Goal: Task Accomplishment & Management: Manage account settings

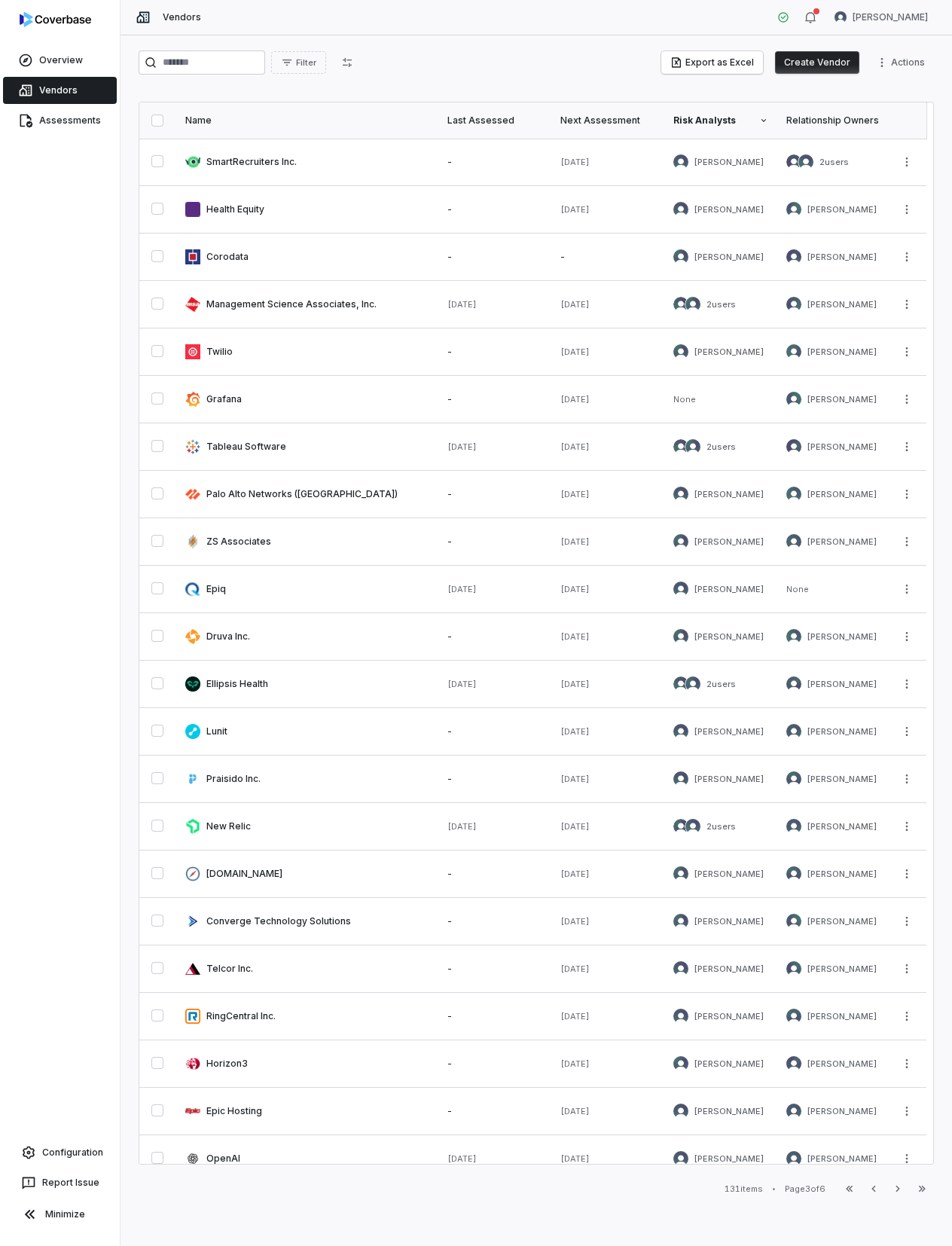
scroll to position [161, 0]
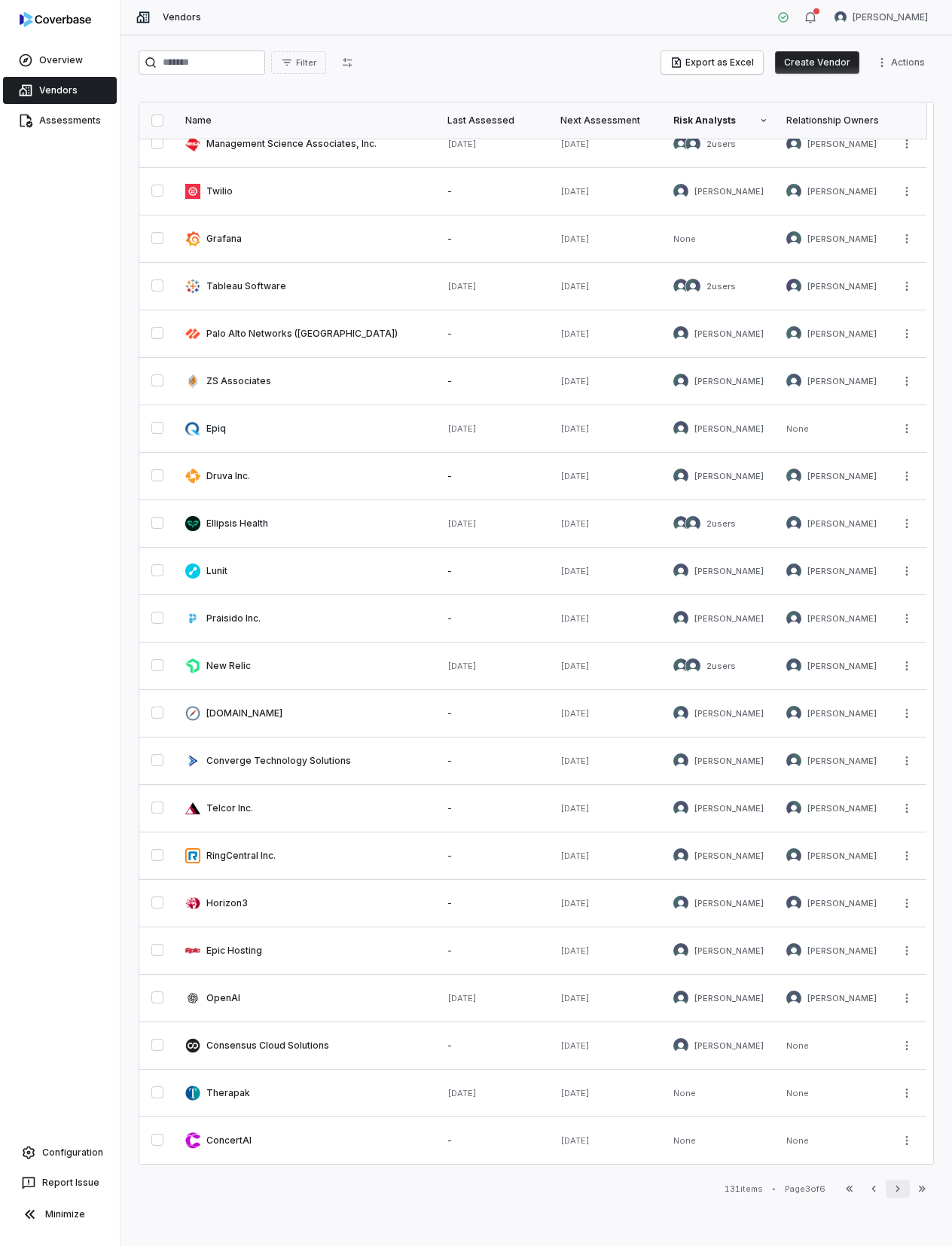
click at [896, 1188] on icon "button" at bounding box center [897, 1189] width 12 height 12
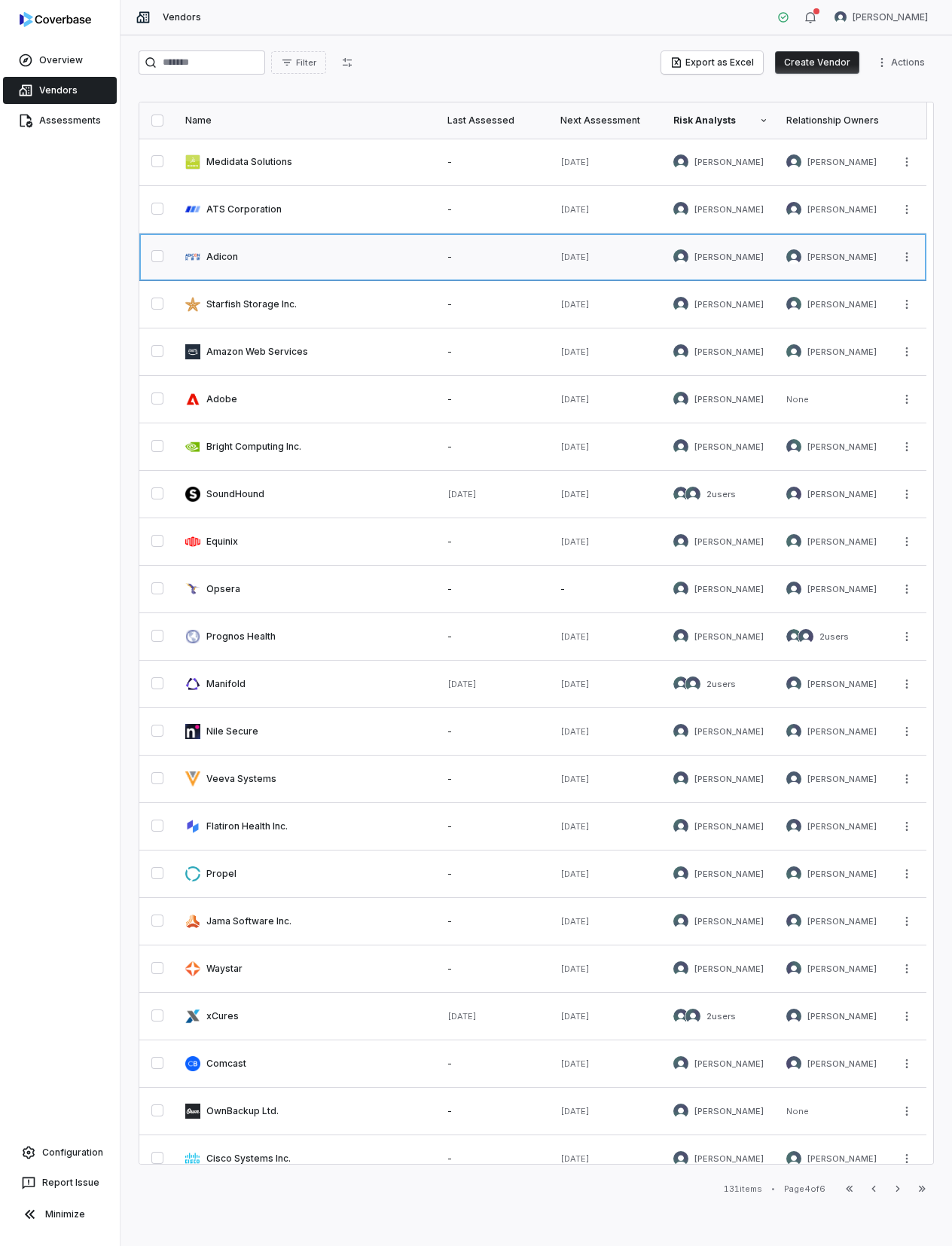
click at [213, 261] on link at bounding box center [307, 257] width 262 height 47
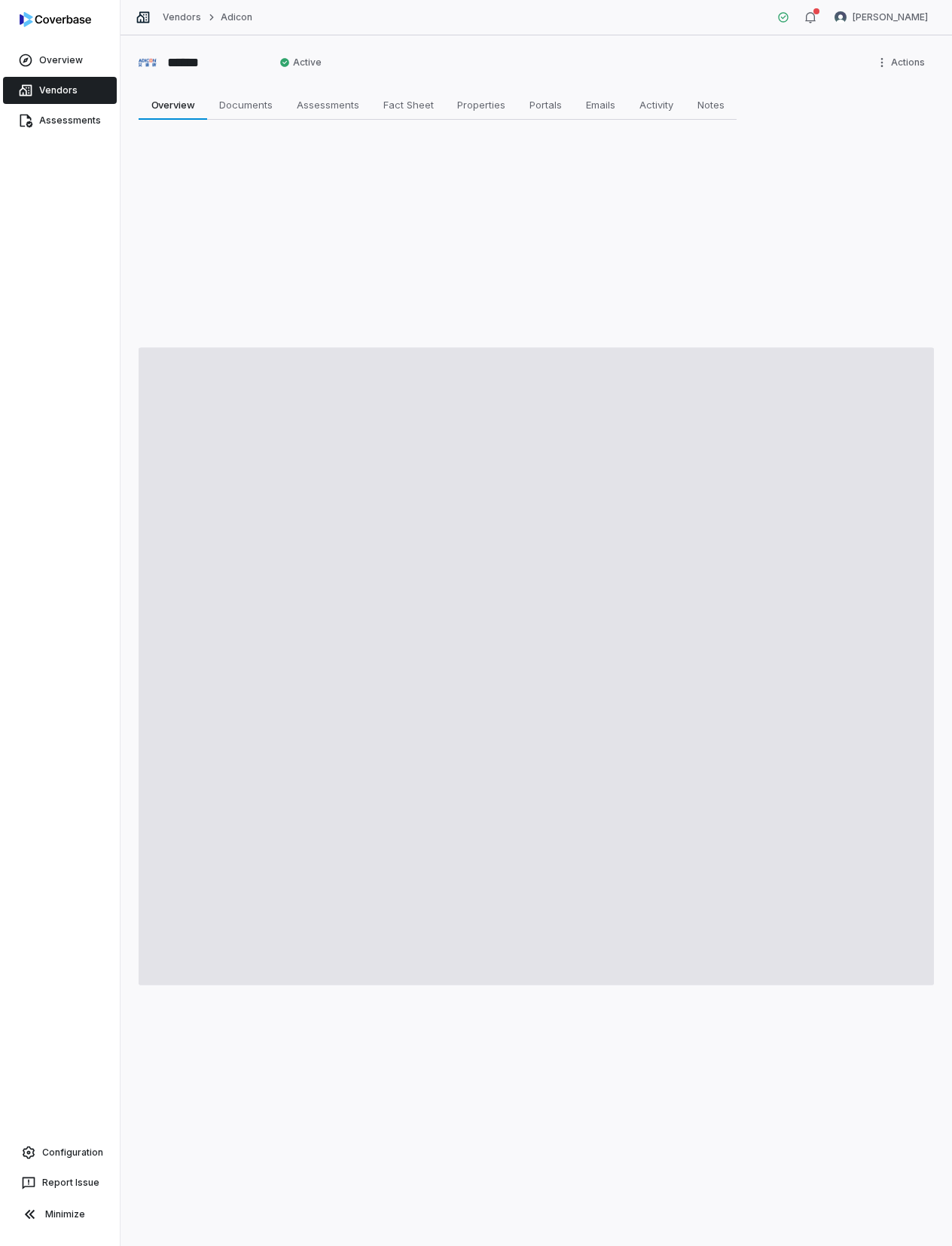
type textarea "*"
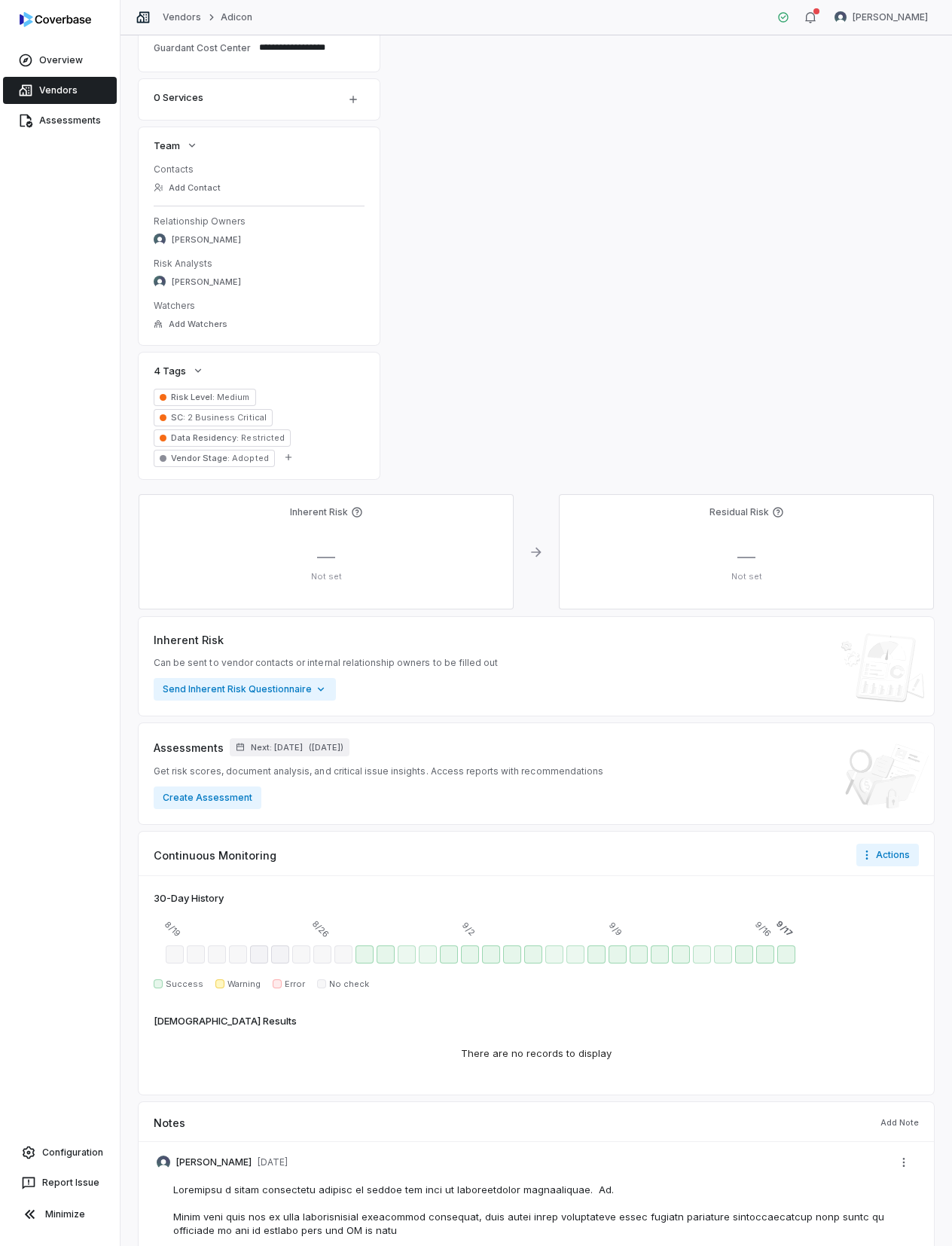
scroll to position [401, 0]
click at [303, 747] on span "Next: [DATE]" at bounding box center [277, 747] width 52 height 11
click at [217, 846] on button "or never" at bounding box center [220, 841] width 15 height 15
click at [397, 878] on button "Apply" at bounding box center [391, 873] width 44 height 23
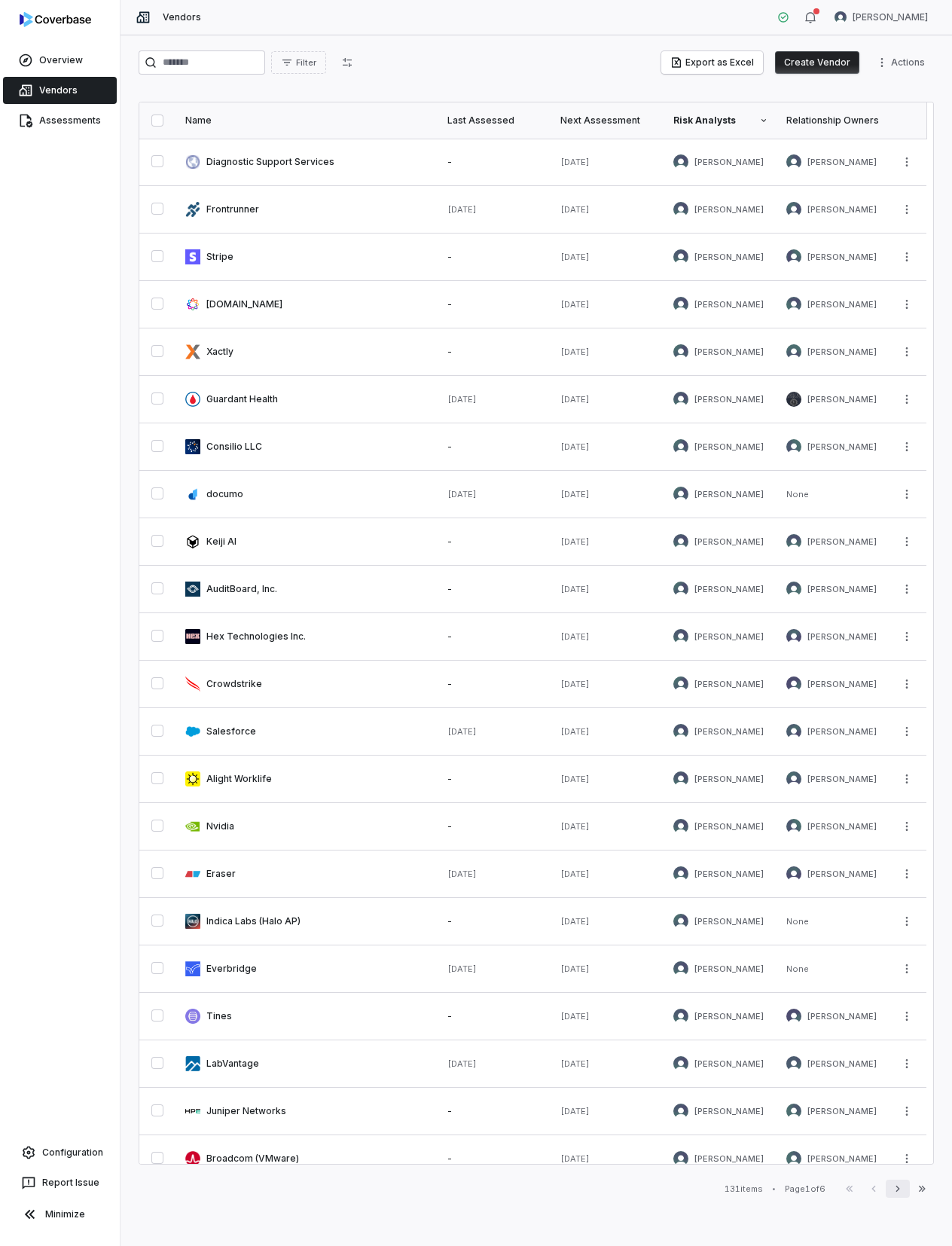
click at [898, 1189] on icon "button" at bounding box center [897, 1188] width 4 height 6
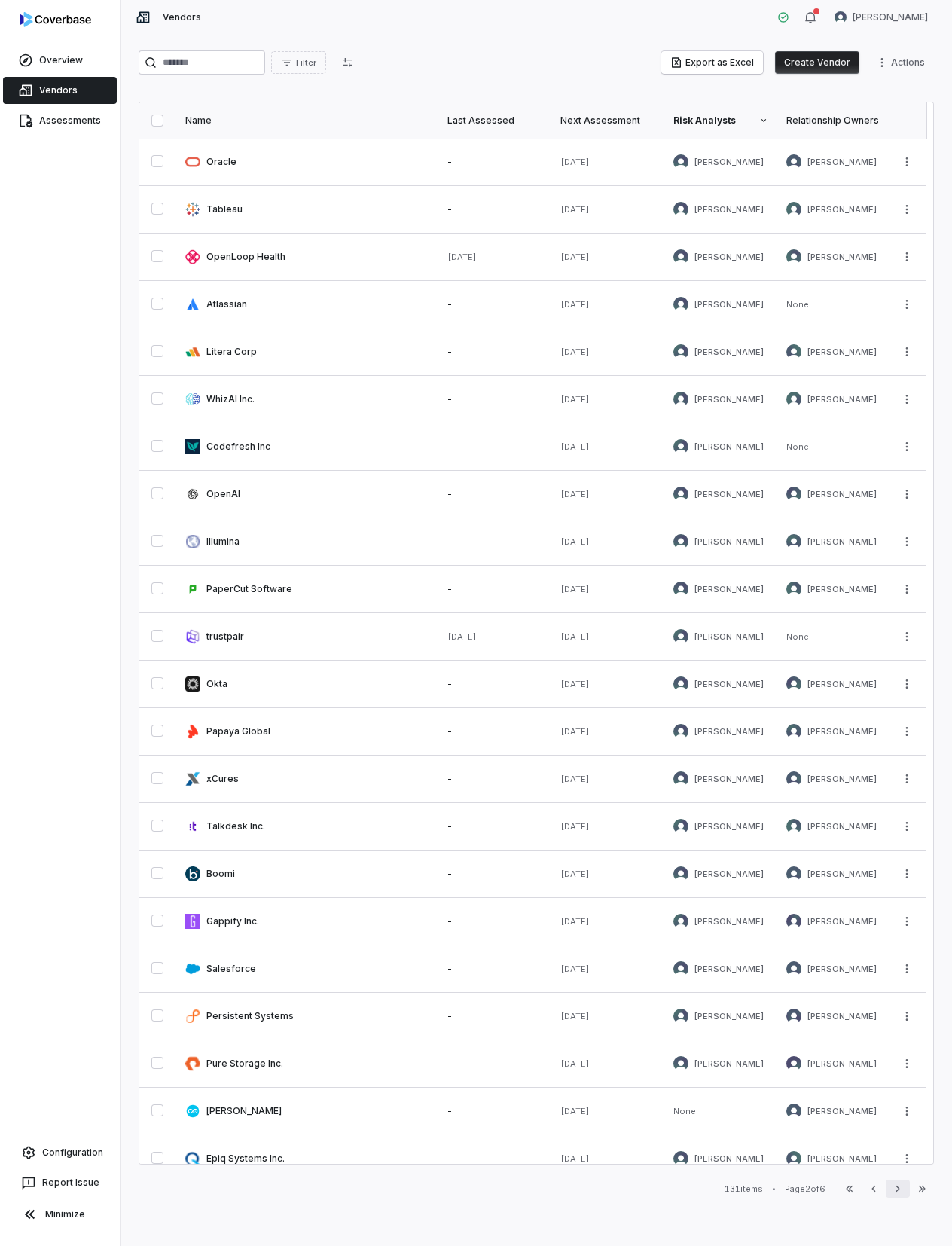
click at [898, 1189] on icon "button" at bounding box center [897, 1188] width 4 height 6
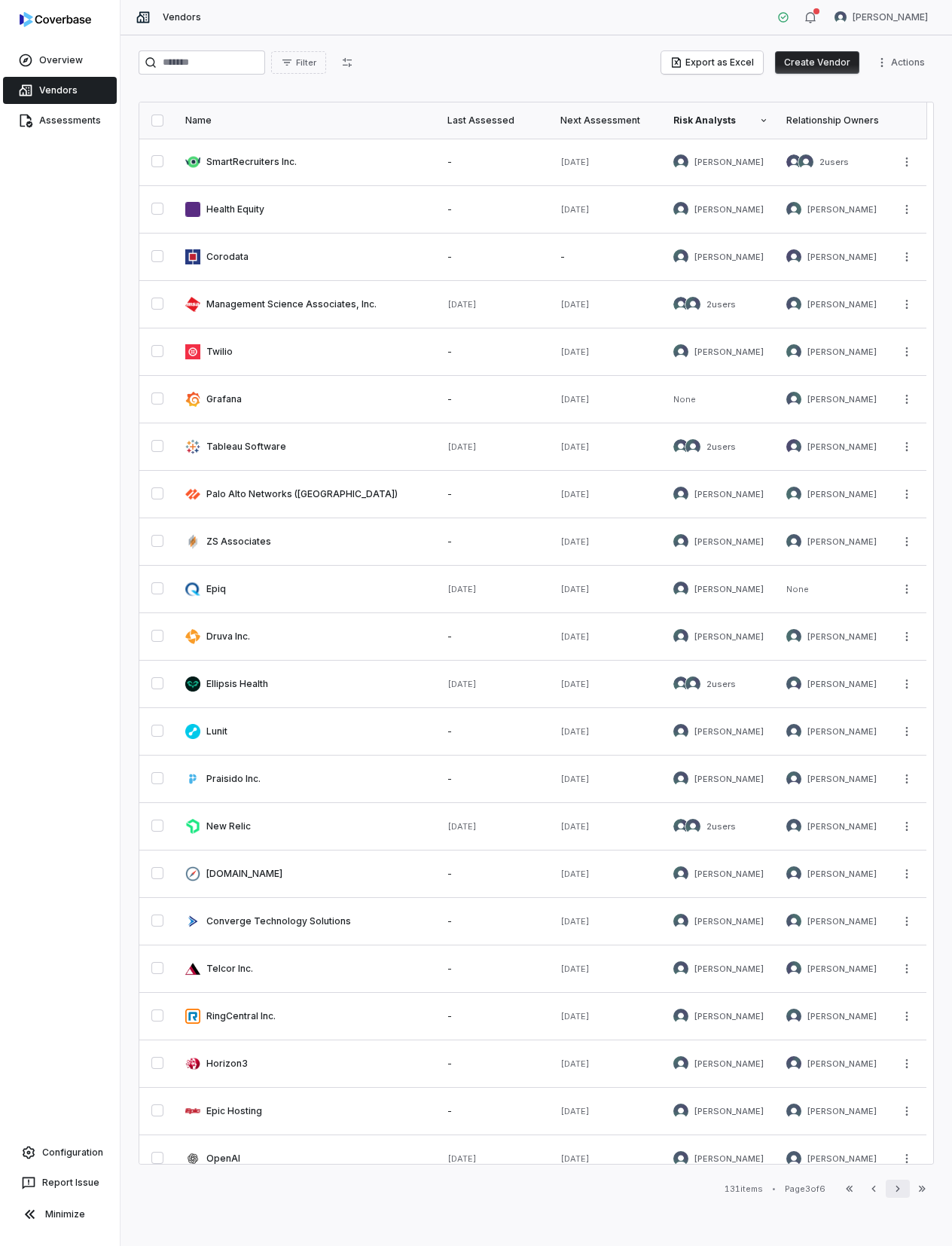
click at [896, 1189] on icon "button" at bounding box center [897, 1189] width 12 height 12
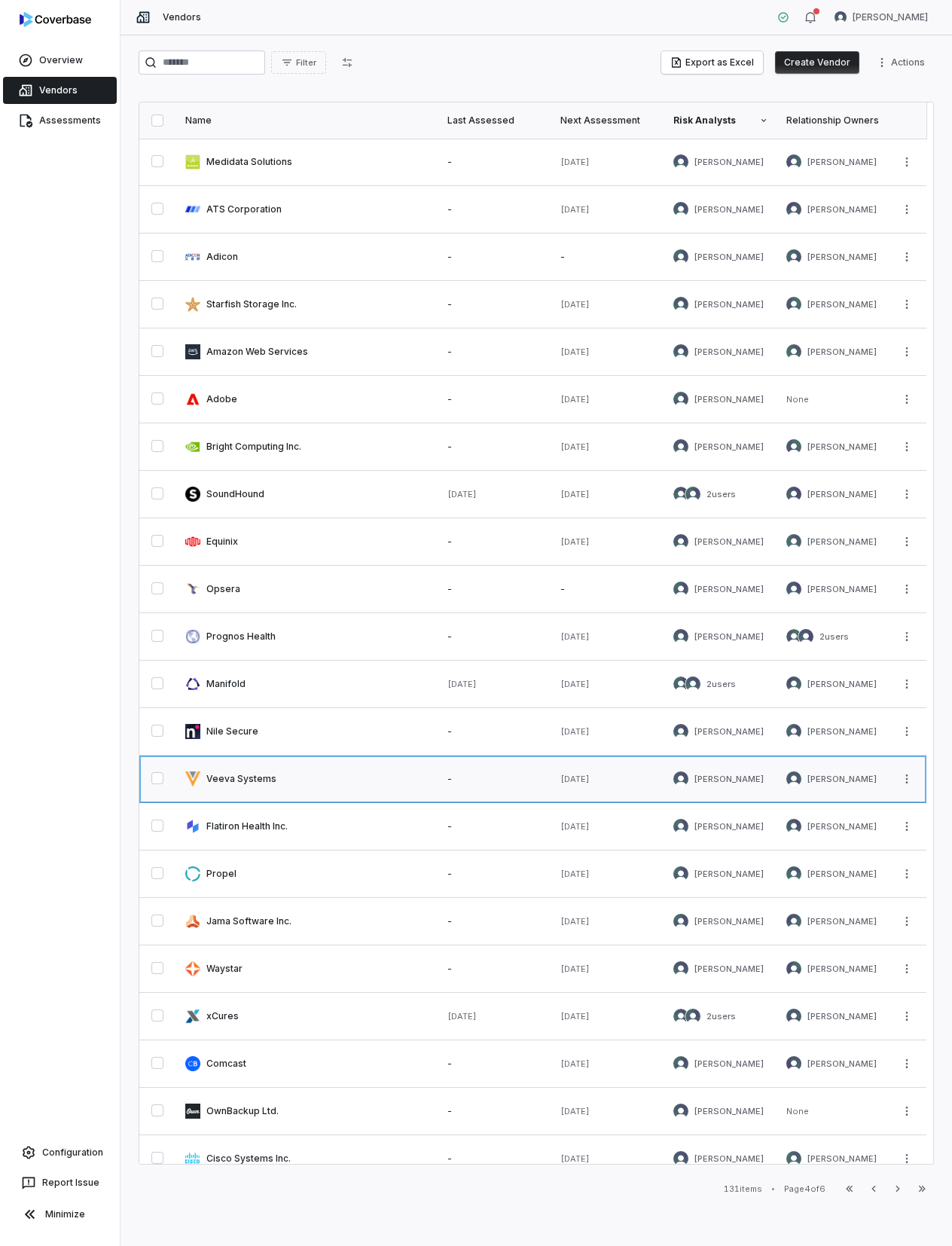
click at [239, 772] on link at bounding box center [307, 779] width 262 height 47
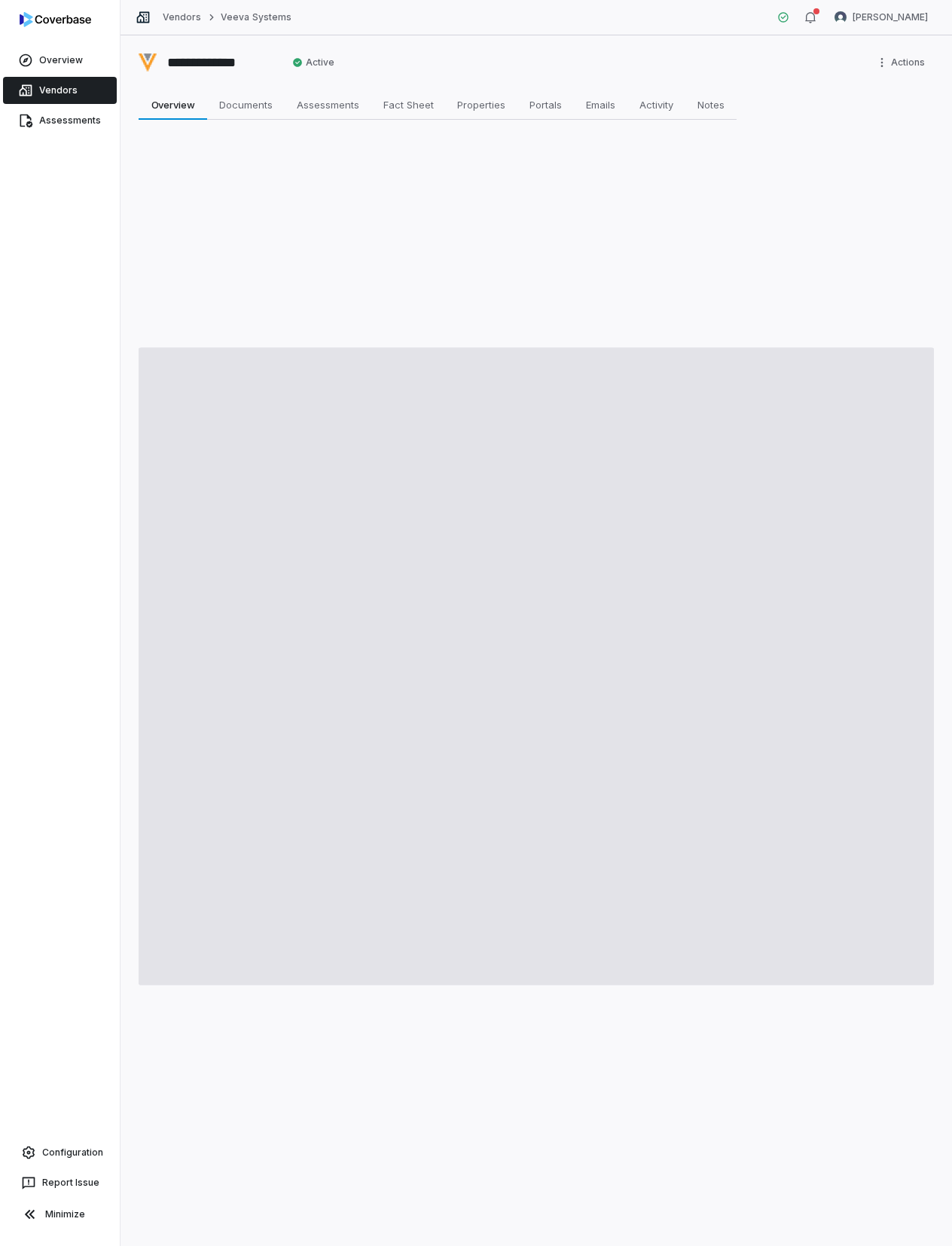
type textarea "*"
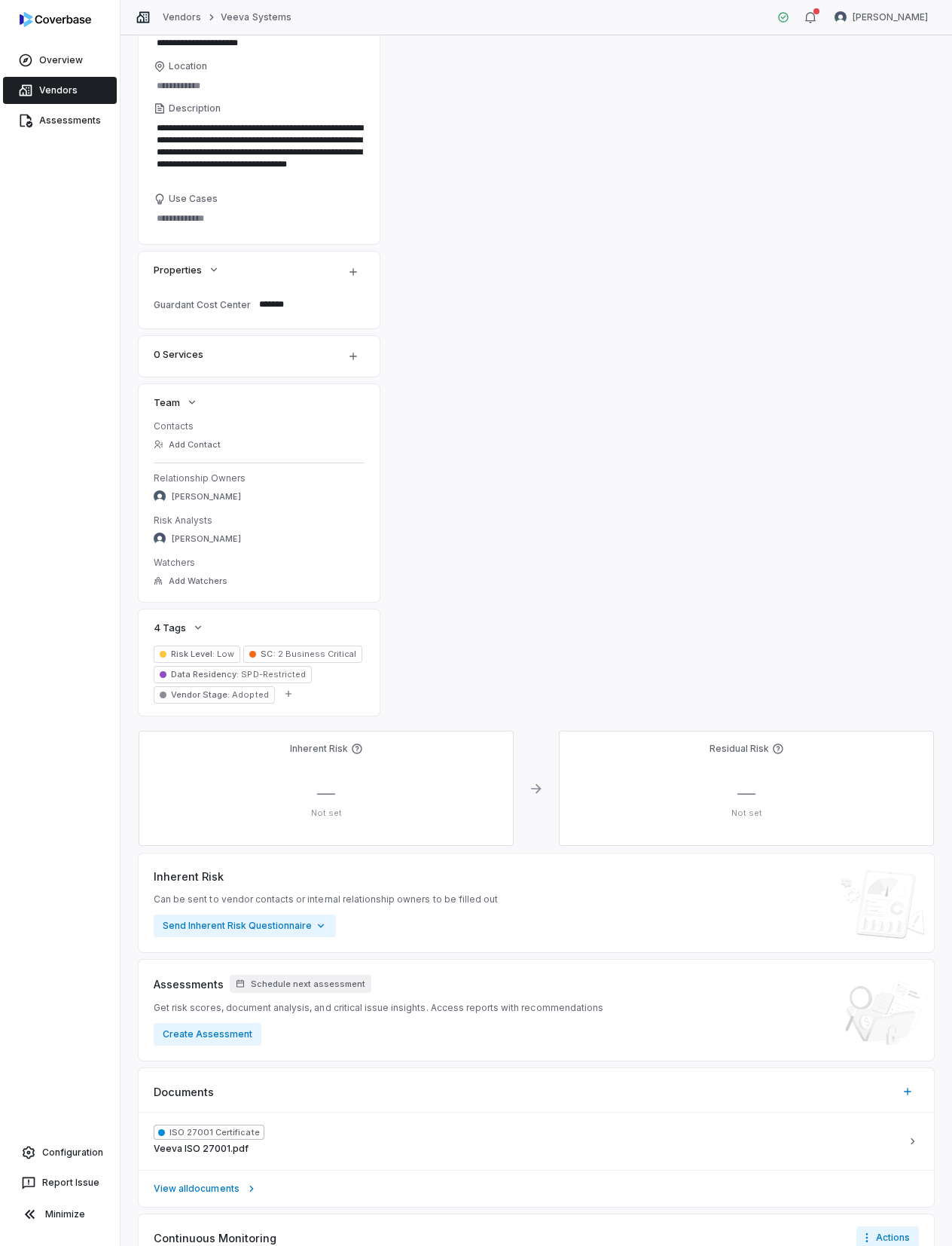
scroll to position [201, 0]
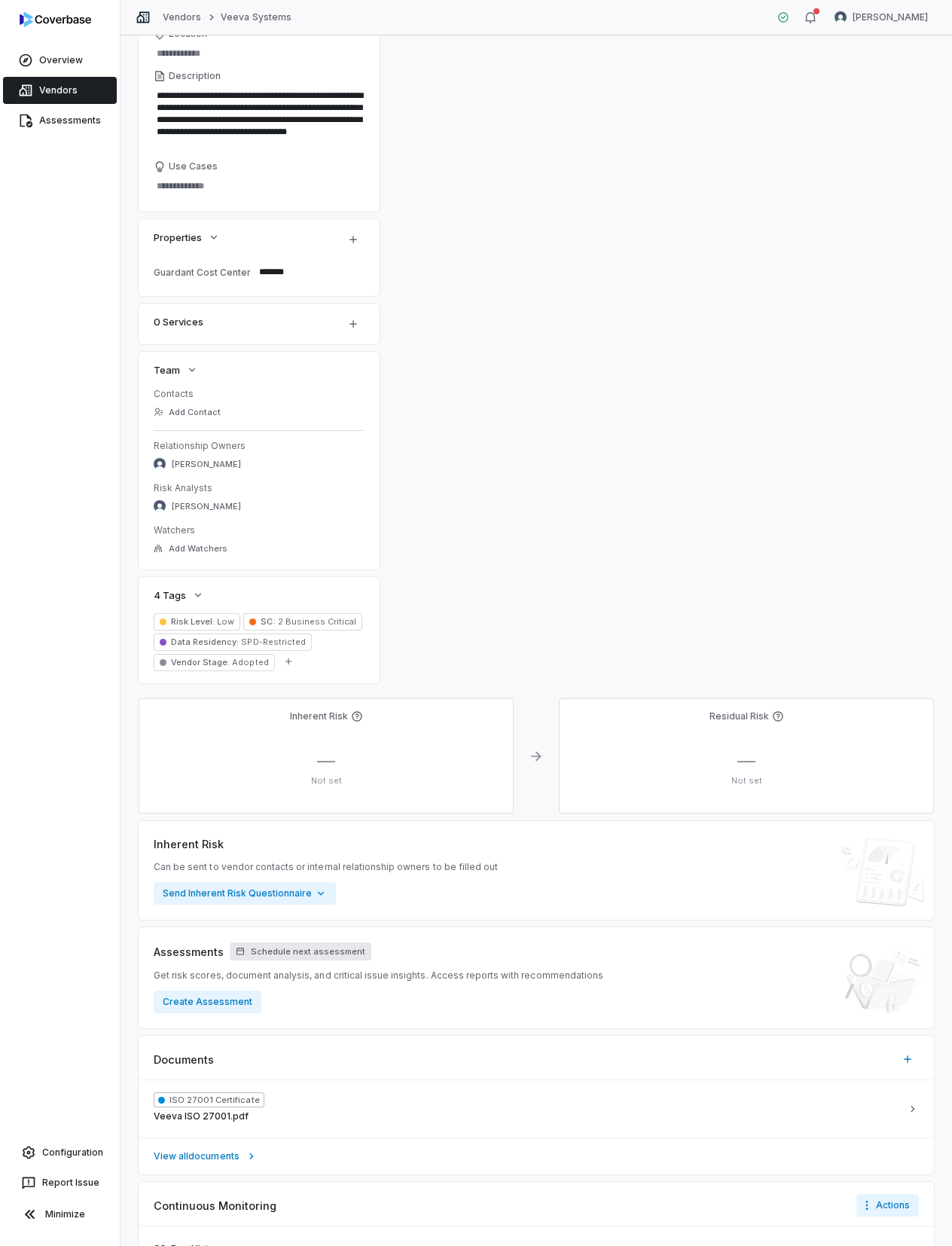
click at [290, 947] on span "Schedule next assessment" at bounding box center [308, 951] width 115 height 11
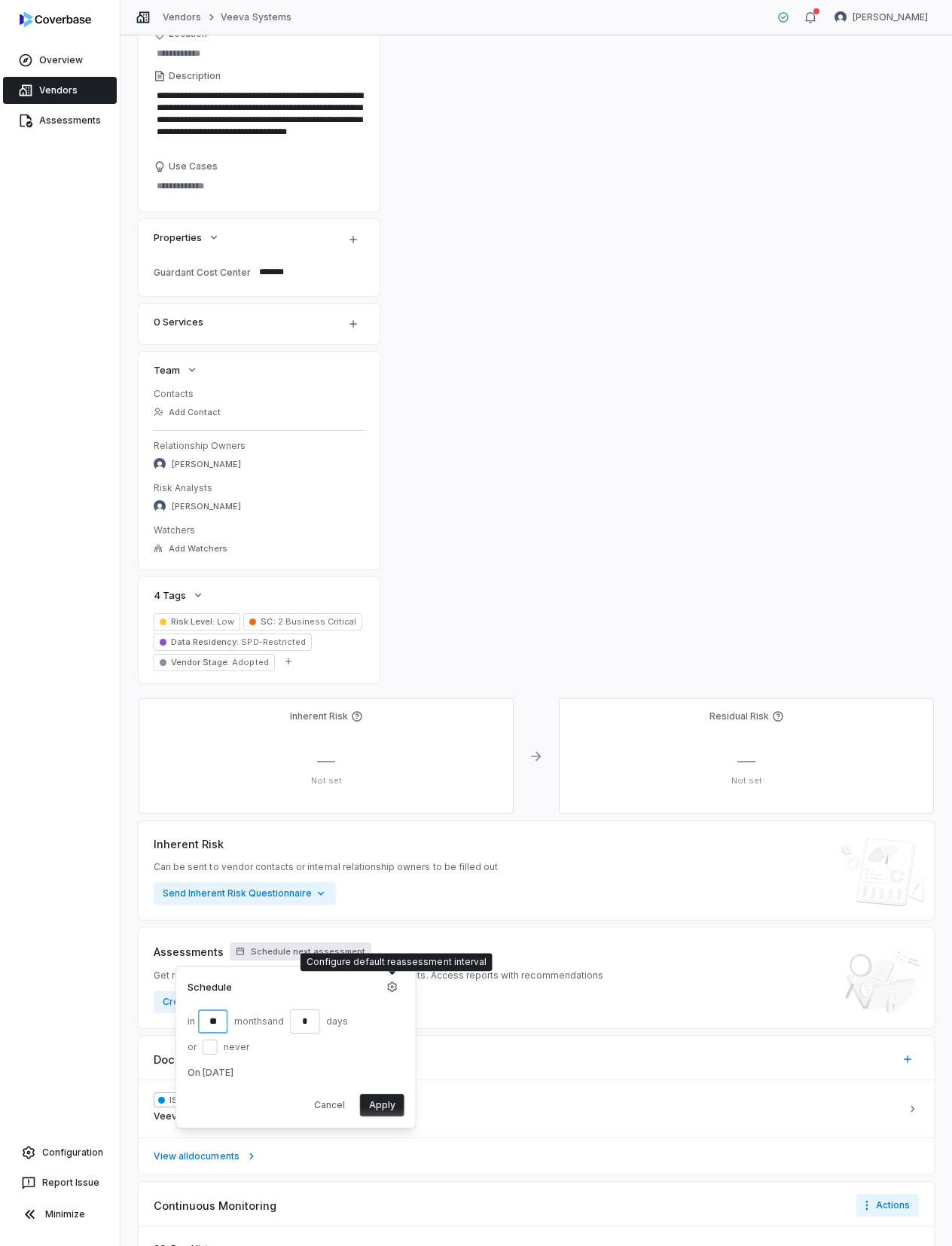
click at [217, 1024] on input "**" at bounding box center [213, 1021] width 30 height 24
type input "**"
click at [380, 1102] on button "Apply" at bounding box center [382, 1105] width 44 height 23
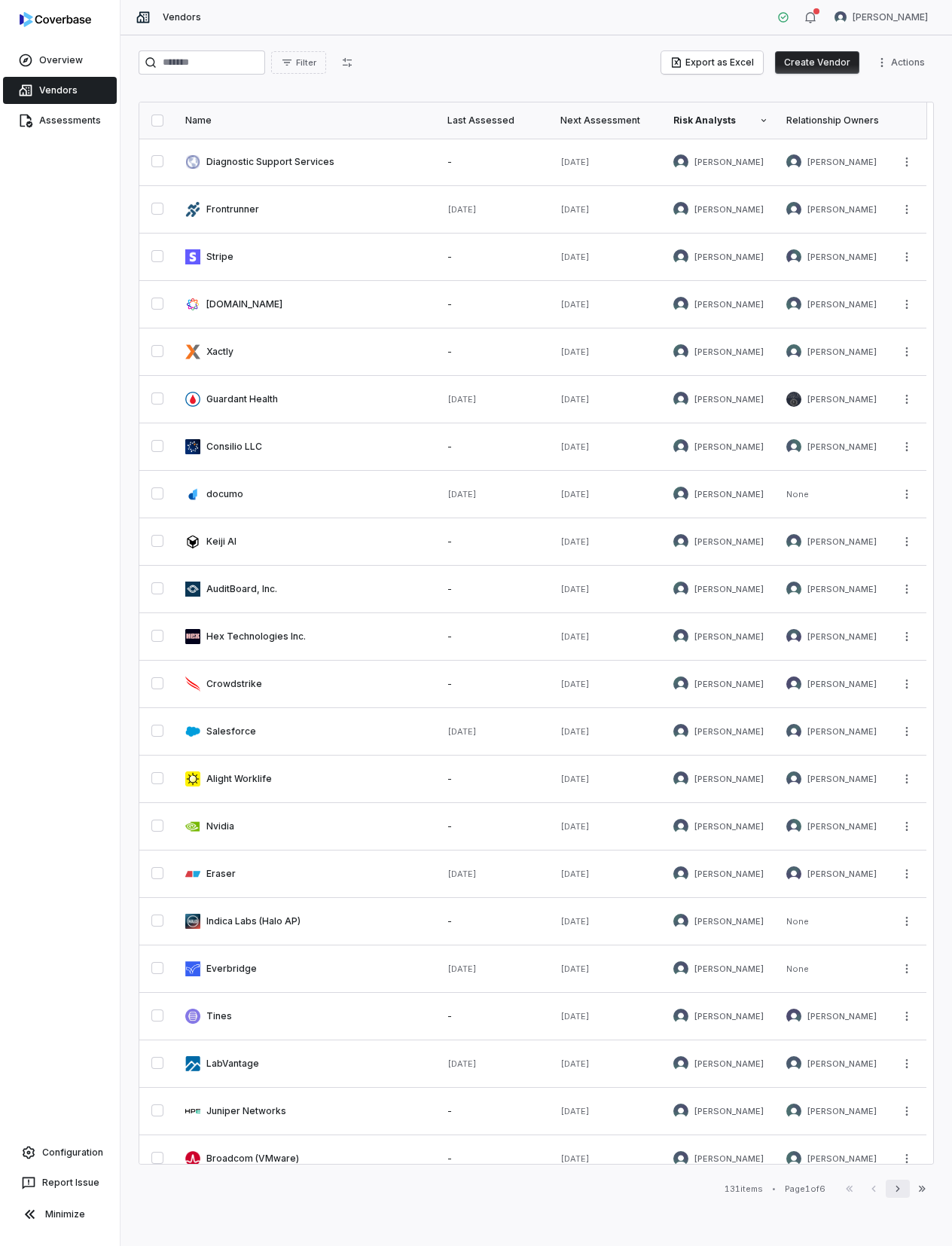
click at [895, 1187] on icon "button" at bounding box center [897, 1189] width 12 height 12
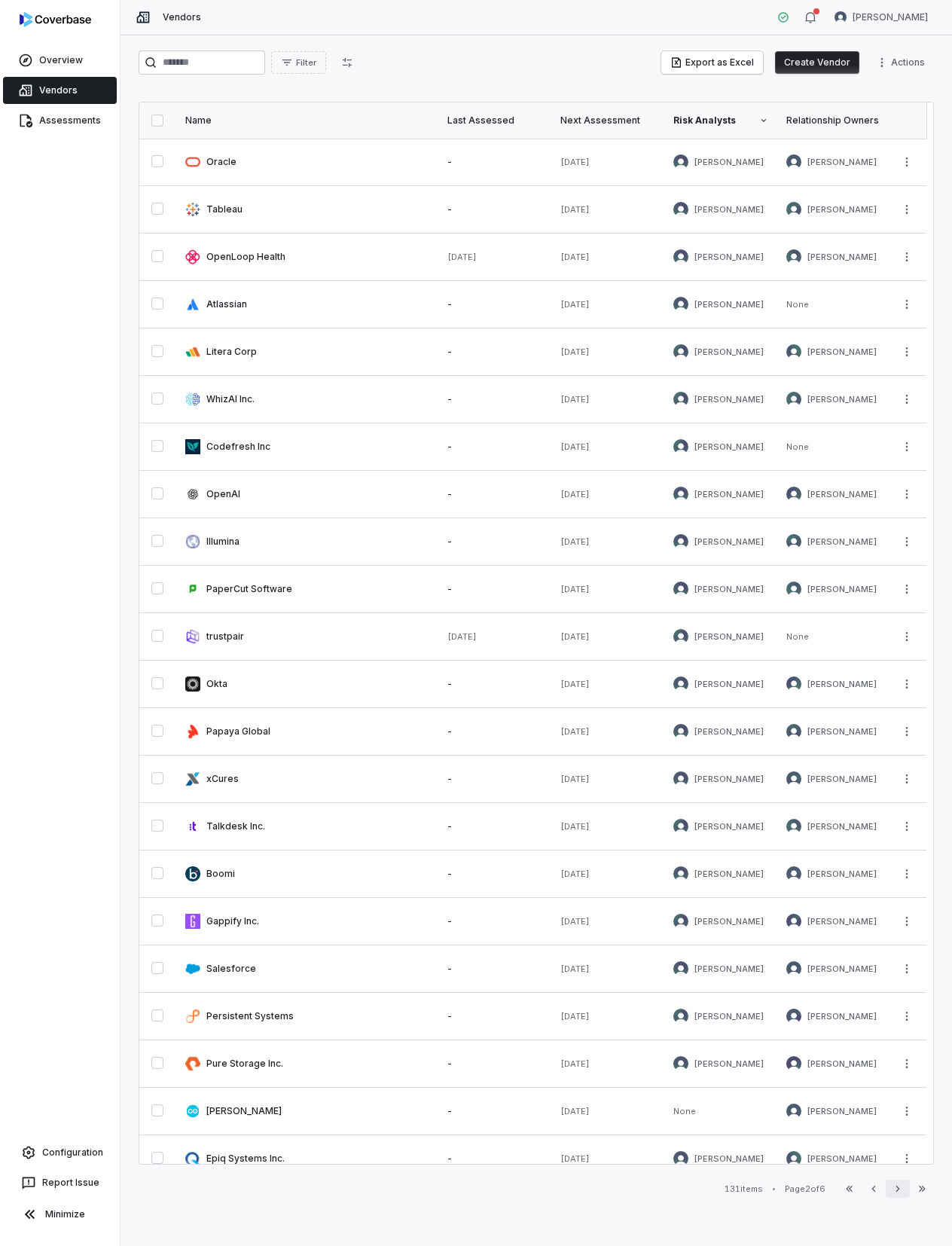
click at [895, 1187] on icon "button" at bounding box center [897, 1189] width 12 height 12
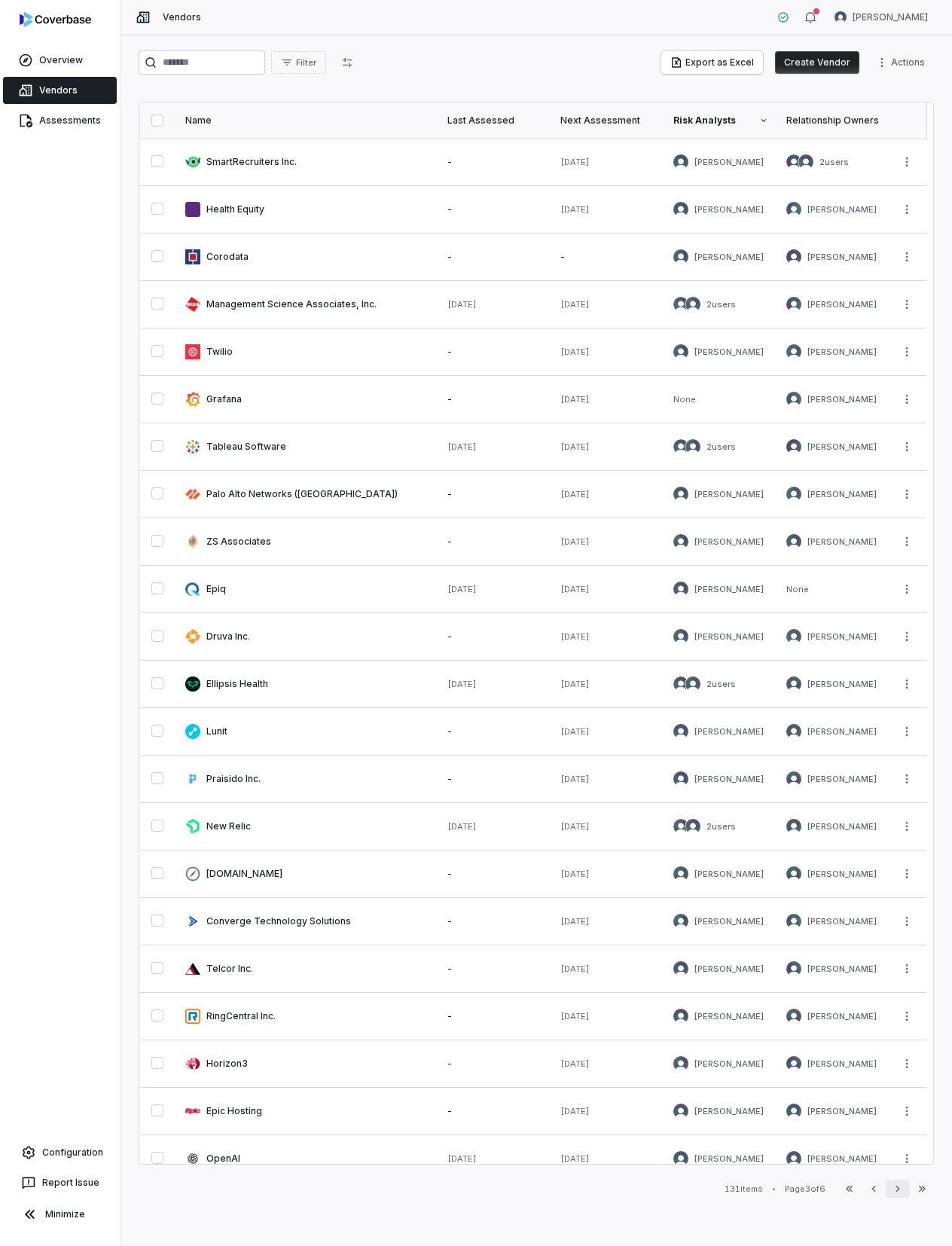
click at [895, 1187] on icon "button" at bounding box center [897, 1189] width 12 height 12
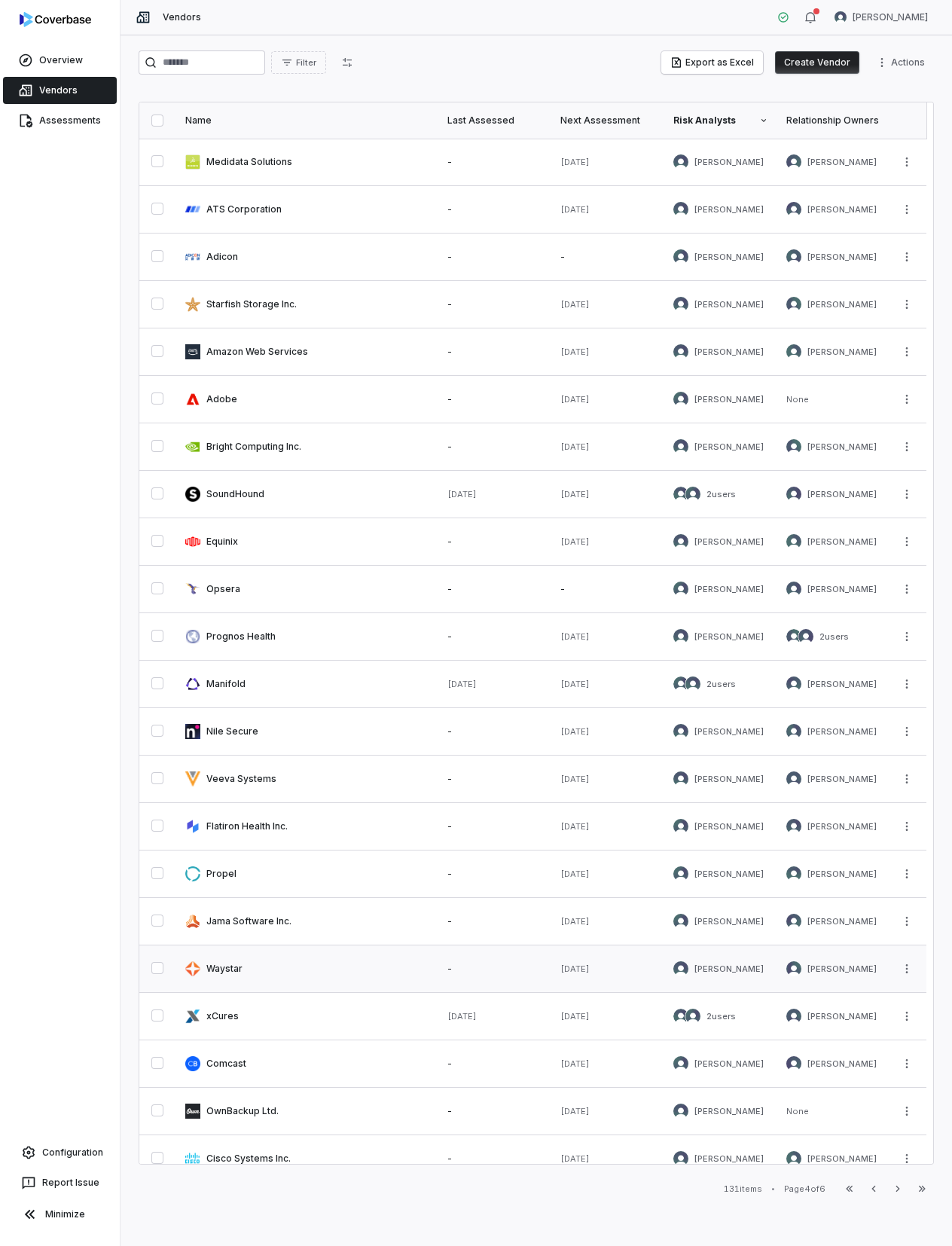
scroll to position [161, 0]
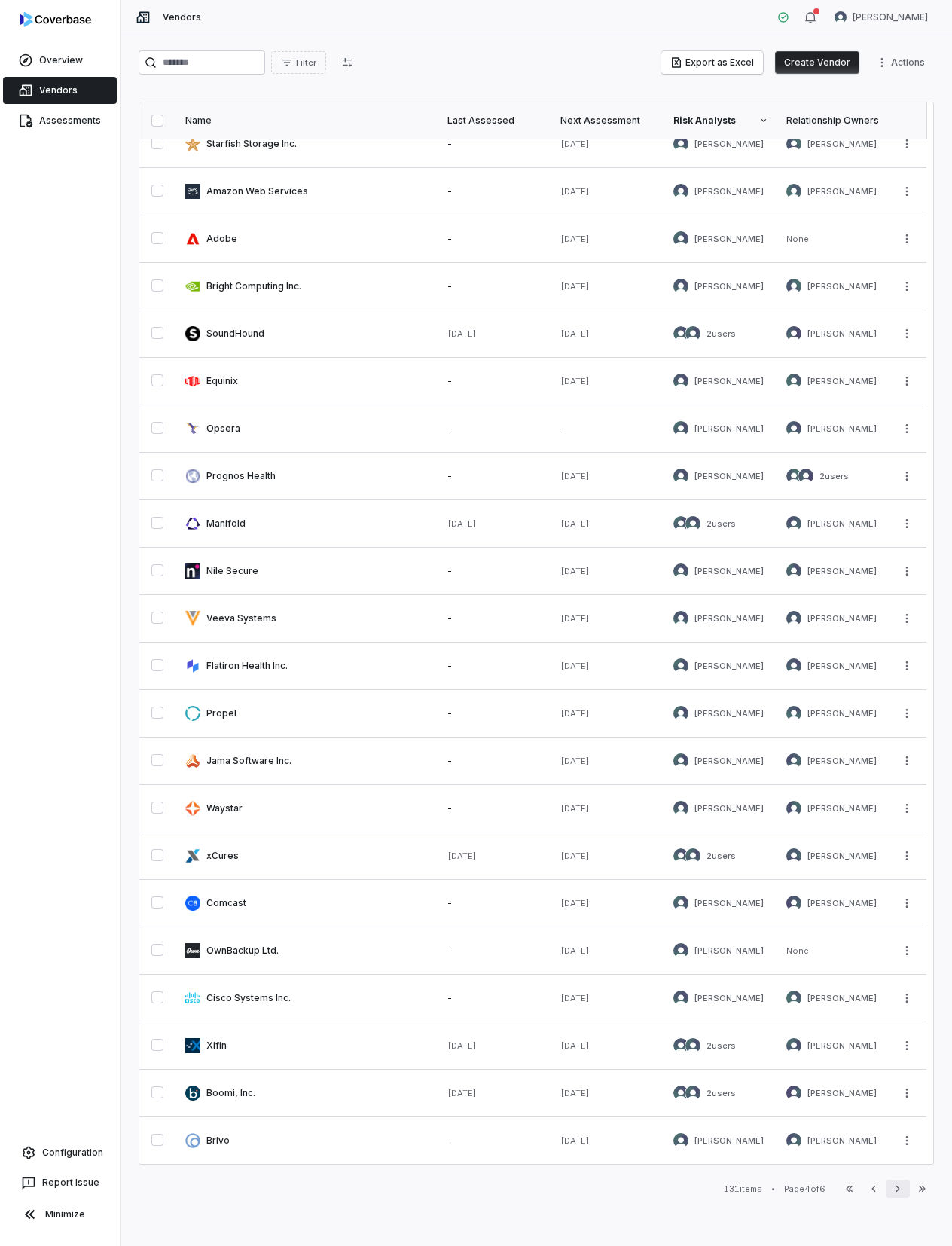
click at [902, 1189] on icon "button" at bounding box center [897, 1189] width 12 height 12
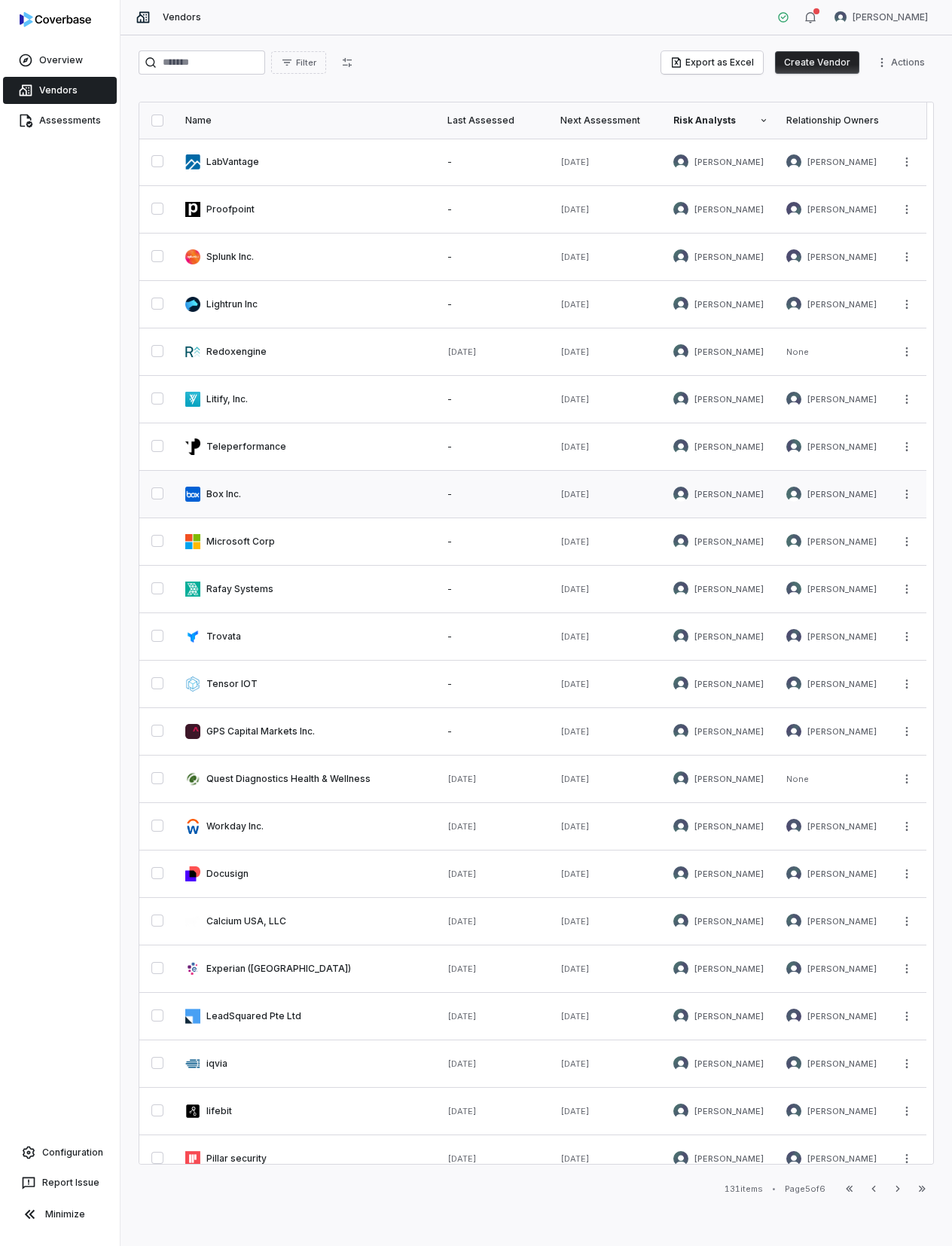
click at [229, 490] on link at bounding box center [307, 494] width 262 height 47
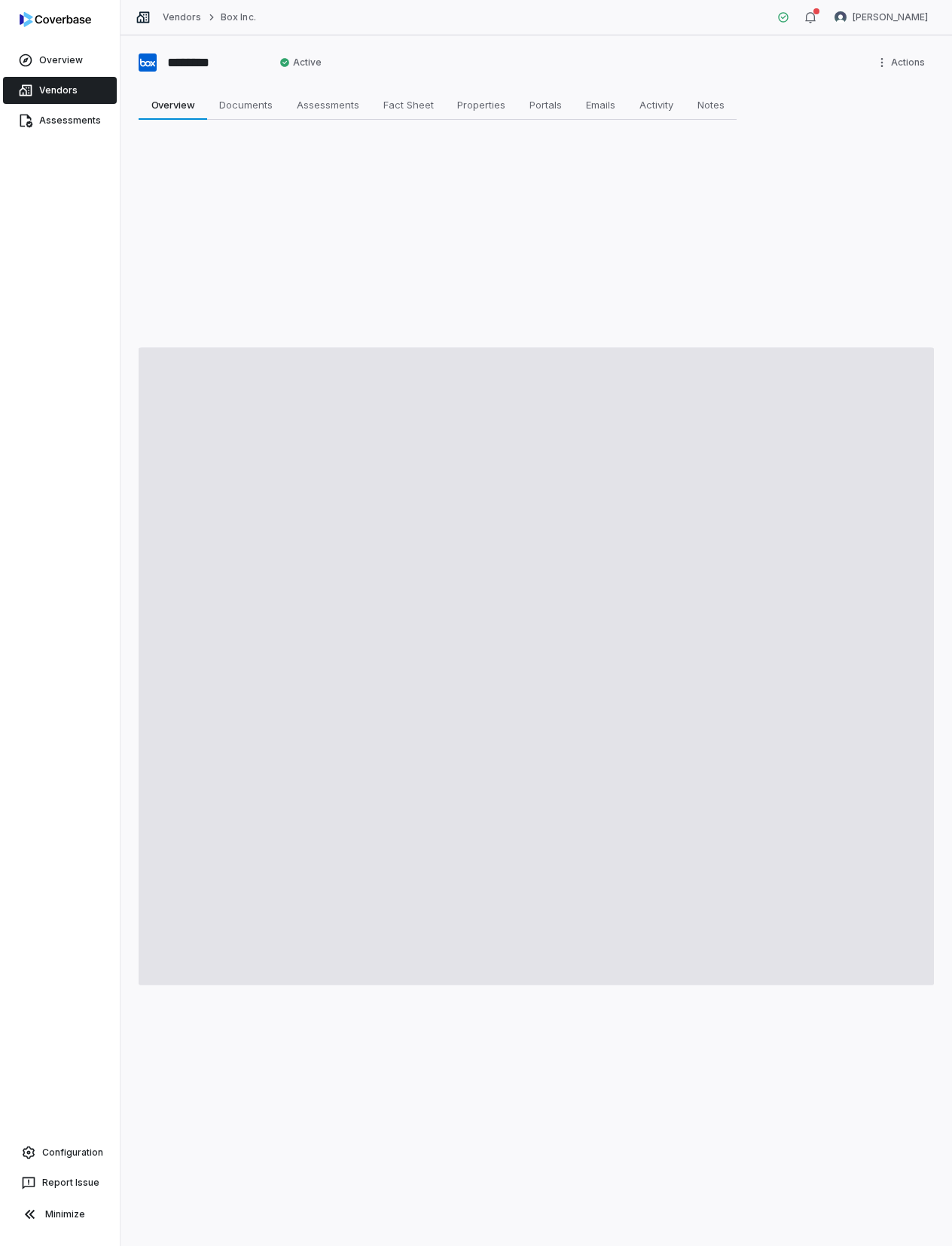
type textarea "*"
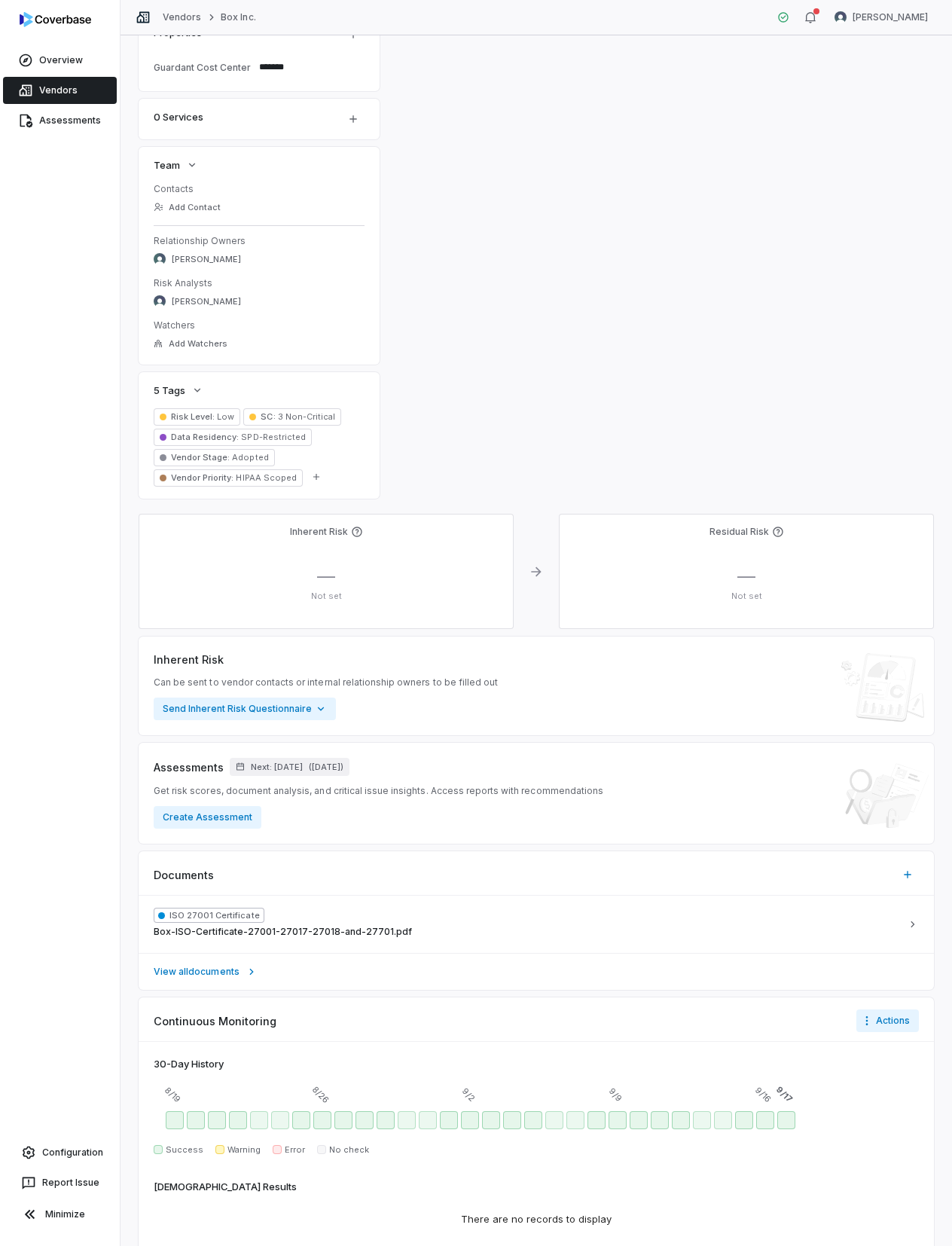
scroll to position [401, 0]
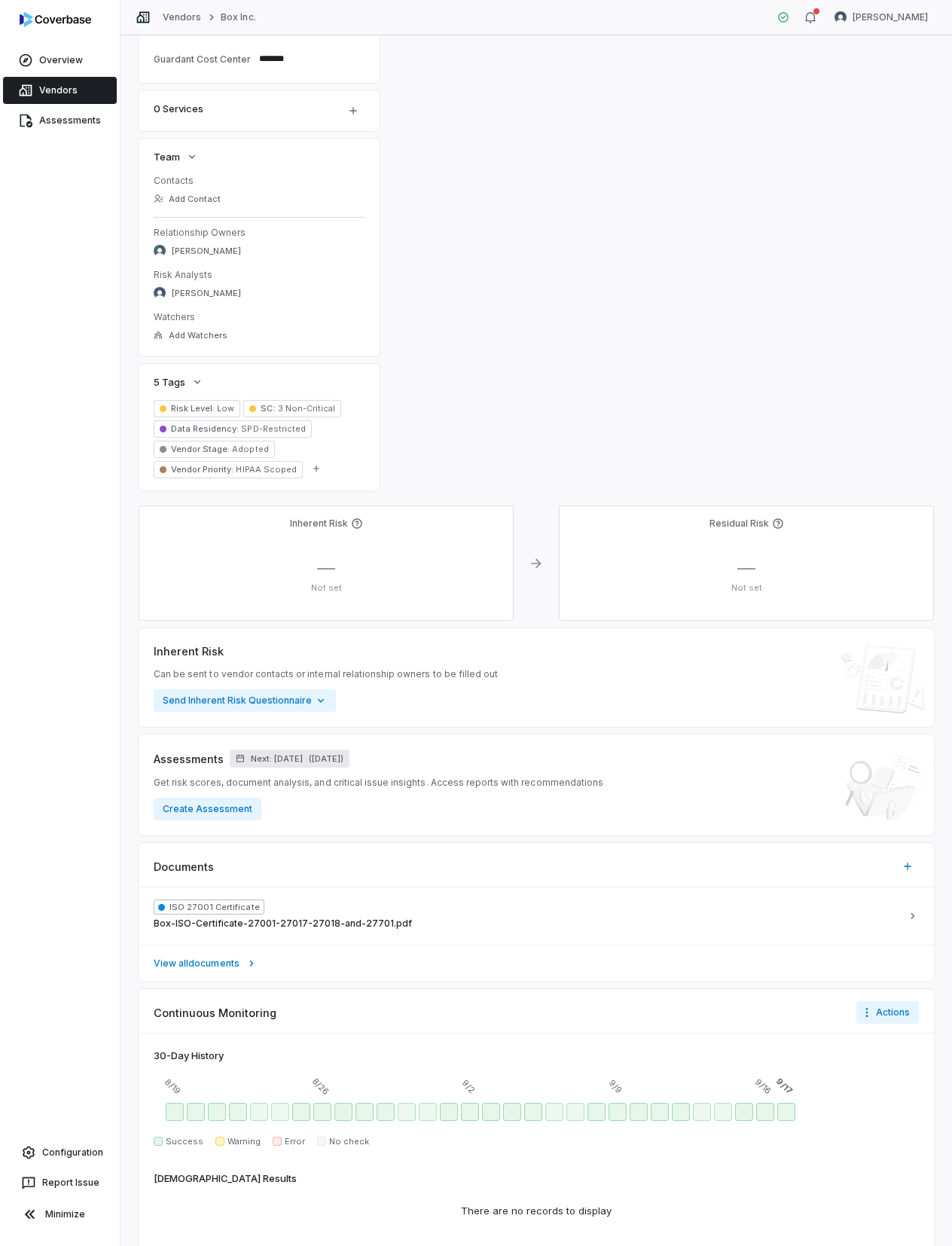
click at [288, 762] on span "Next: [DATE]" at bounding box center [277, 759] width 52 height 11
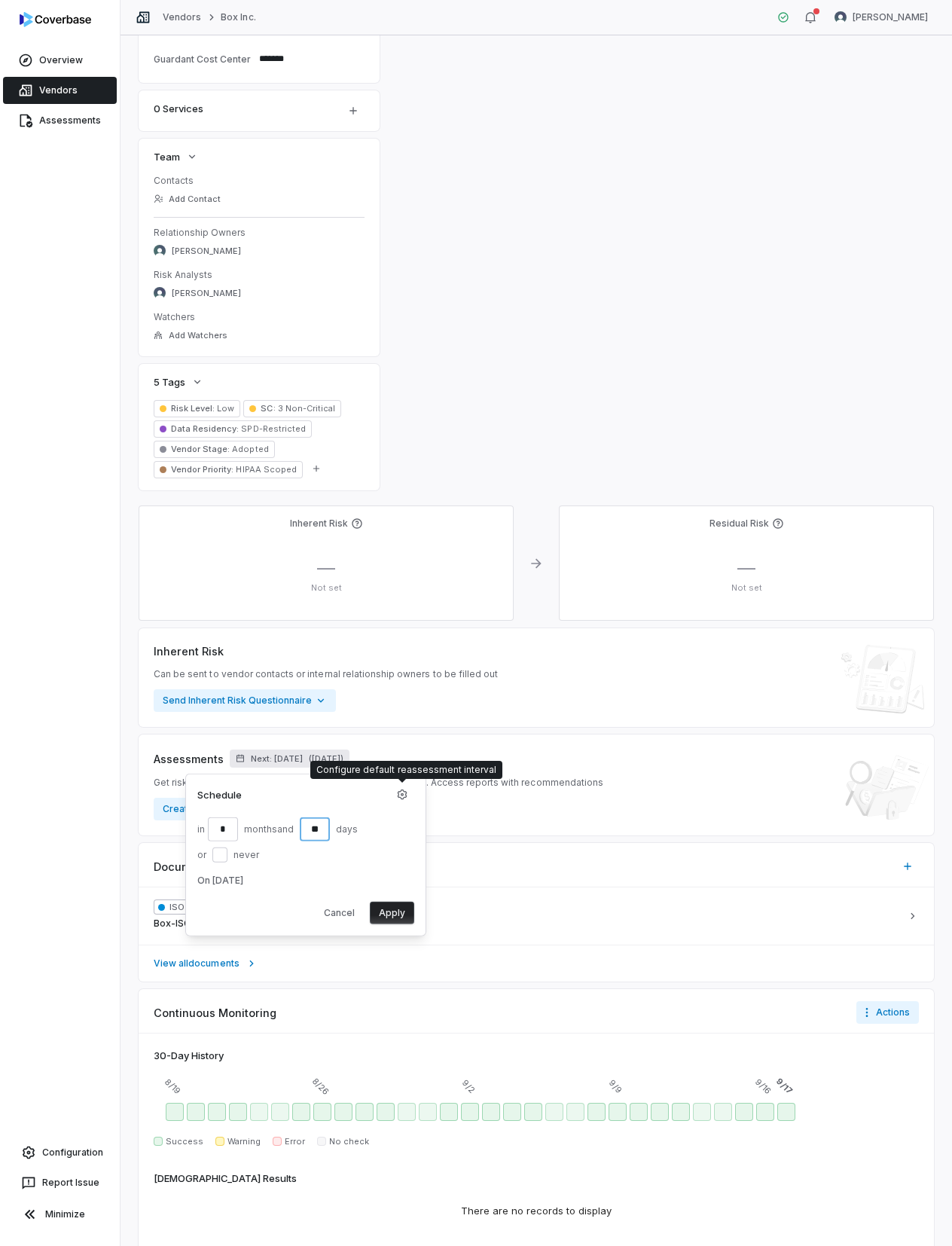
click at [321, 824] on input "**" at bounding box center [315, 829] width 30 height 24
type input "*"
click at [229, 829] on input "*" at bounding box center [222, 829] width 30 height 24
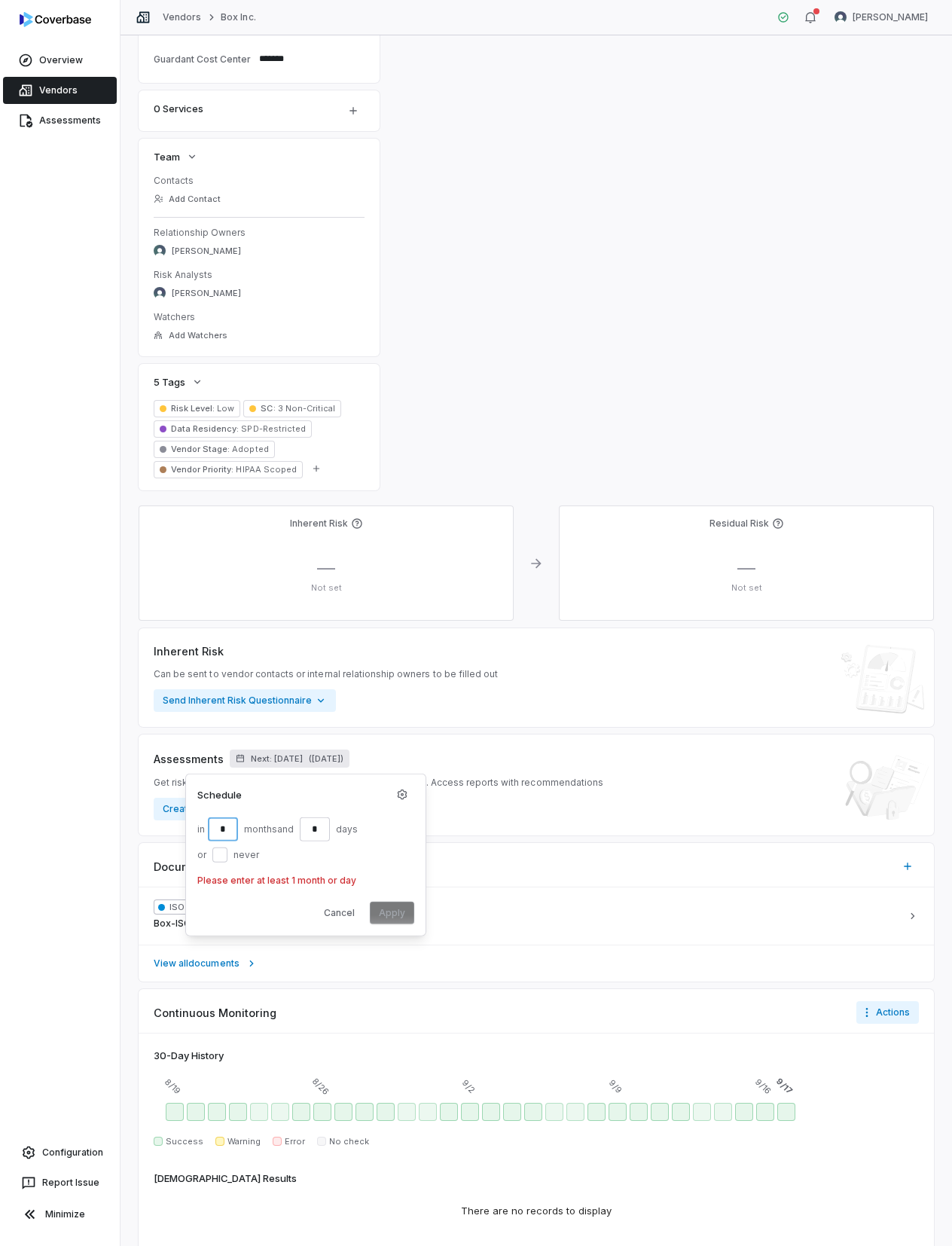
click at [229, 829] on input "*" at bounding box center [222, 829] width 30 height 24
type input "**"
click at [379, 910] on button "Apply" at bounding box center [391, 912] width 44 height 23
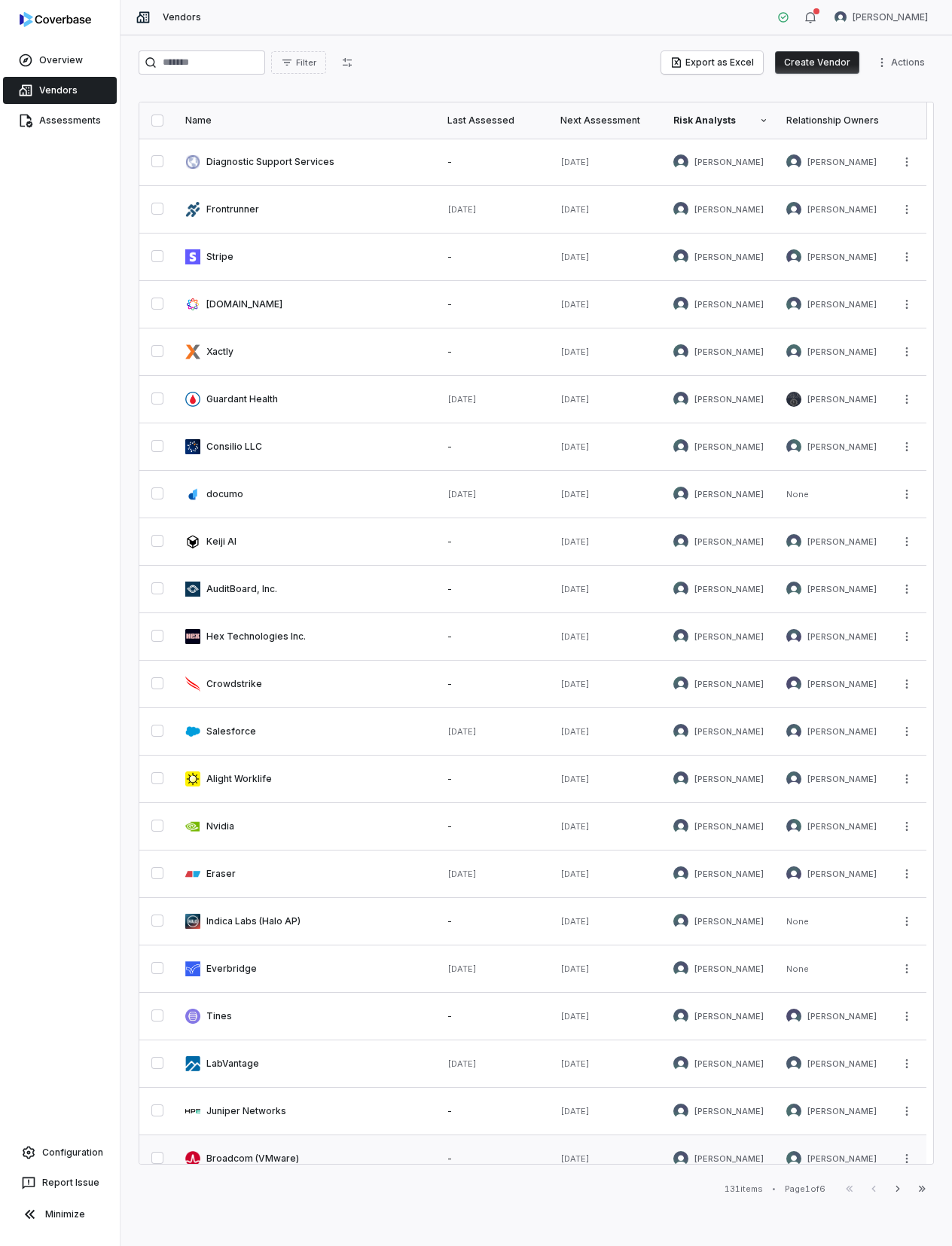
scroll to position [161, 0]
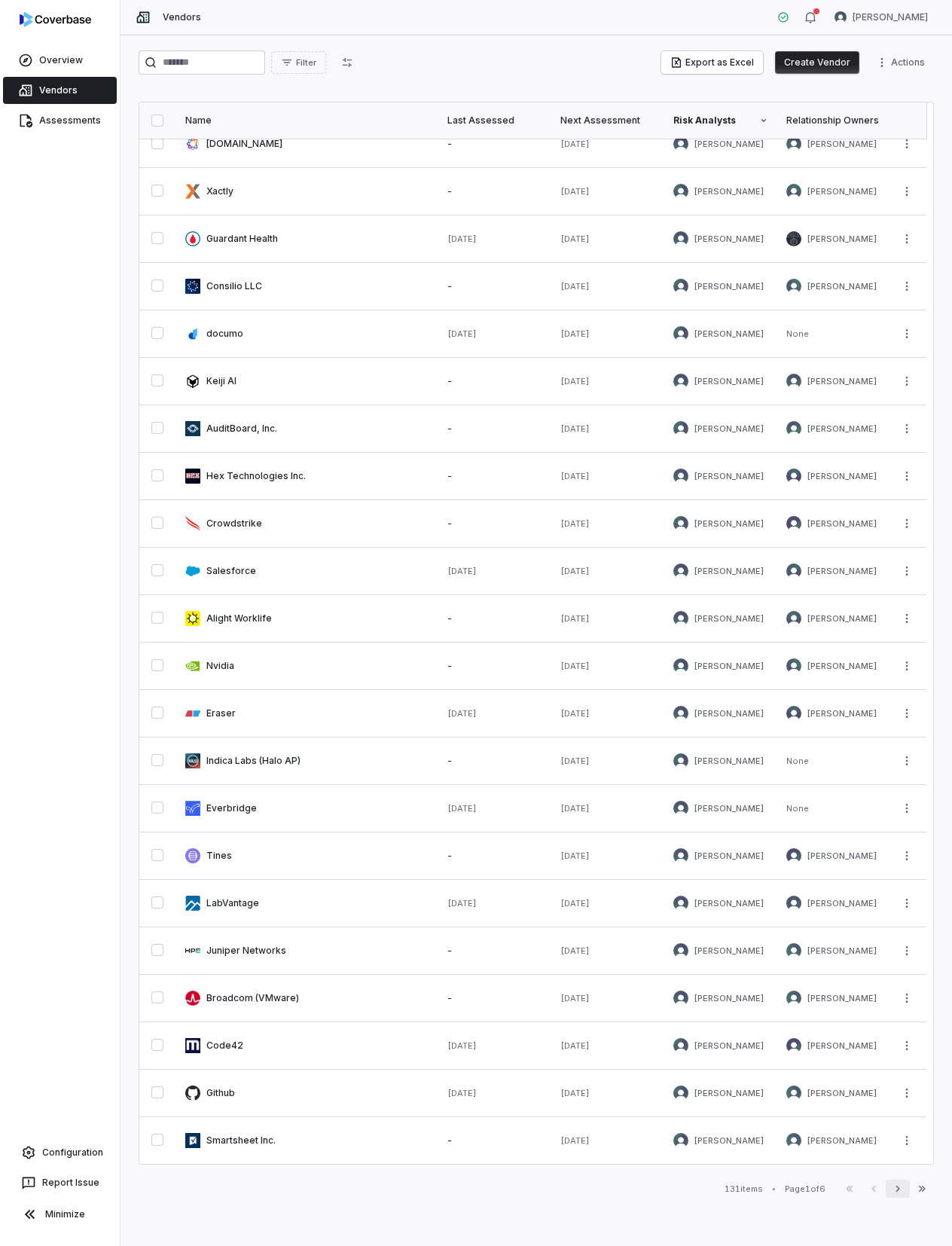
click at [898, 1188] on icon "button" at bounding box center [897, 1189] width 12 height 12
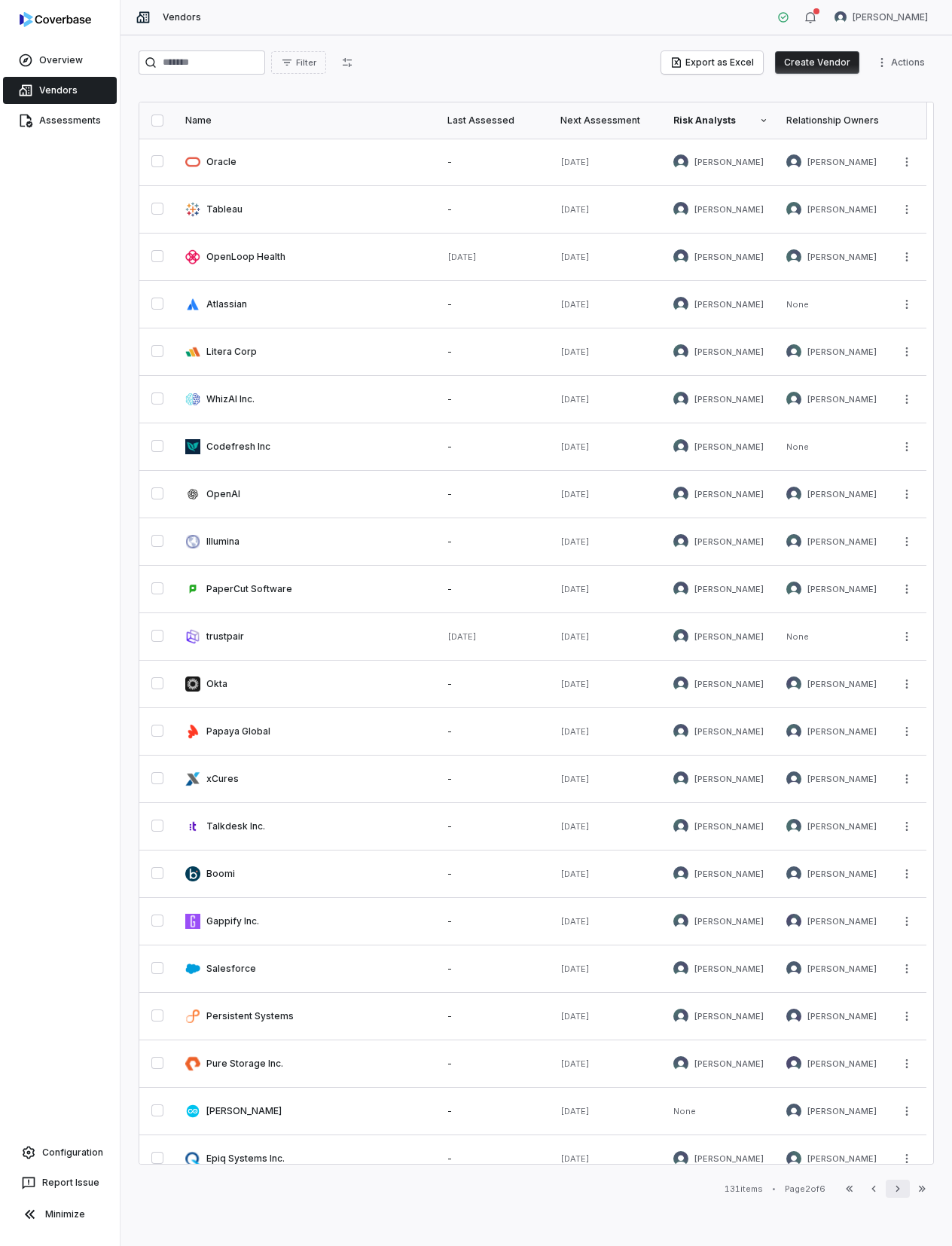
click at [898, 1188] on icon "button" at bounding box center [897, 1189] width 12 height 12
click at [902, 1187] on icon "button" at bounding box center [897, 1189] width 12 height 12
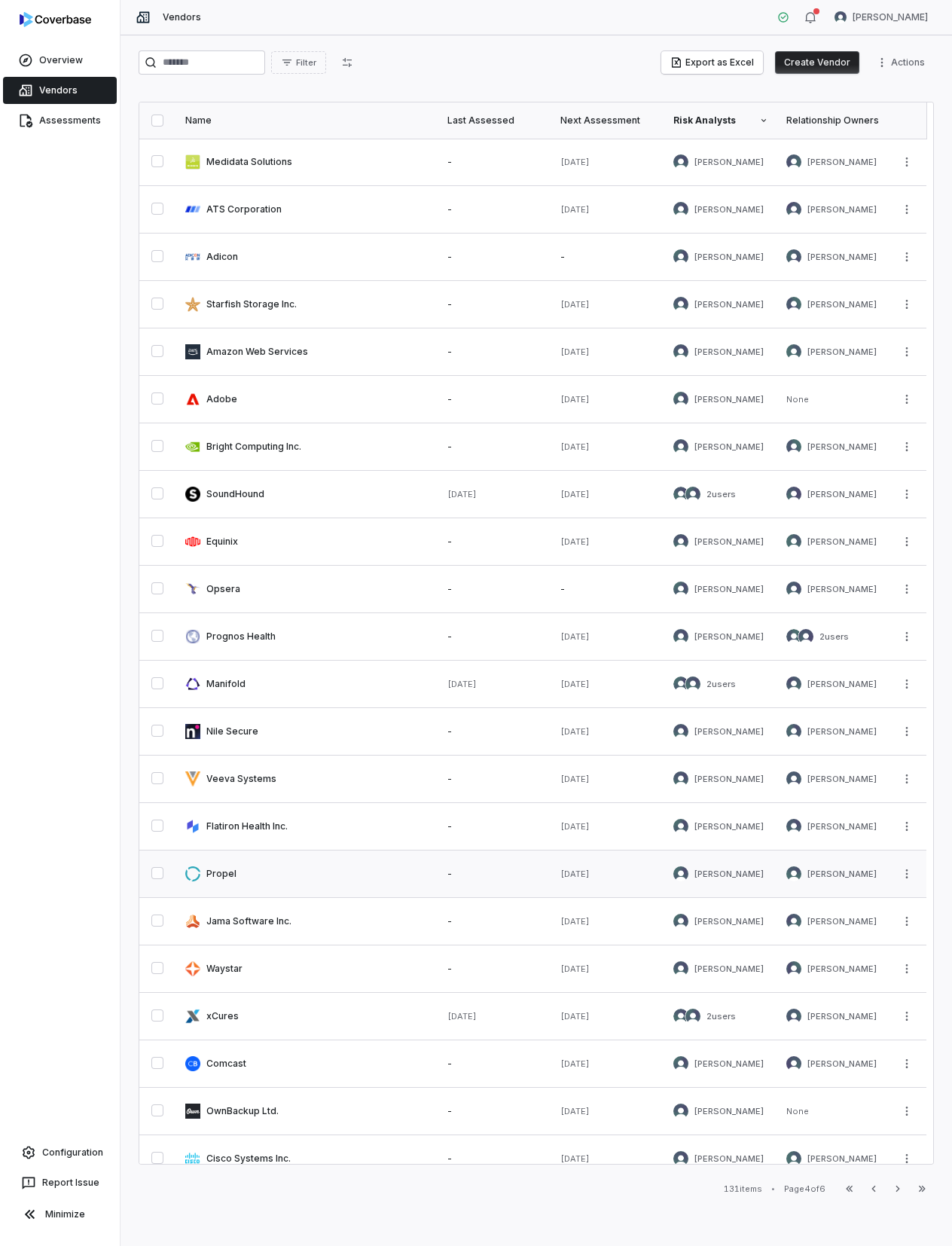
scroll to position [161, 0]
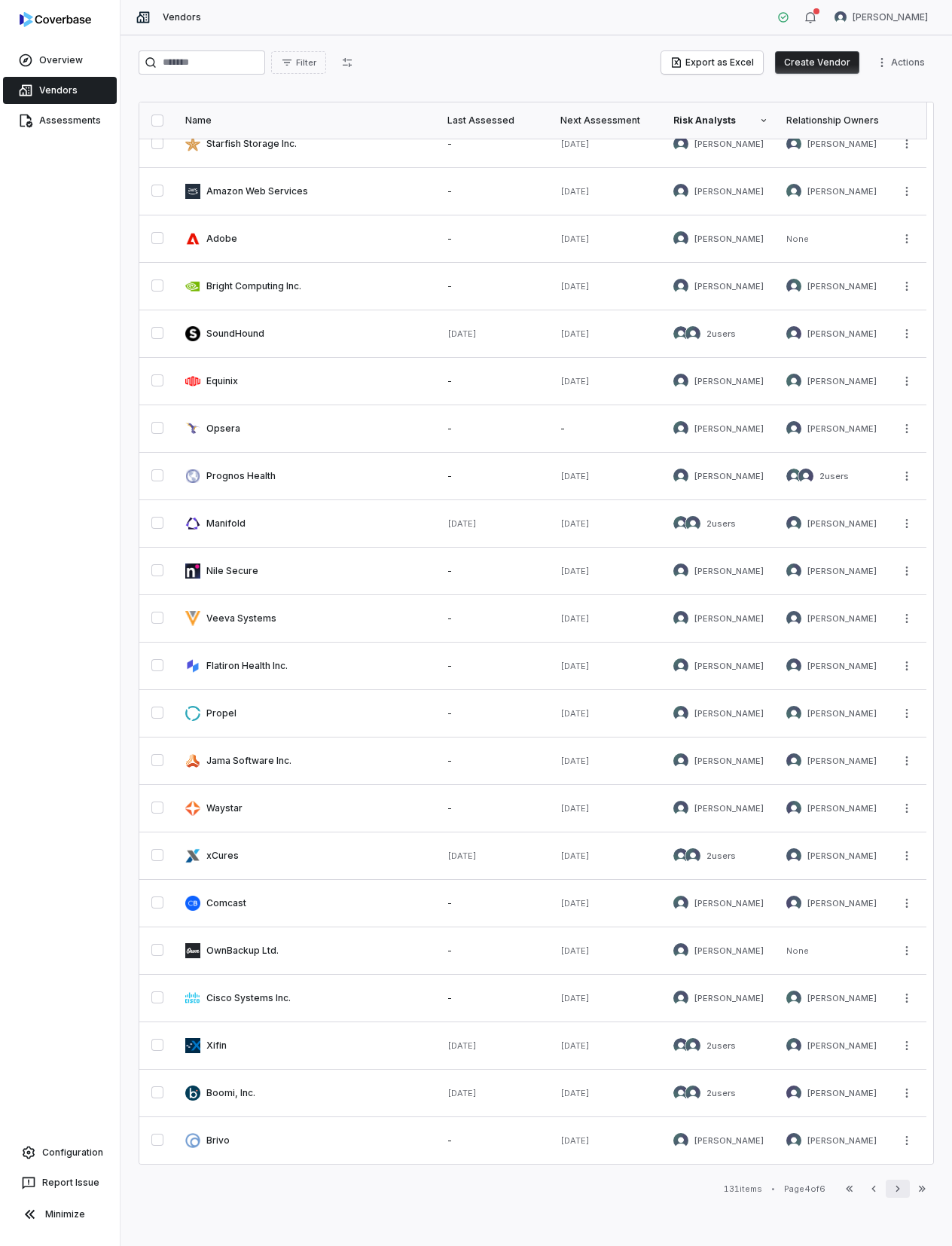
click at [896, 1189] on icon "button" at bounding box center [897, 1189] width 12 height 12
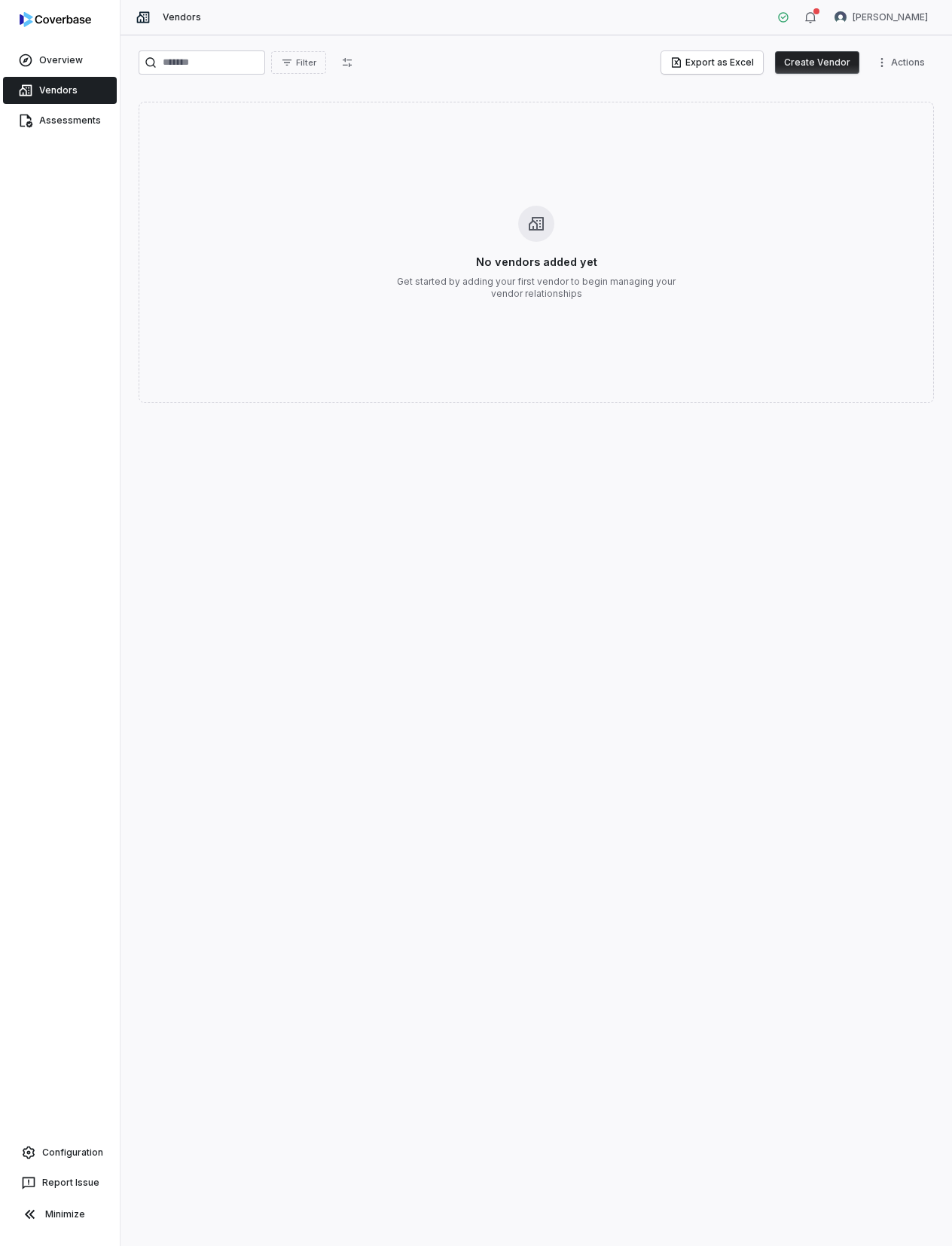
click at [57, 84] on span "Vendors" at bounding box center [57, 90] width 38 height 12
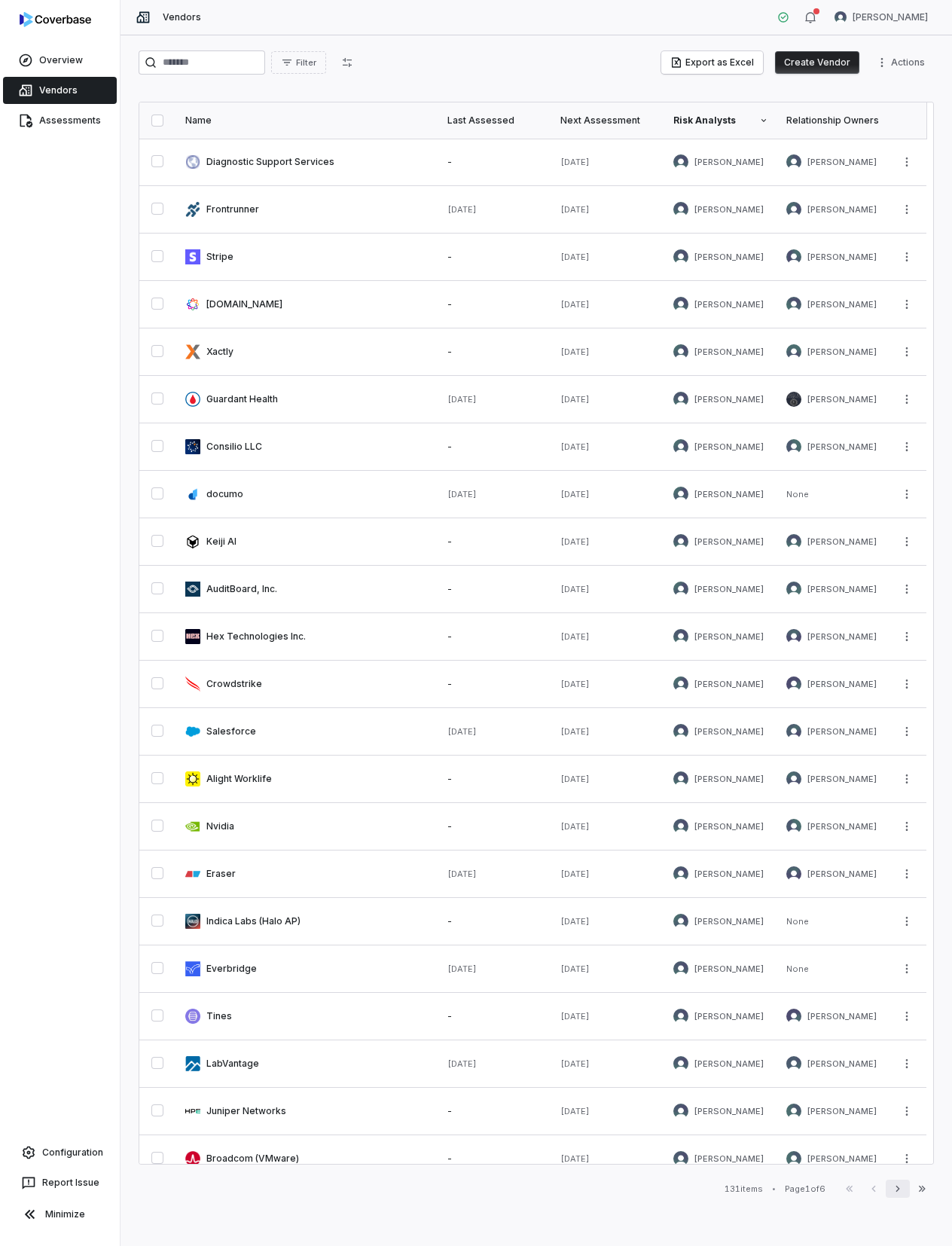
click at [893, 1188] on icon "button" at bounding box center [897, 1189] width 12 height 12
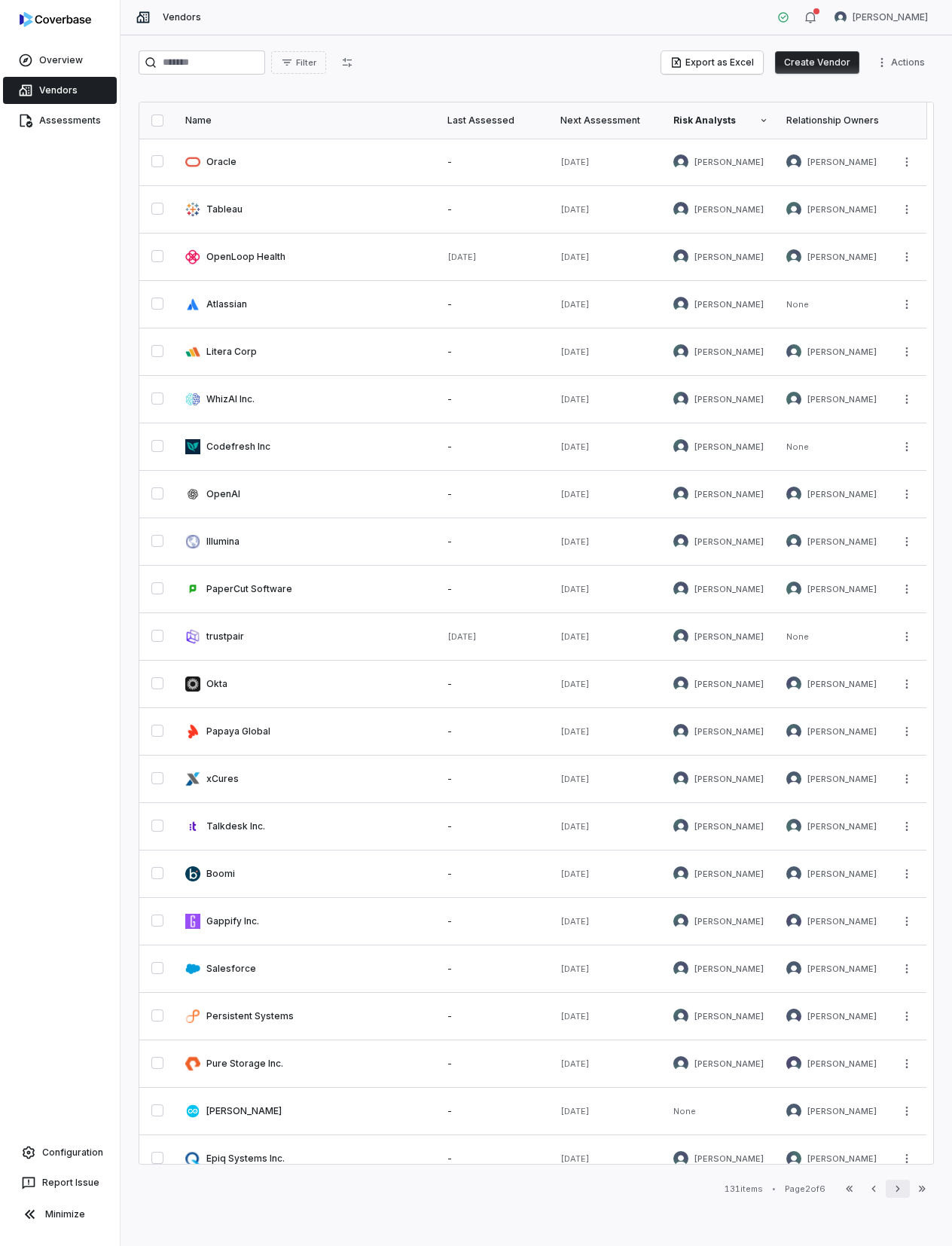
click at [897, 1188] on icon "button" at bounding box center [897, 1189] width 12 height 12
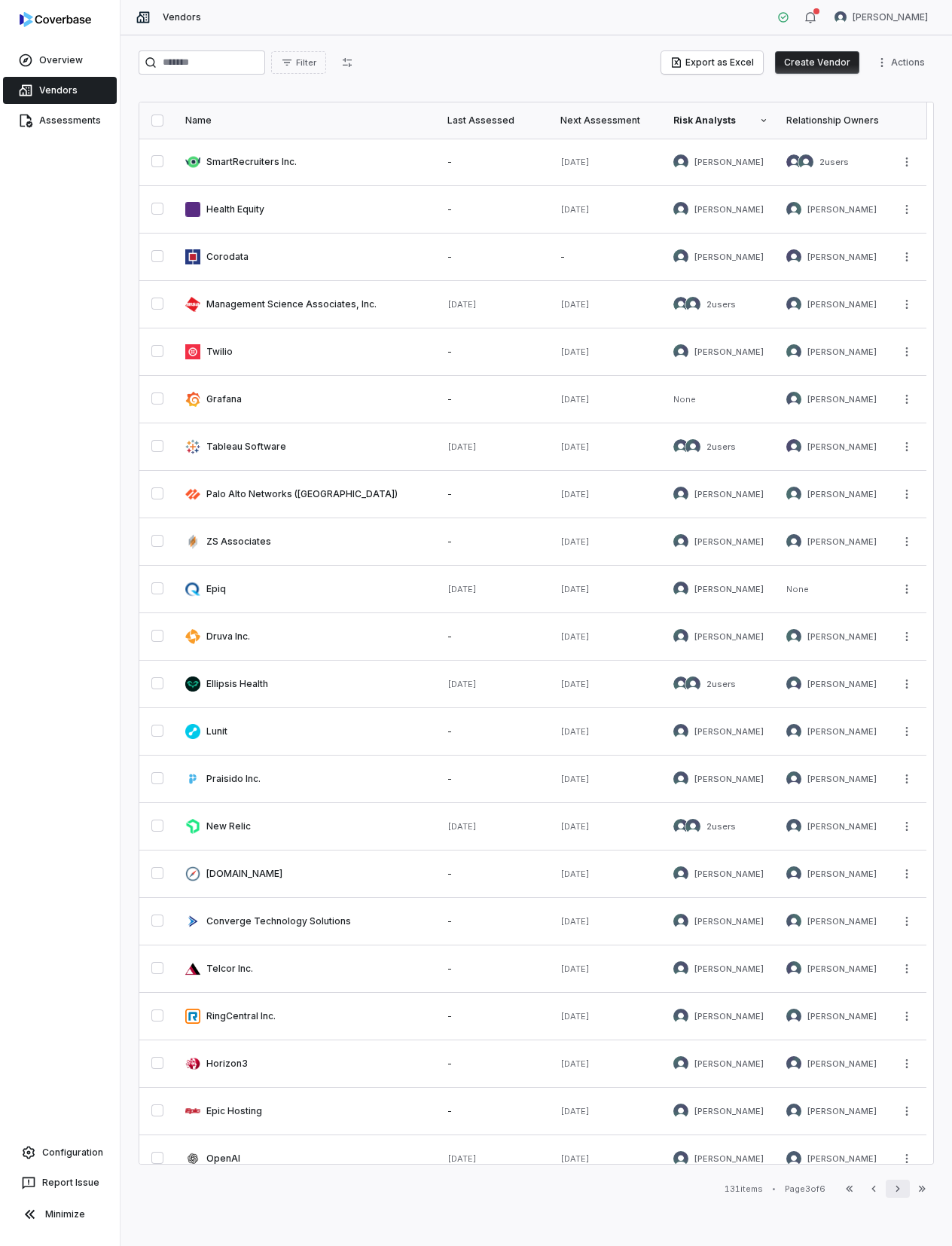
click at [897, 1188] on icon "button" at bounding box center [897, 1189] width 12 height 12
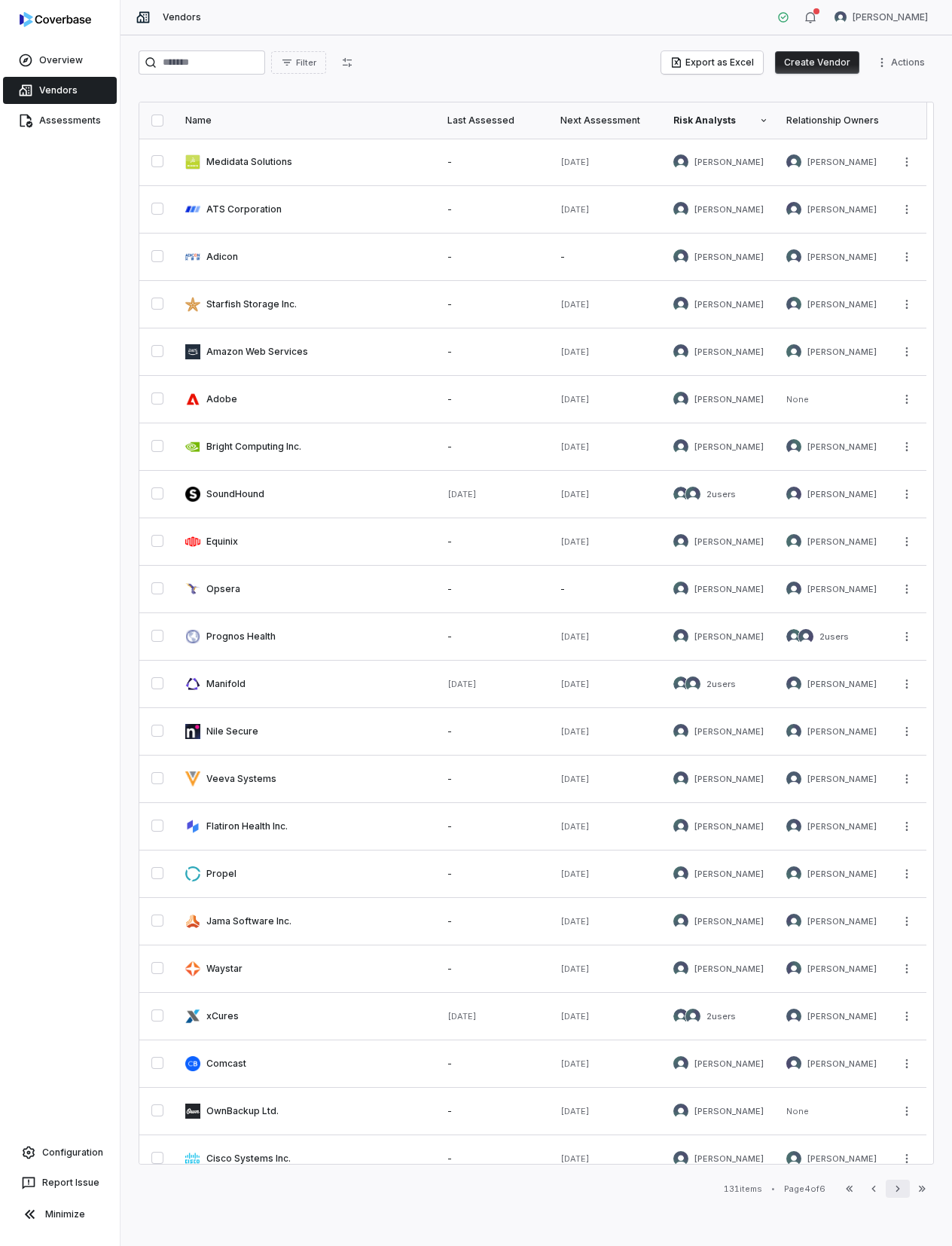
click at [897, 1188] on icon "button" at bounding box center [897, 1189] width 12 height 12
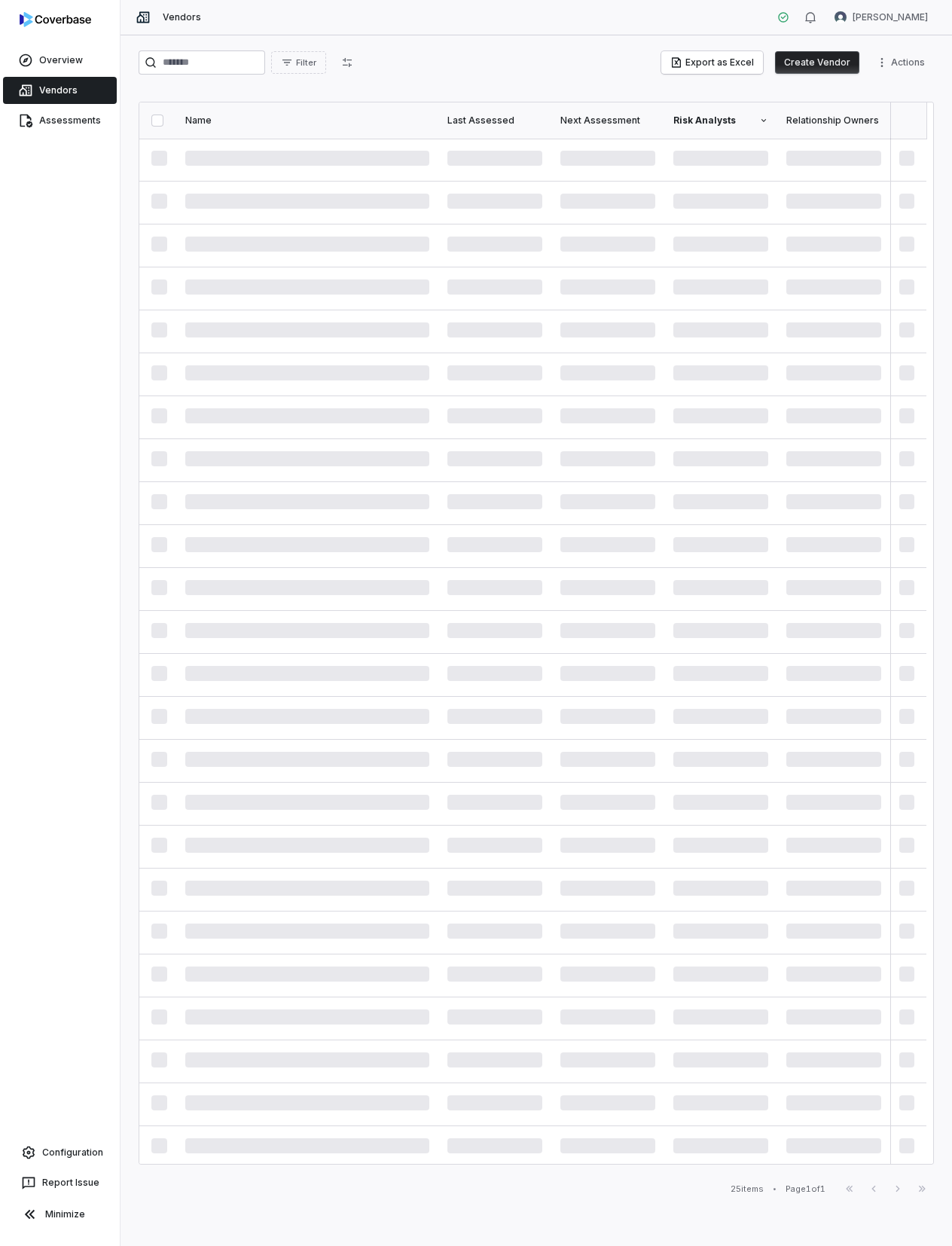
click at [569, 33] on div "Vendors Jesse Nord" at bounding box center [536, 18] width 831 height 36
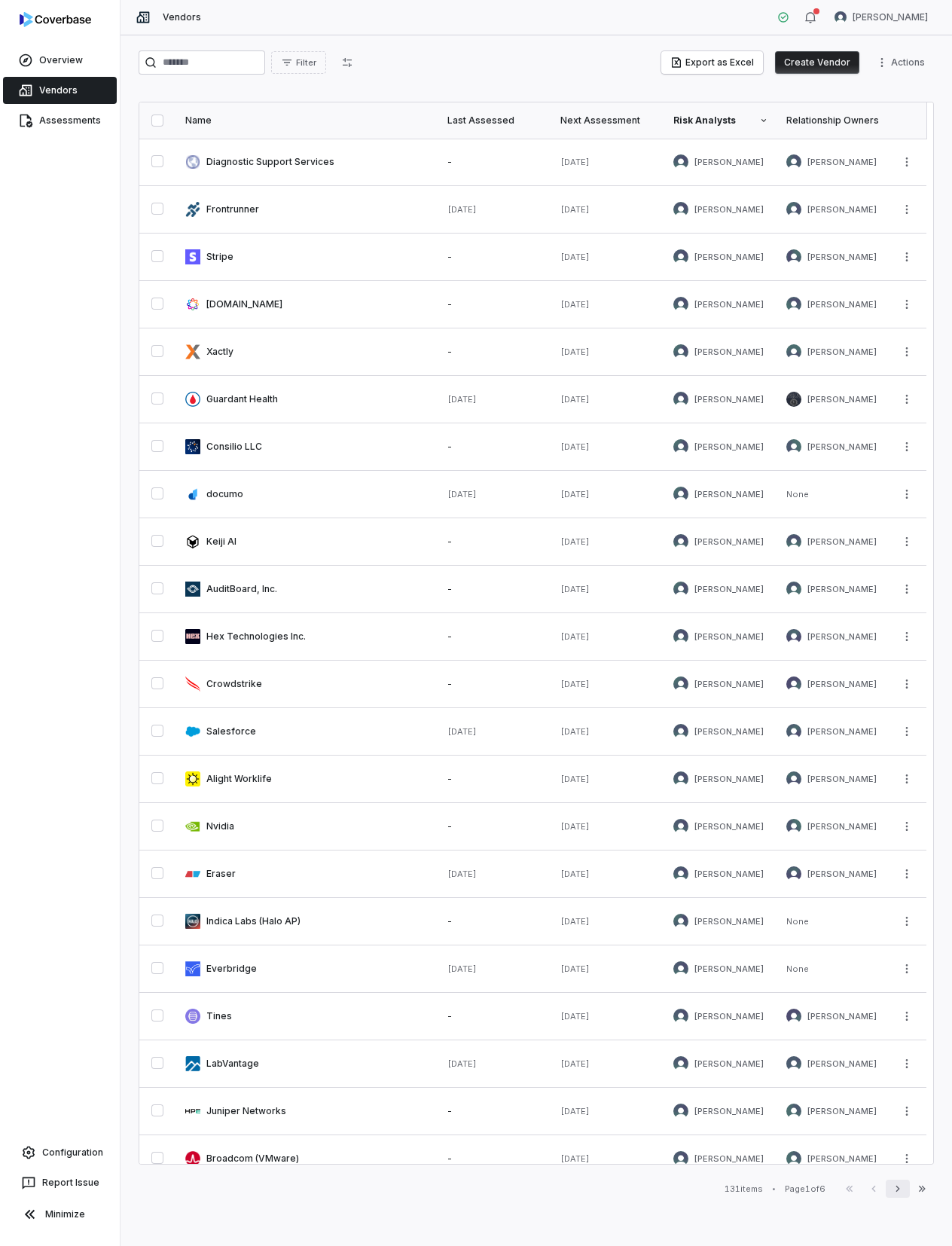
click at [895, 1185] on icon "button" at bounding box center [897, 1189] width 12 height 12
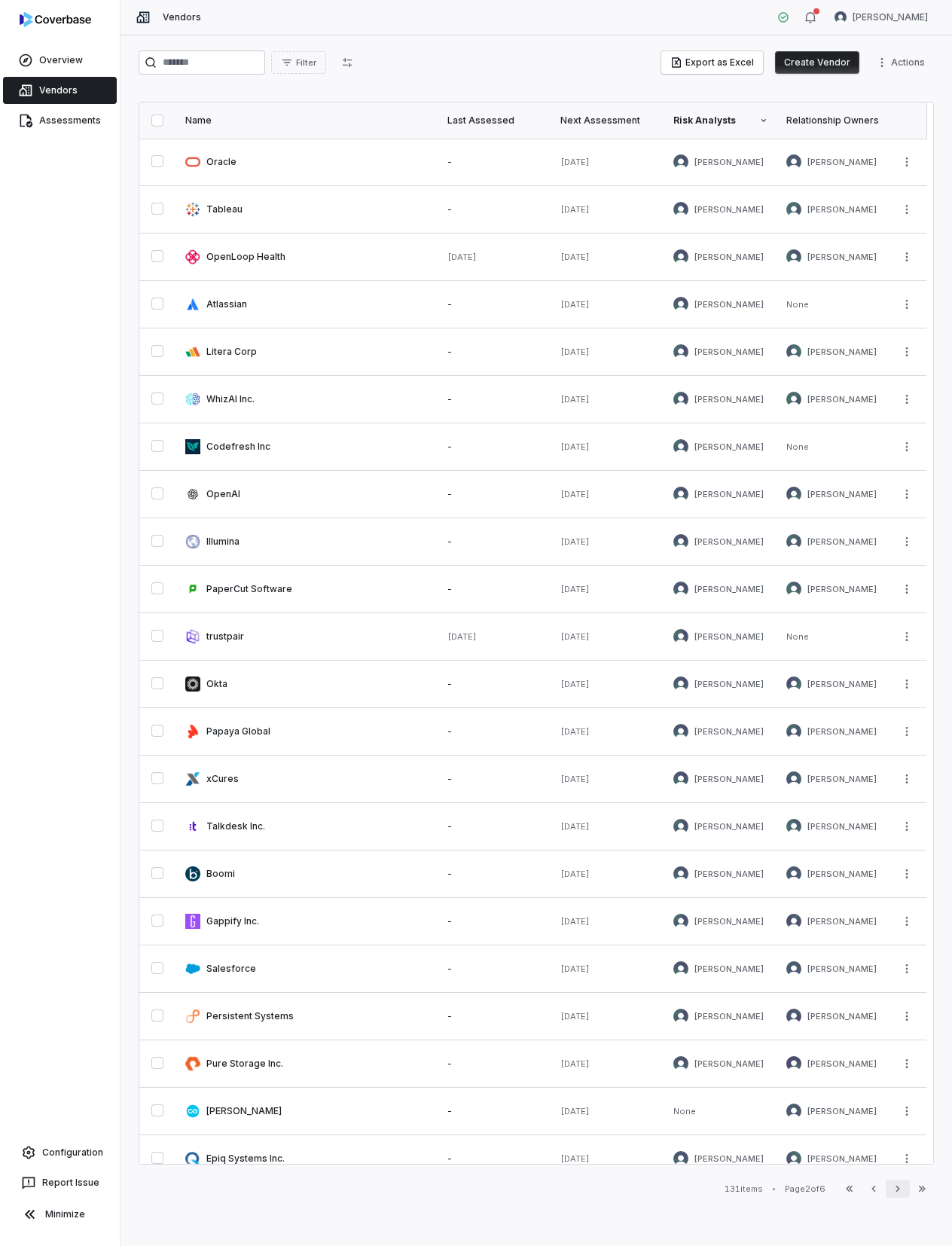
click at [895, 1185] on icon "button" at bounding box center [897, 1189] width 12 height 12
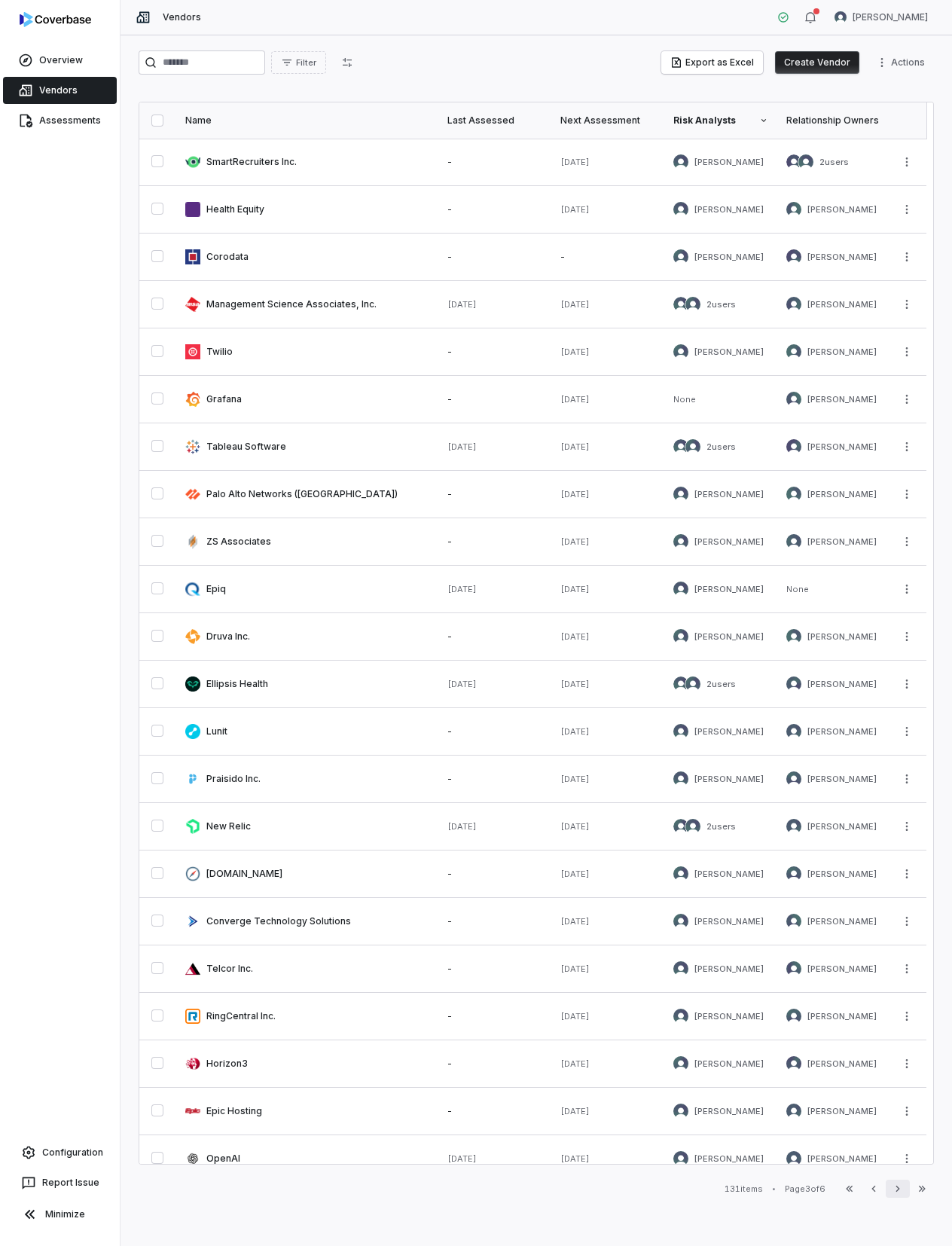
click at [895, 1185] on icon "button" at bounding box center [897, 1189] width 12 height 12
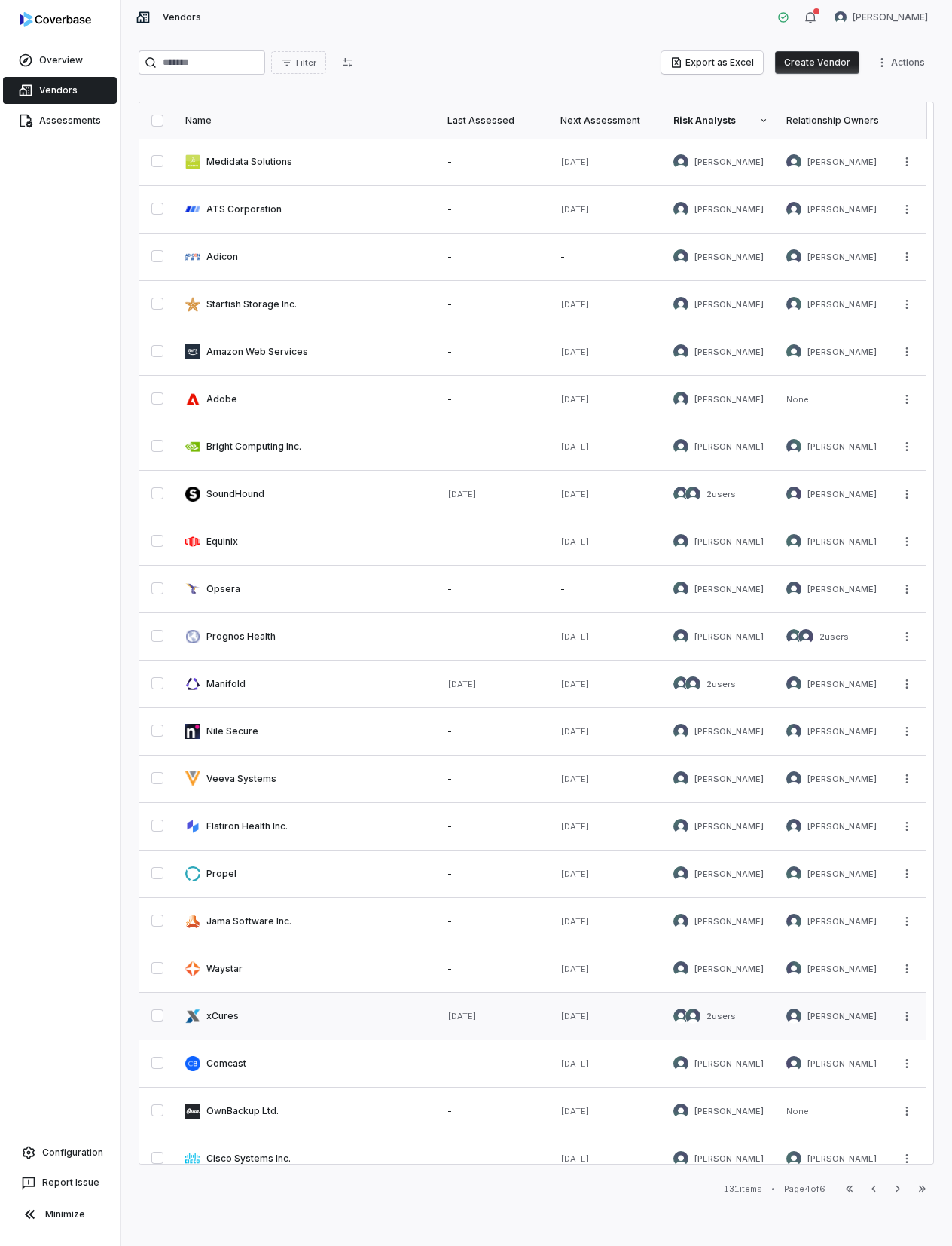
scroll to position [161, 0]
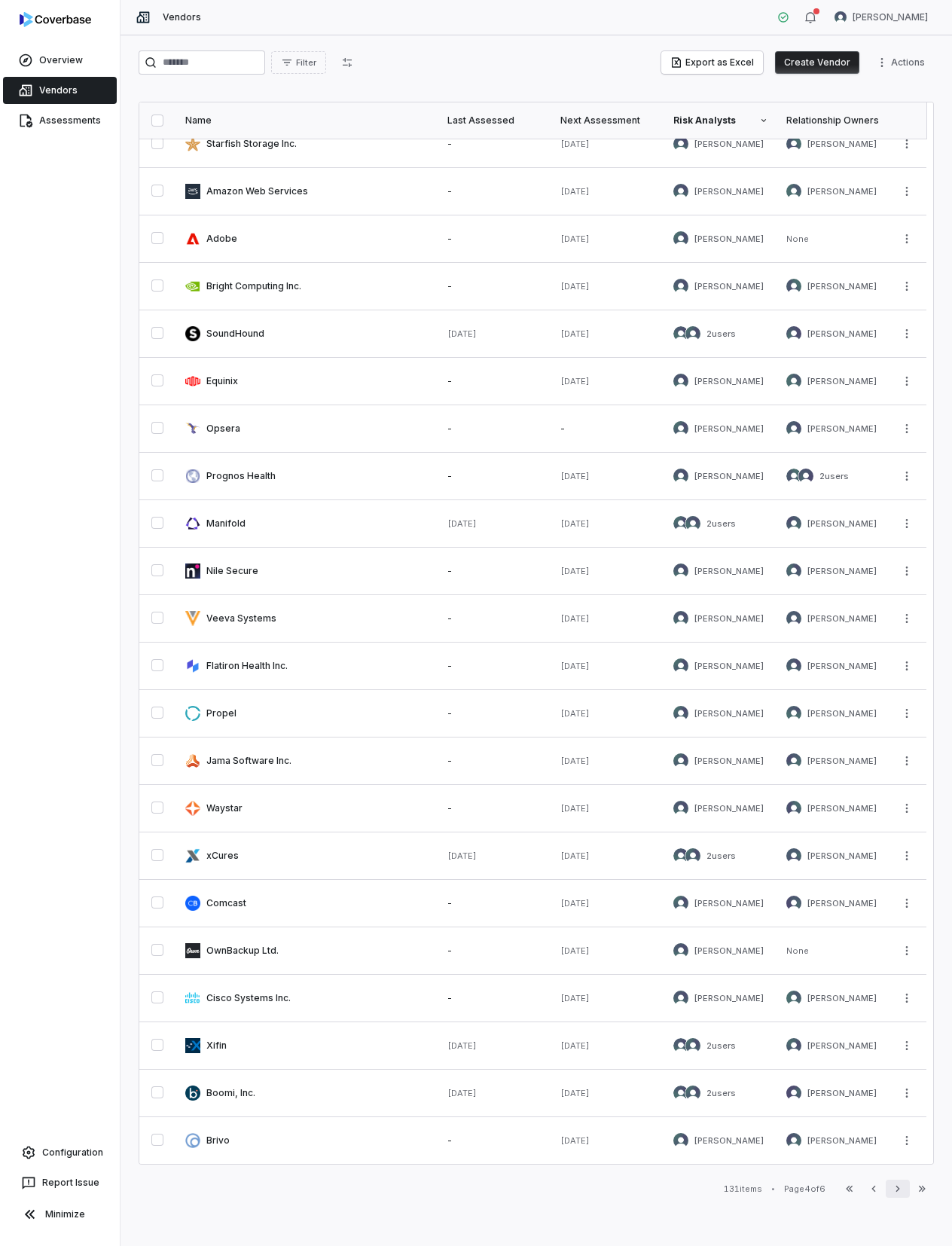
click at [892, 1189] on icon "button" at bounding box center [897, 1189] width 12 height 12
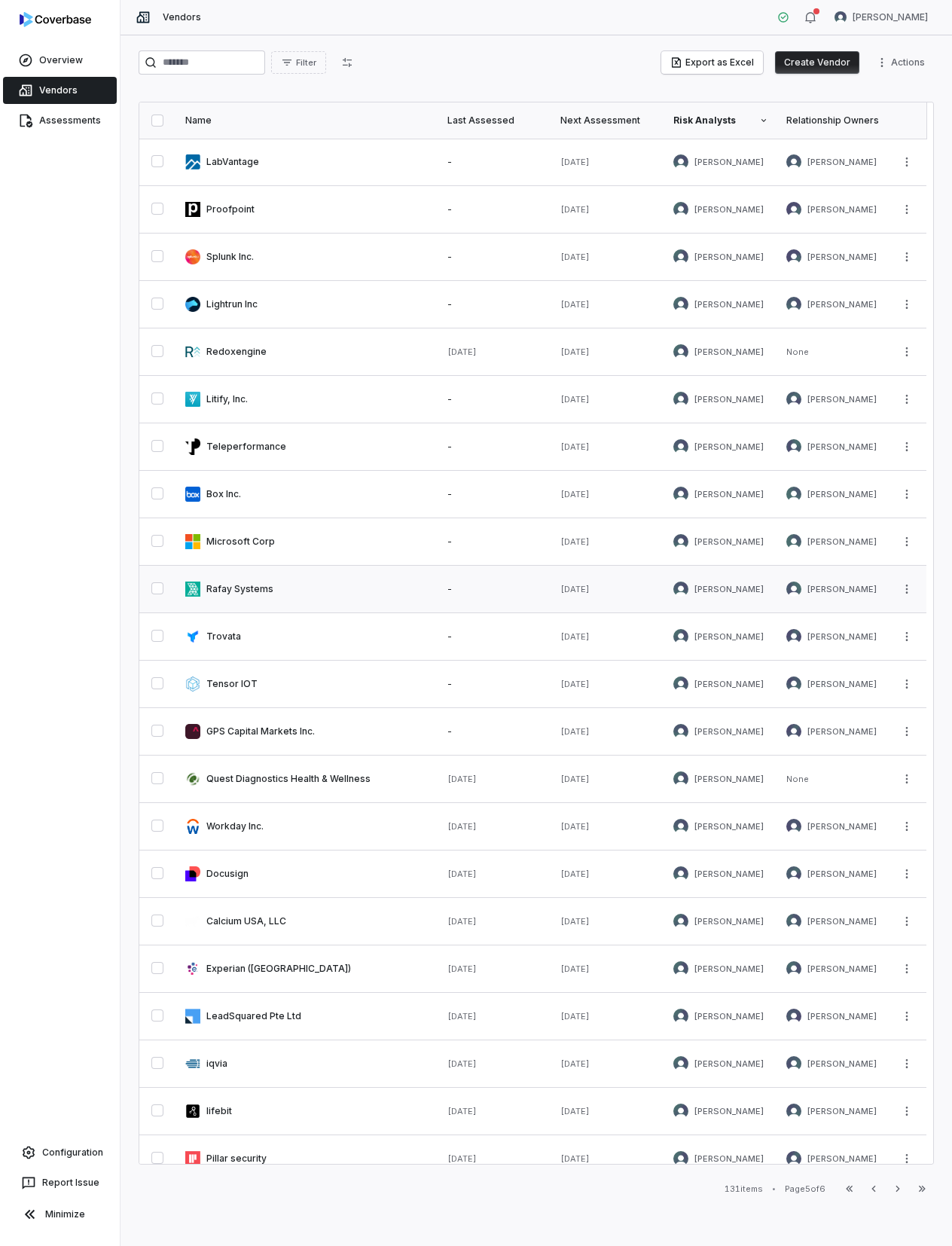
drag, startPoint x: 233, startPoint y: 537, endPoint x: 235, endPoint y: 567, distance: 30.1
click at [233, 537] on link at bounding box center [307, 541] width 262 height 47
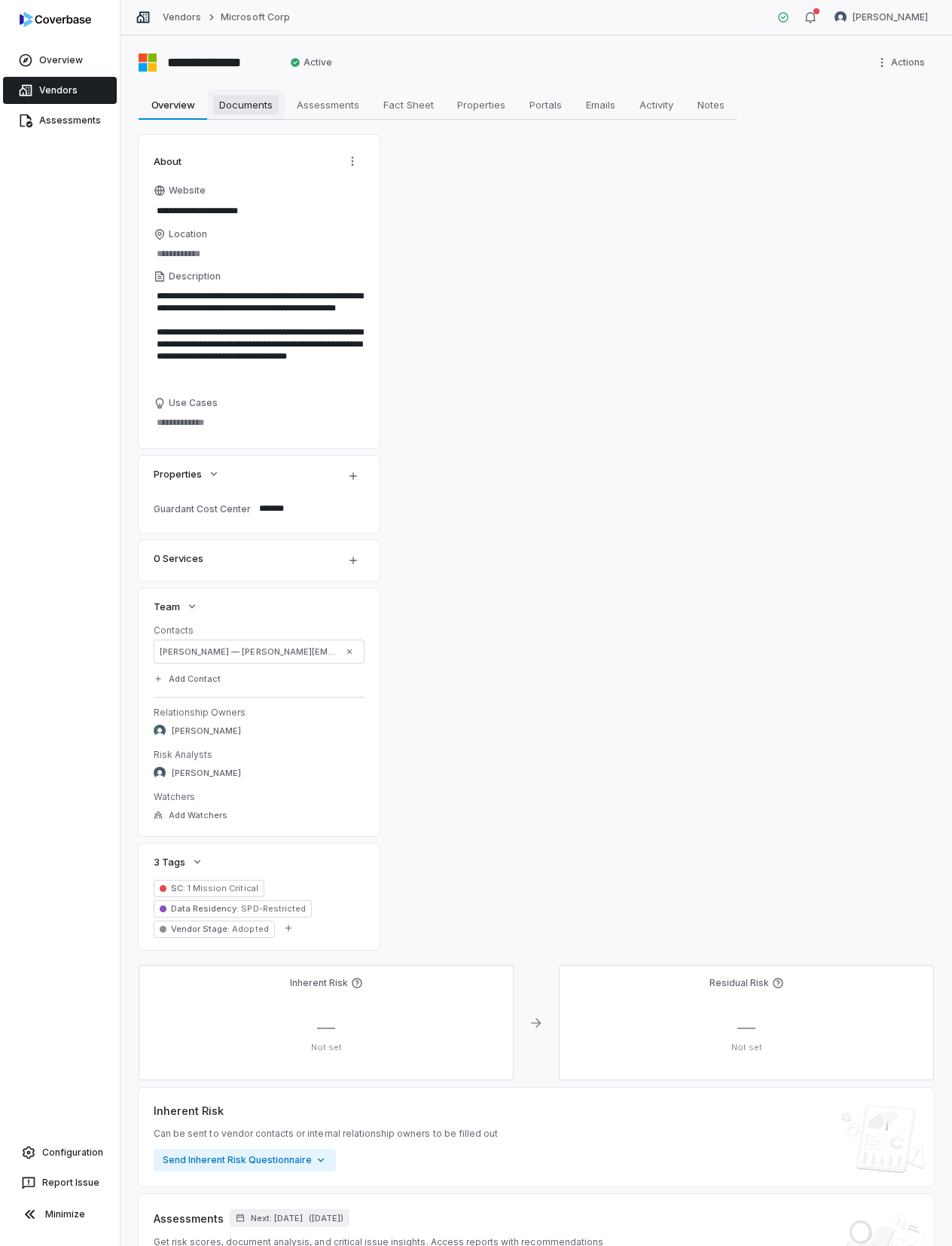
click at [261, 108] on span "Documents" at bounding box center [245, 104] width 66 height 19
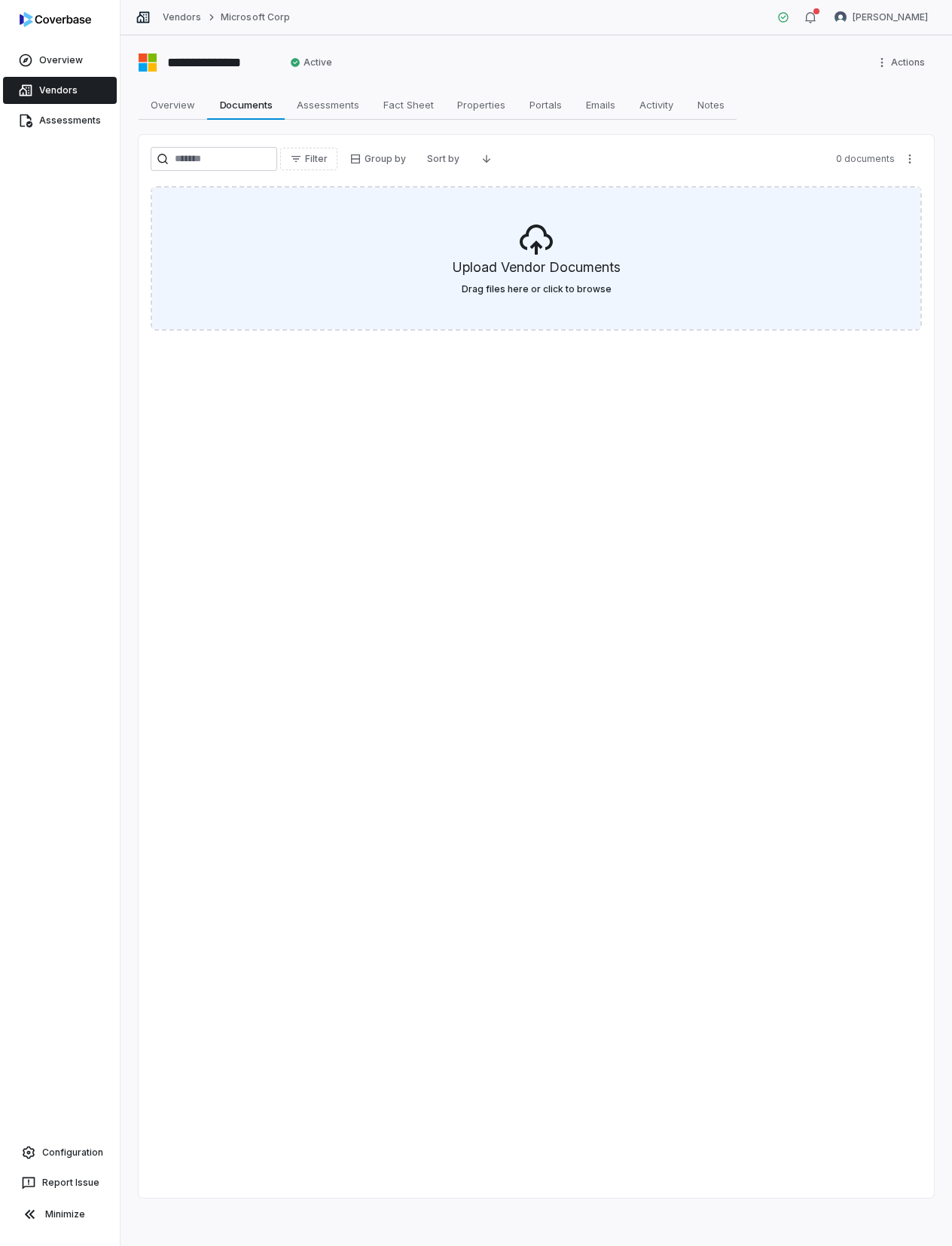
click at [531, 238] on icon at bounding box center [535, 239] width 36 height 36
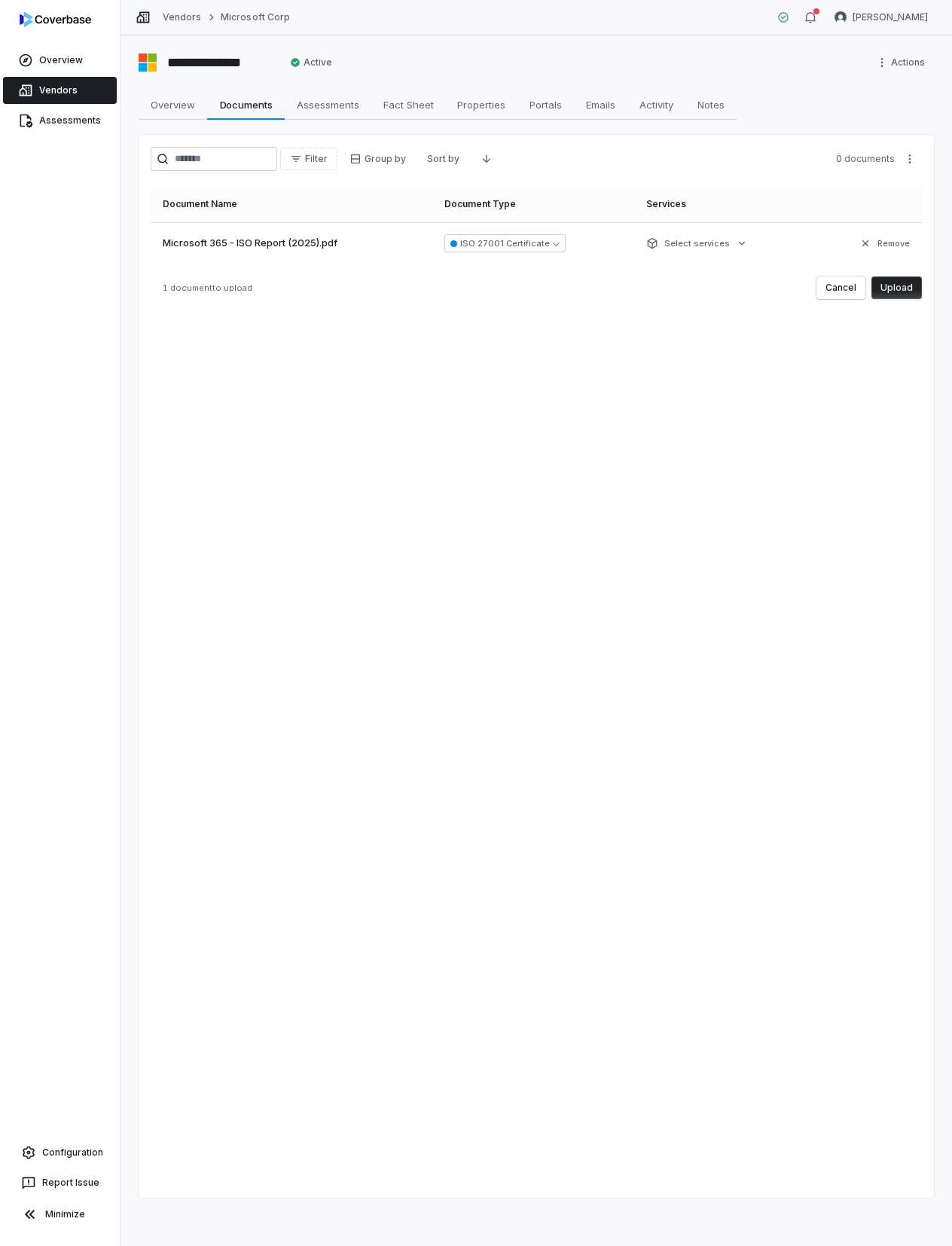
click at [914, 287] on button "Upload" at bounding box center [896, 288] width 50 height 23
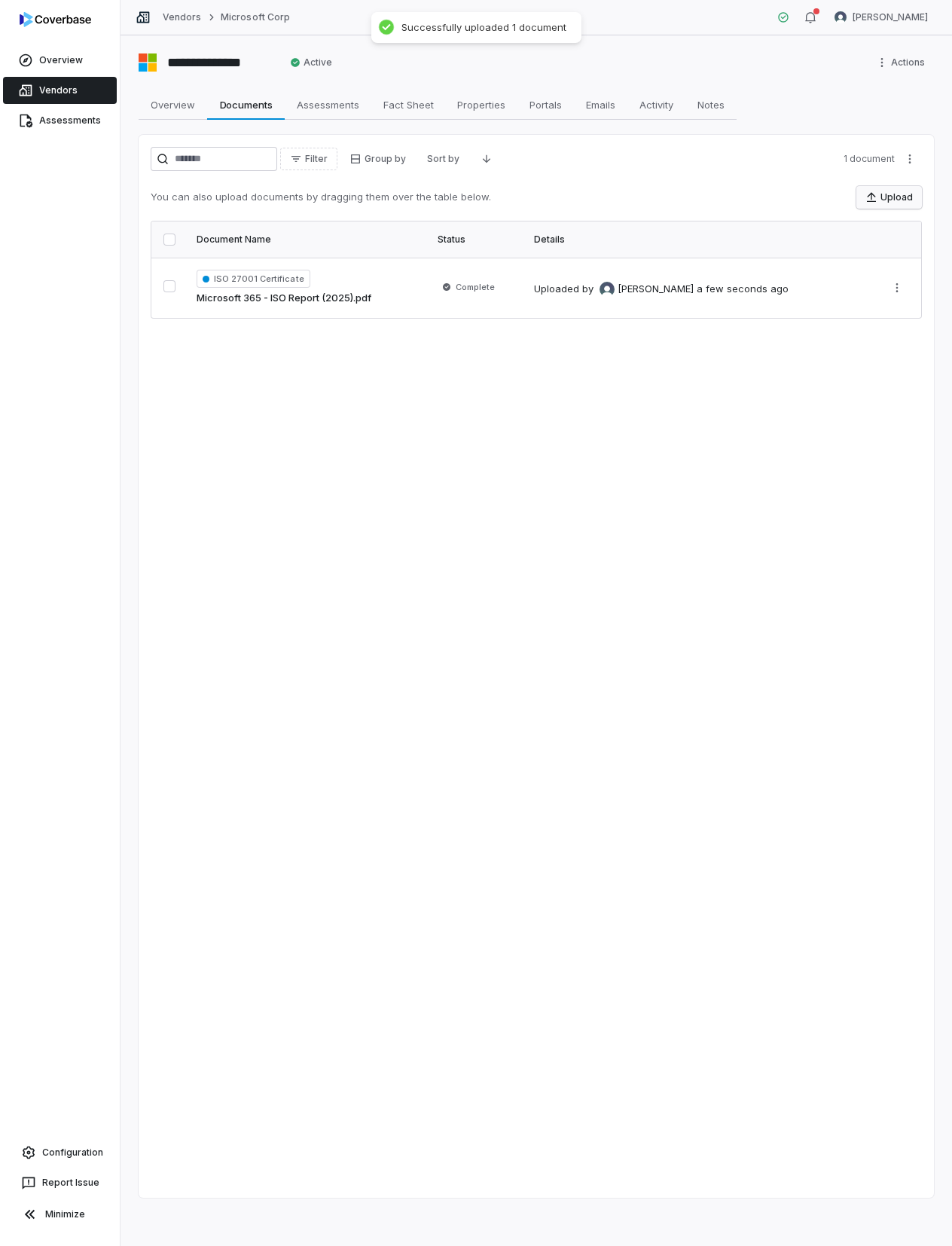
click at [894, 199] on button "Upload" at bounding box center [888, 197] width 66 height 23
click at [477, 574] on div "Filter Group by Sort by 1 document You can also upload documents by dragging th…" at bounding box center [535, 667] width 795 height 1063
click at [320, 102] on span "Assessments" at bounding box center [328, 104] width 74 height 19
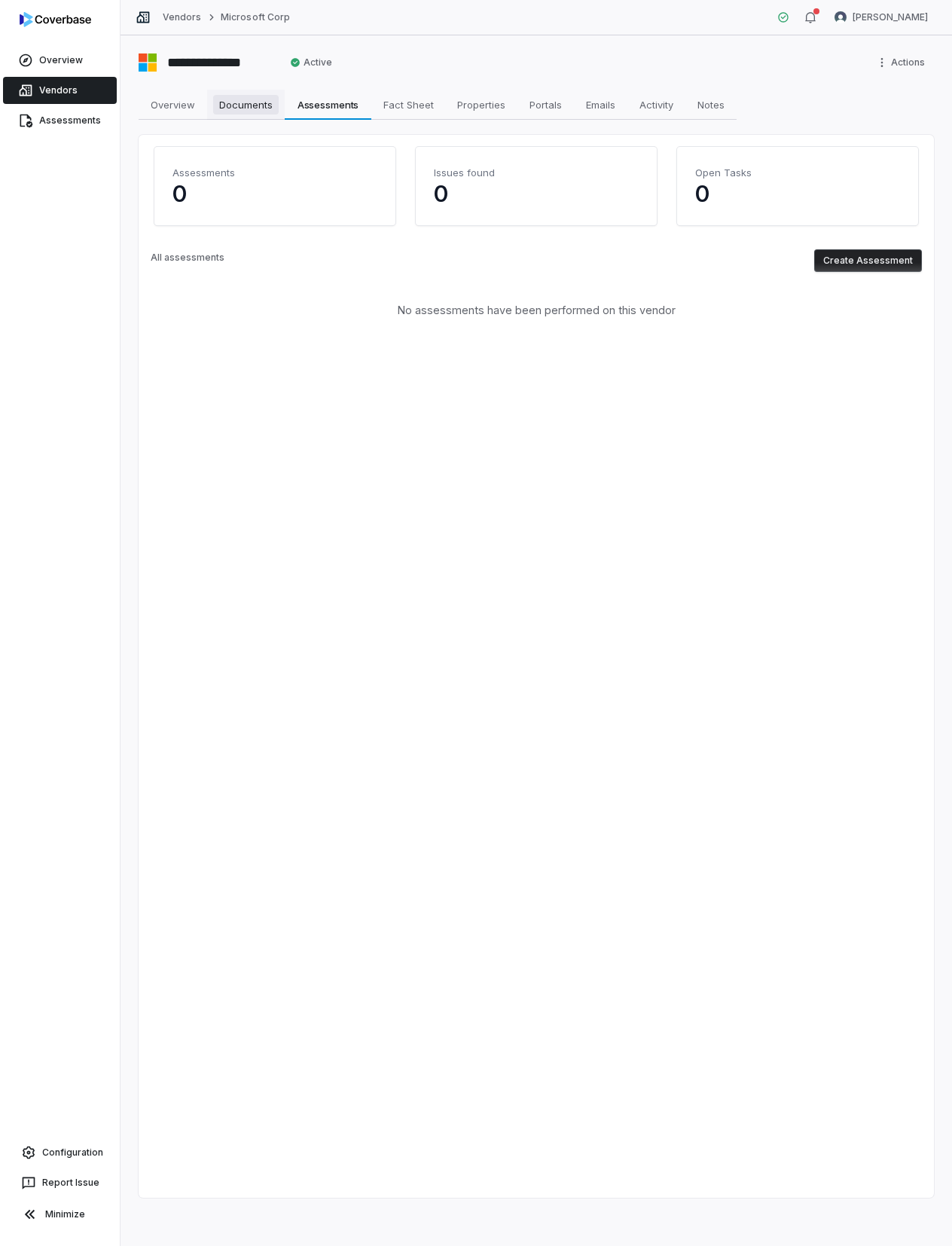
click at [250, 97] on span "Documents" at bounding box center [245, 104] width 66 height 19
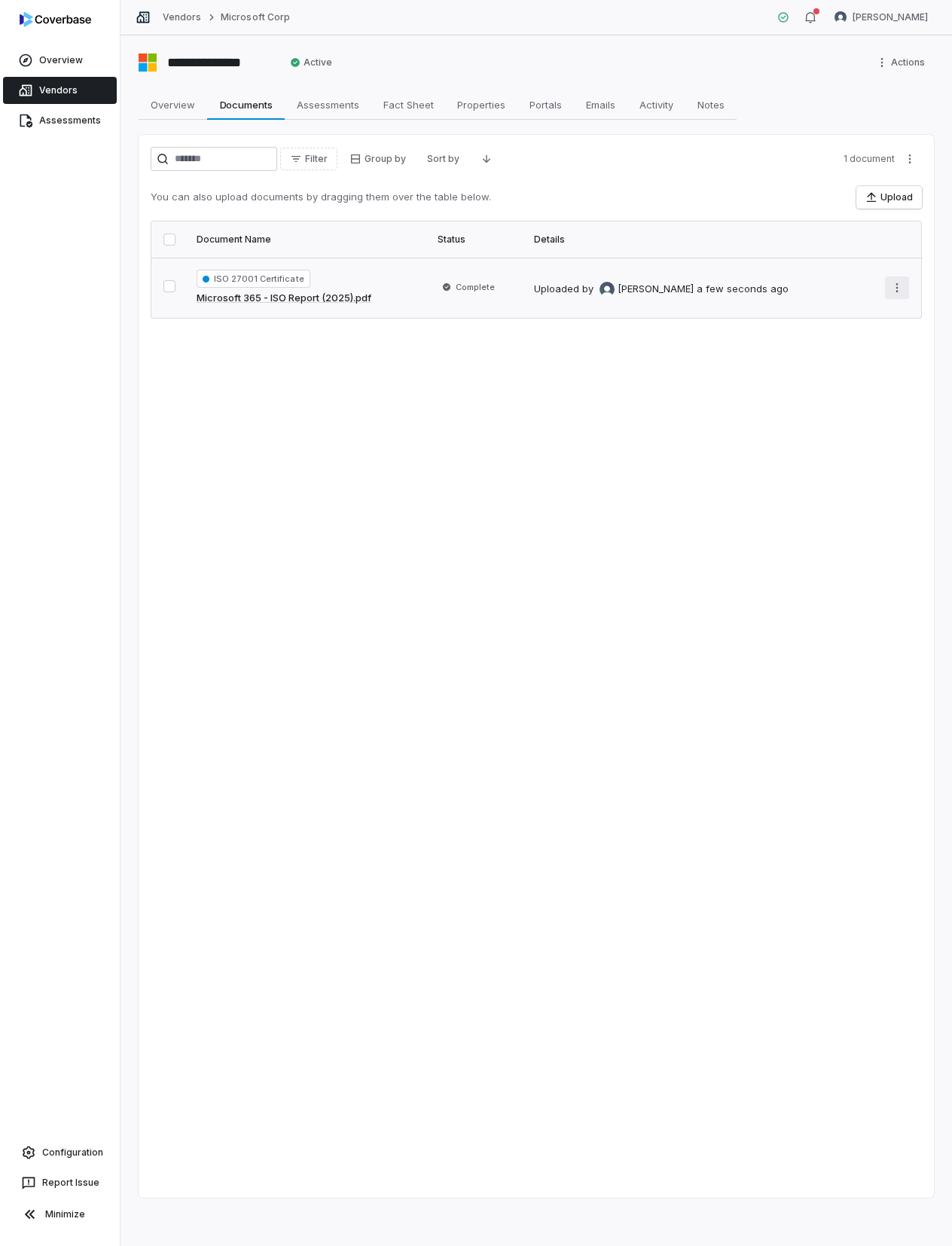
click at [893, 290] on html "**********" at bounding box center [476, 623] width 952 height 1246
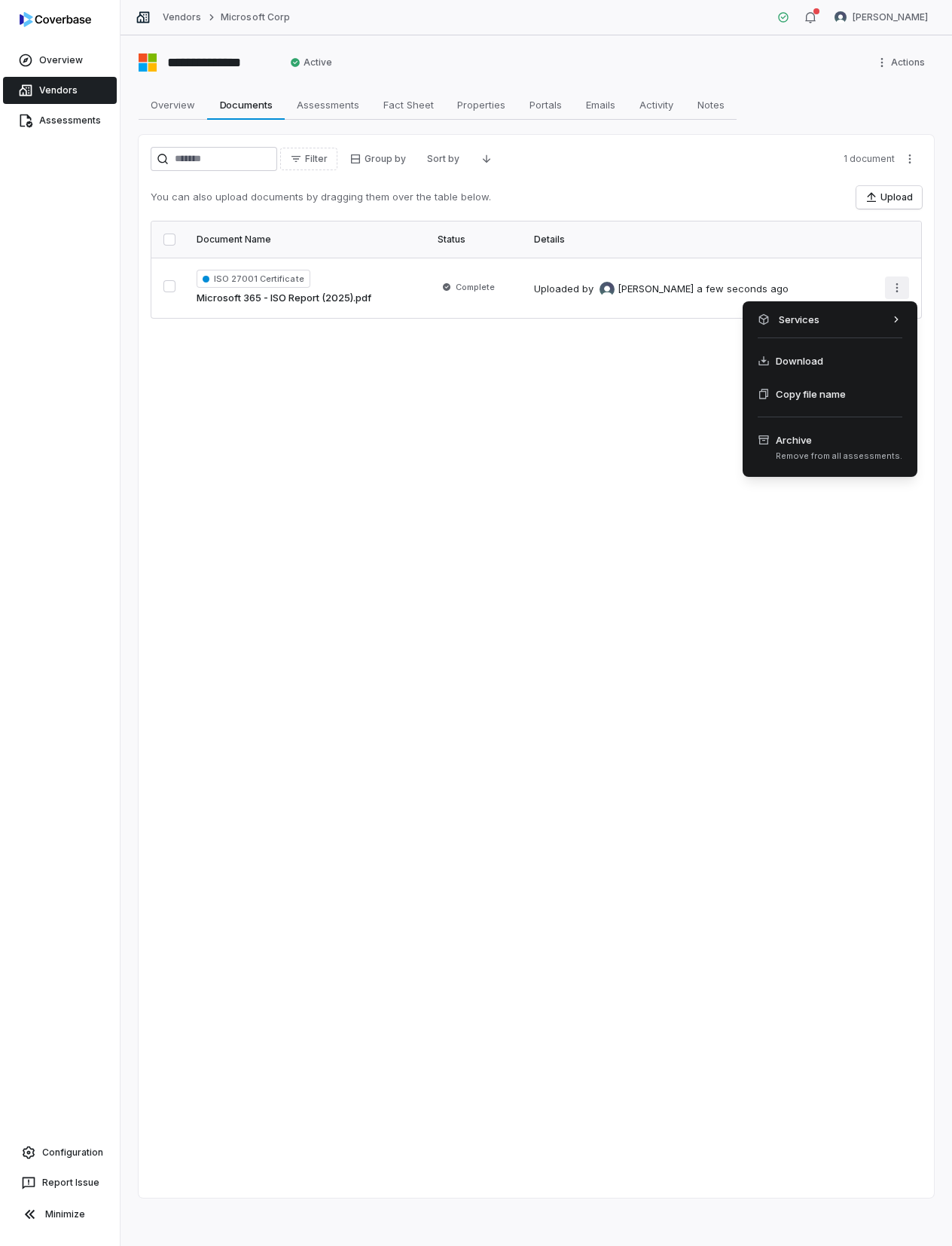
click at [893, 289] on html "**********" at bounding box center [476, 623] width 952 height 1246
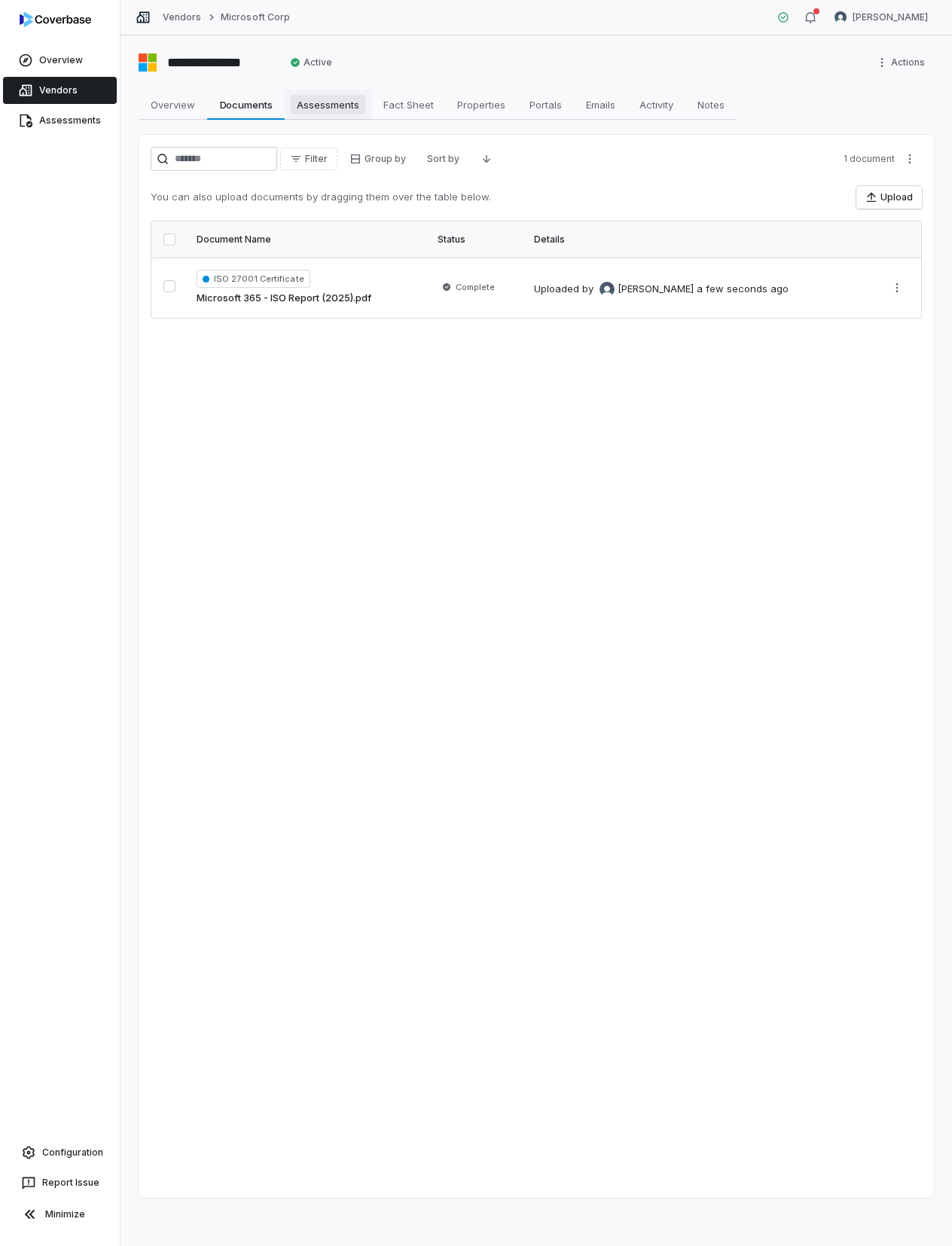
click at [312, 100] on span "Assessments" at bounding box center [328, 104] width 74 height 19
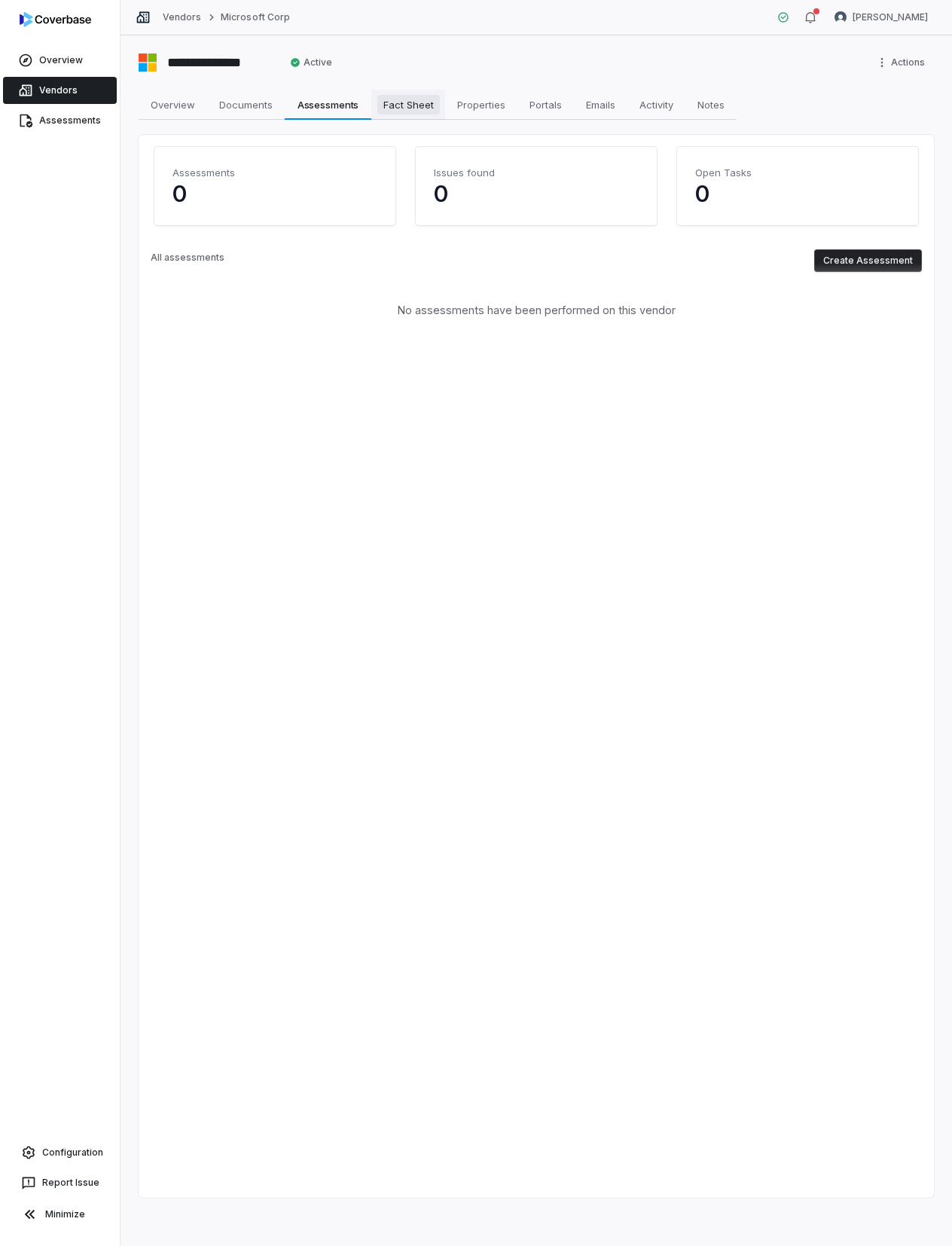
click at [404, 102] on span "Fact Sheet" at bounding box center [408, 104] width 62 height 19
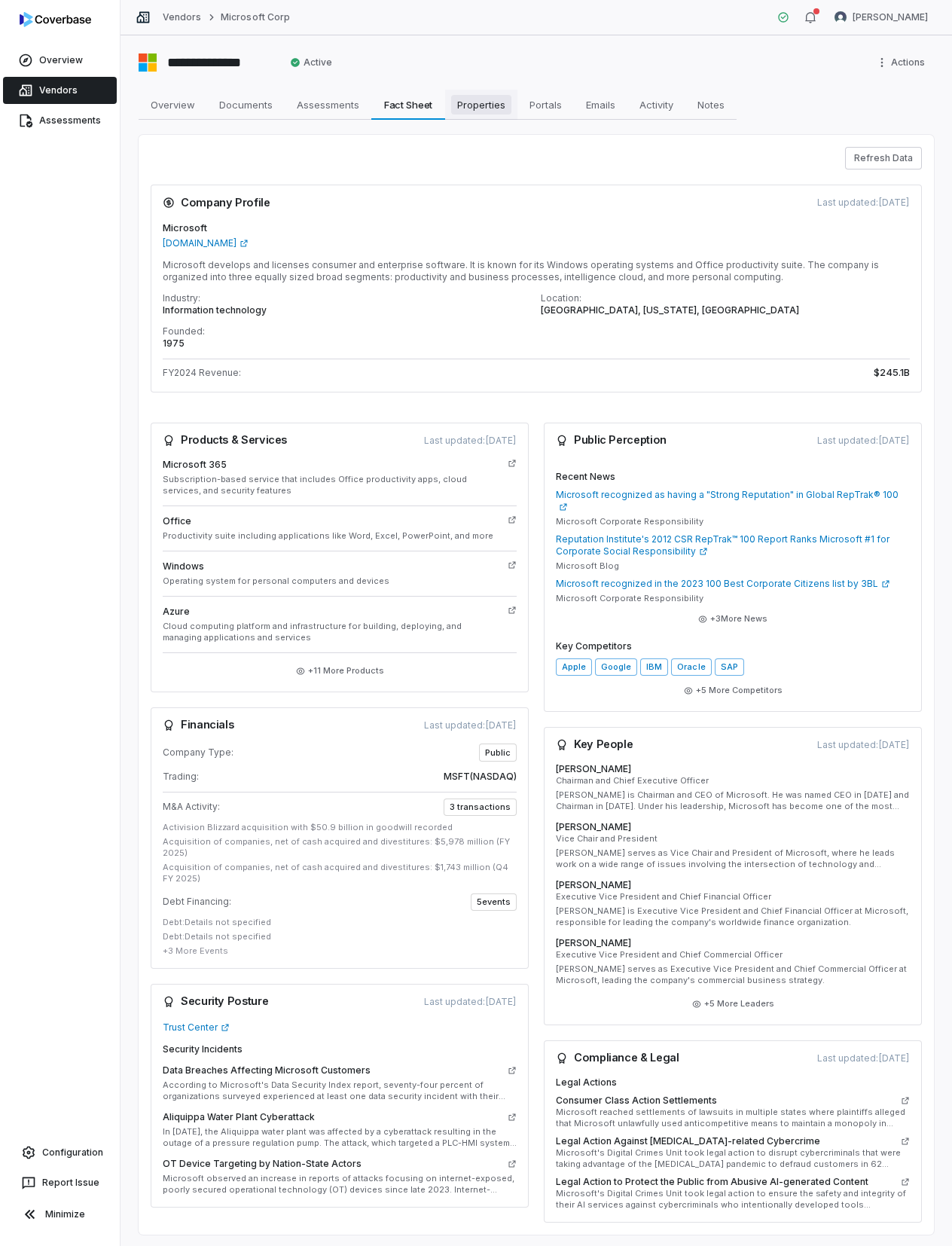
click at [463, 103] on span "Properties" at bounding box center [481, 104] width 60 height 19
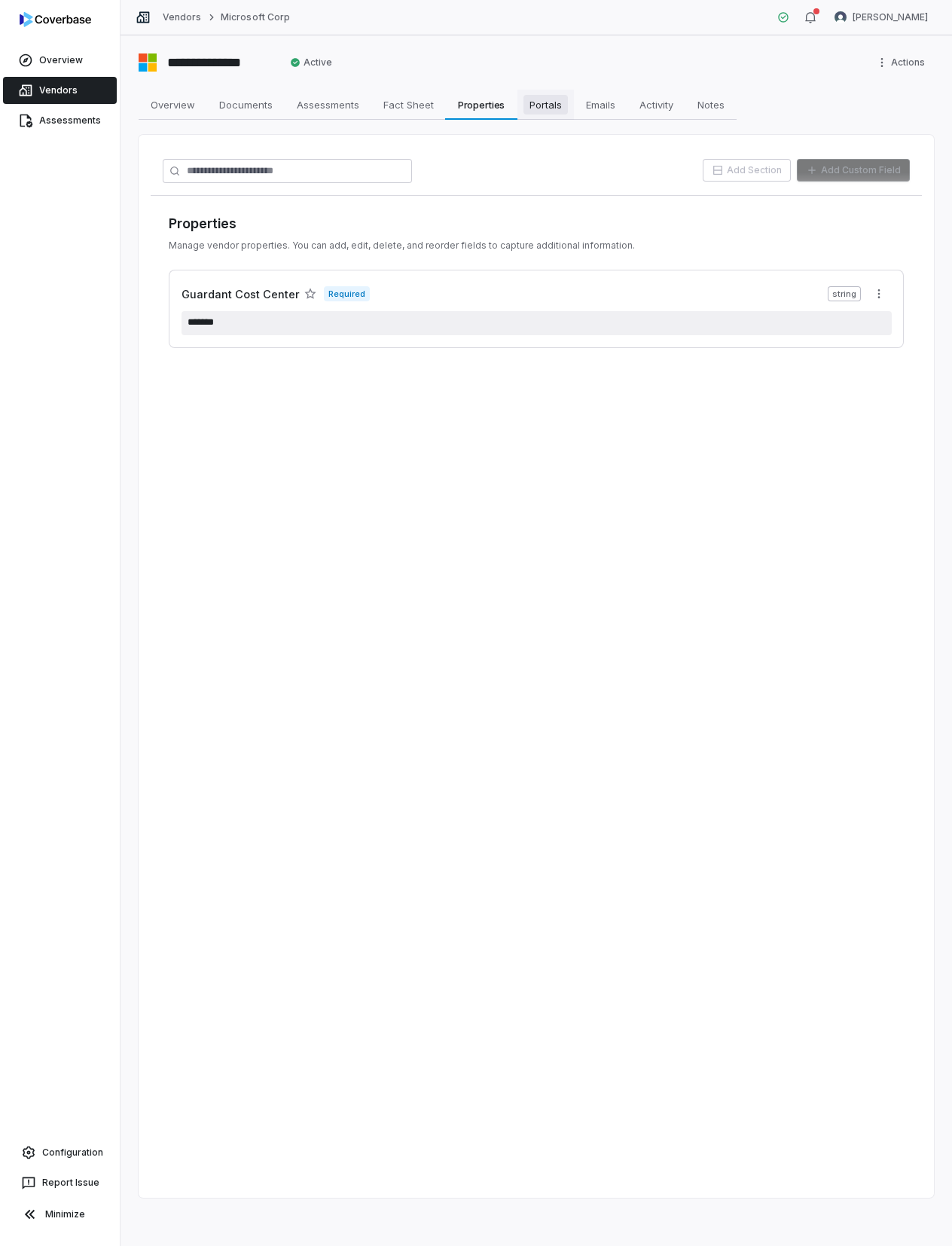
click at [552, 104] on span "Portals" at bounding box center [545, 104] width 44 height 19
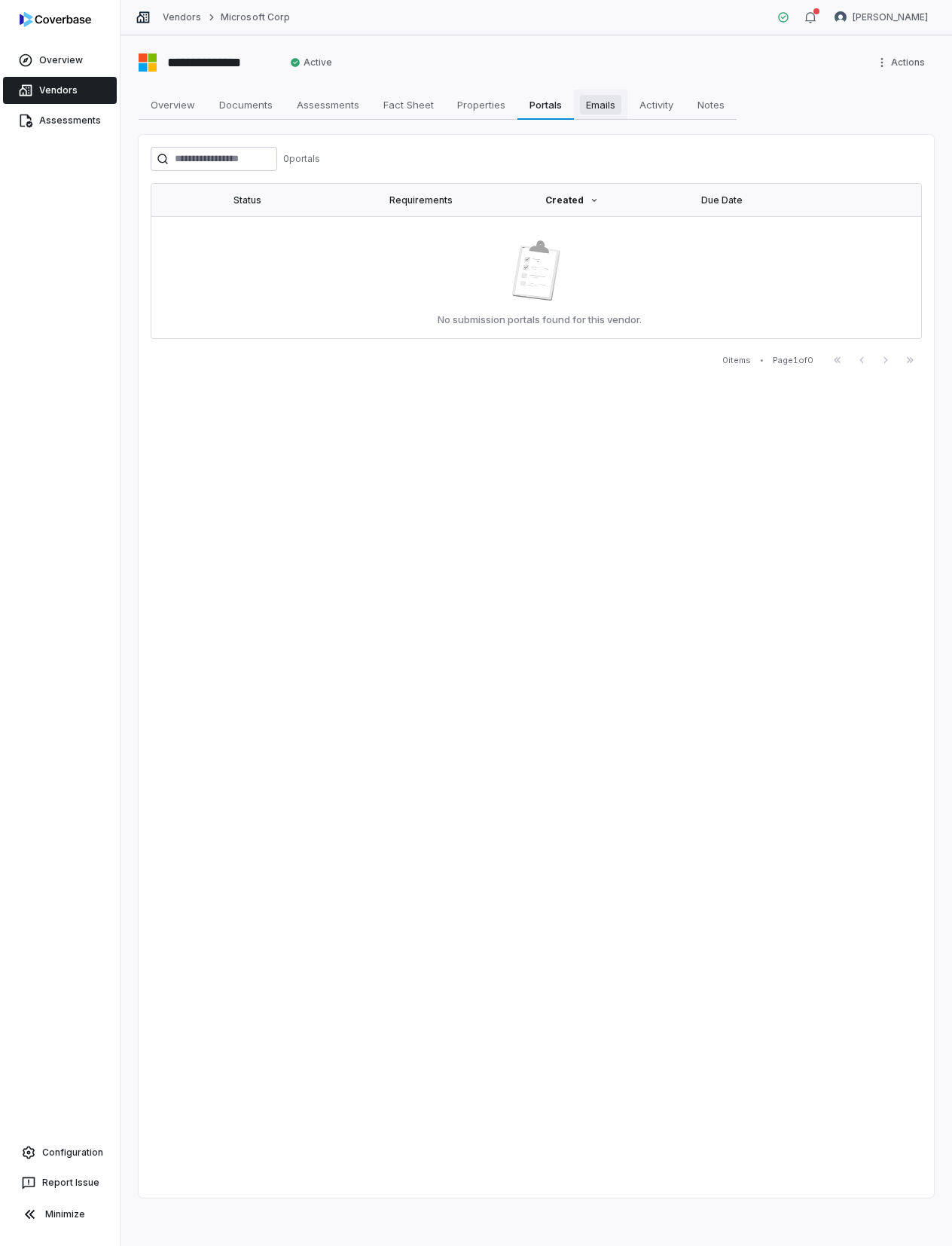
click at [594, 104] on span "Emails" at bounding box center [600, 104] width 41 height 19
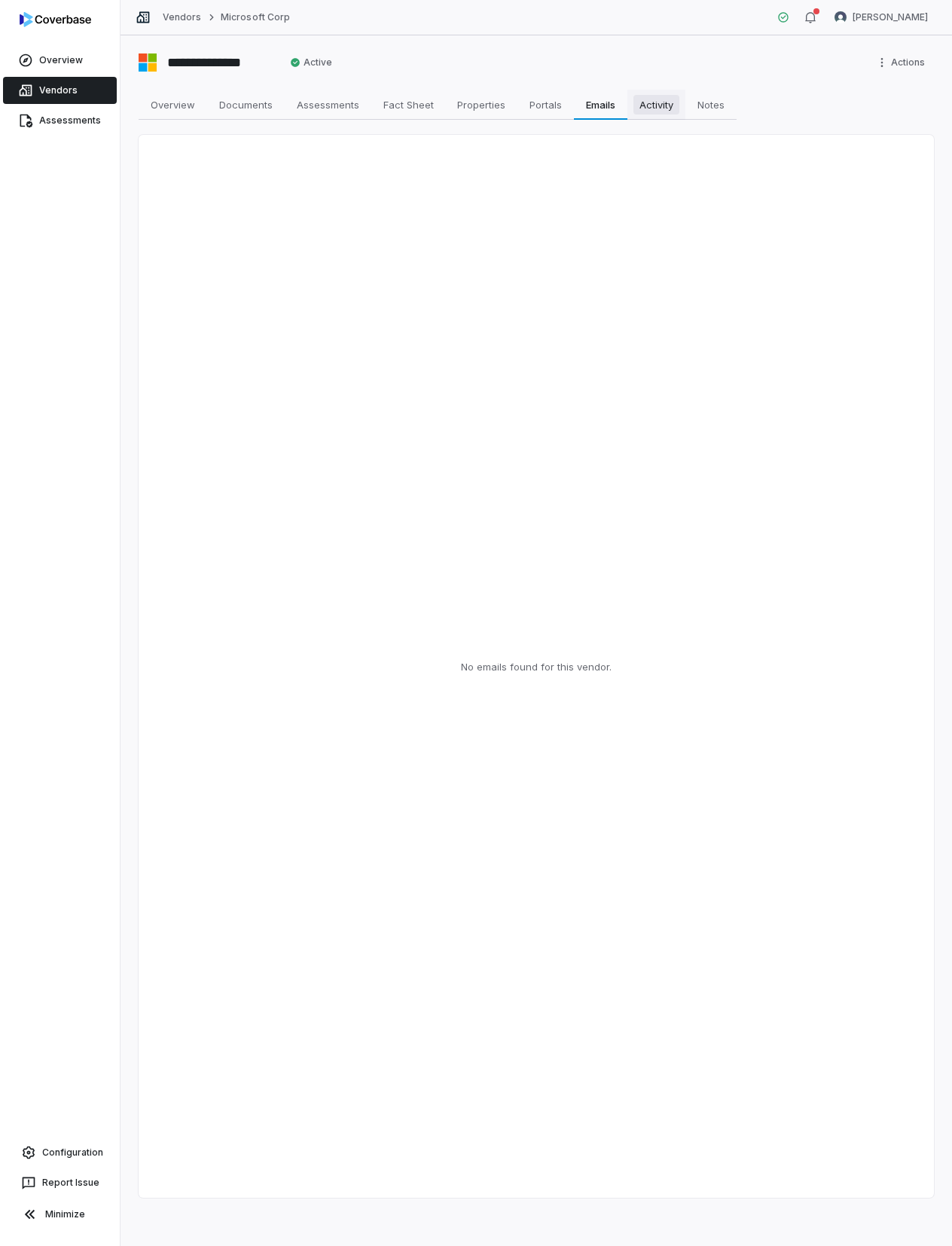
click at [658, 104] on span "Activity" at bounding box center [656, 104] width 46 height 19
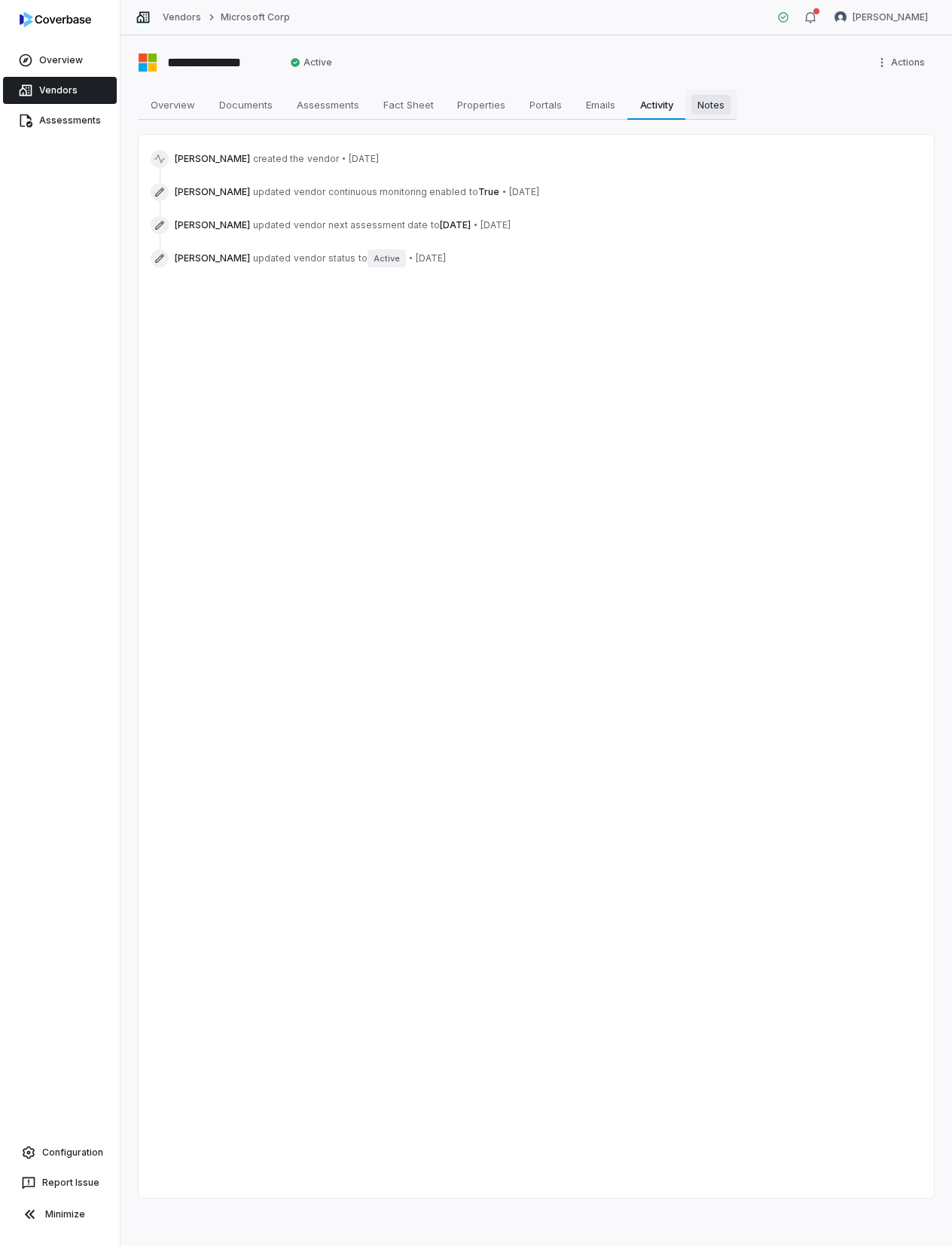
click at [714, 102] on span "Notes" at bounding box center [711, 104] width 39 height 19
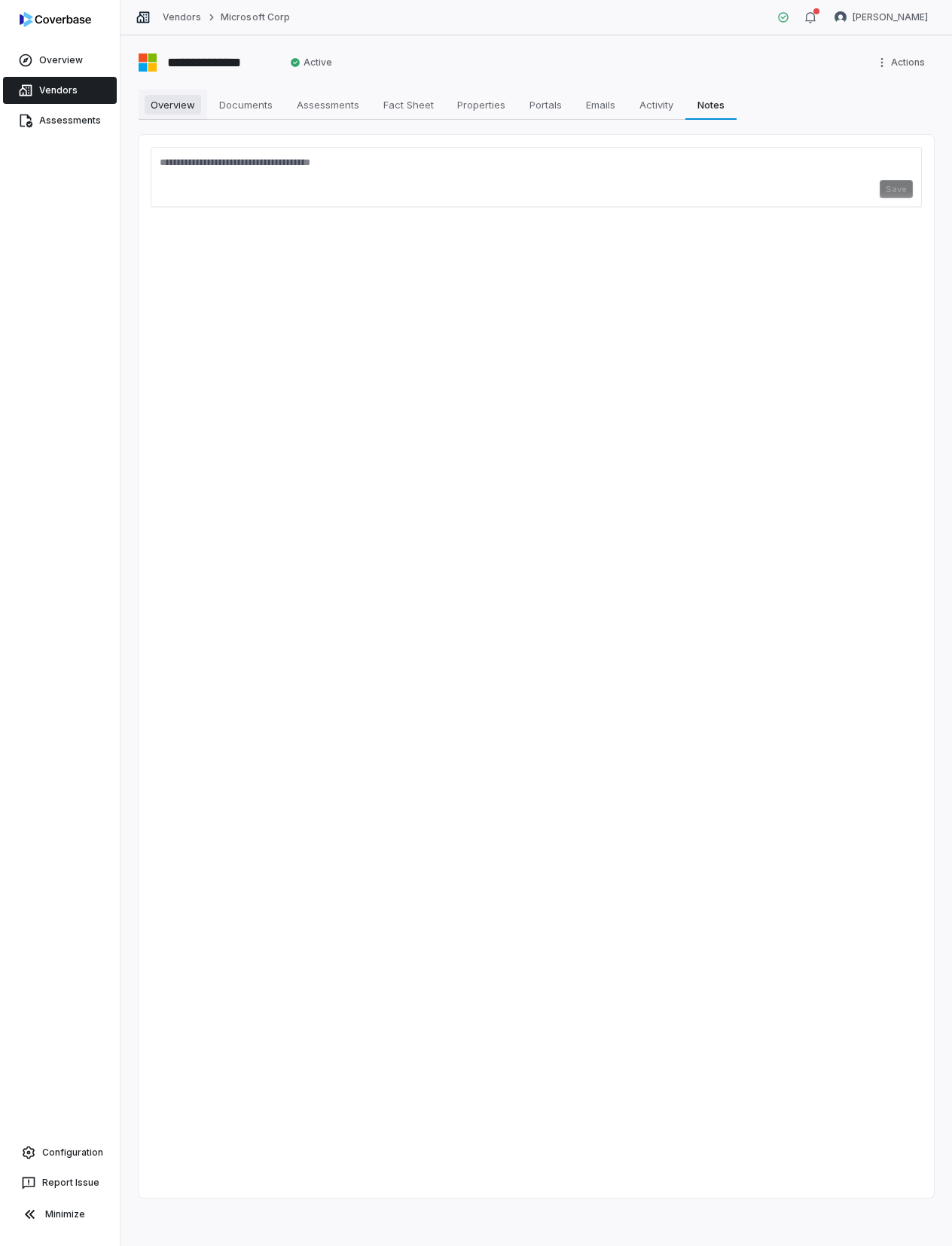
drag, startPoint x: 180, startPoint y: 105, endPoint x: 191, endPoint y: 104, distance: 11.0
click at [181, 105] on span "Overview" at bounding box center [173, 104] width 57 height 19
type textarea "*"
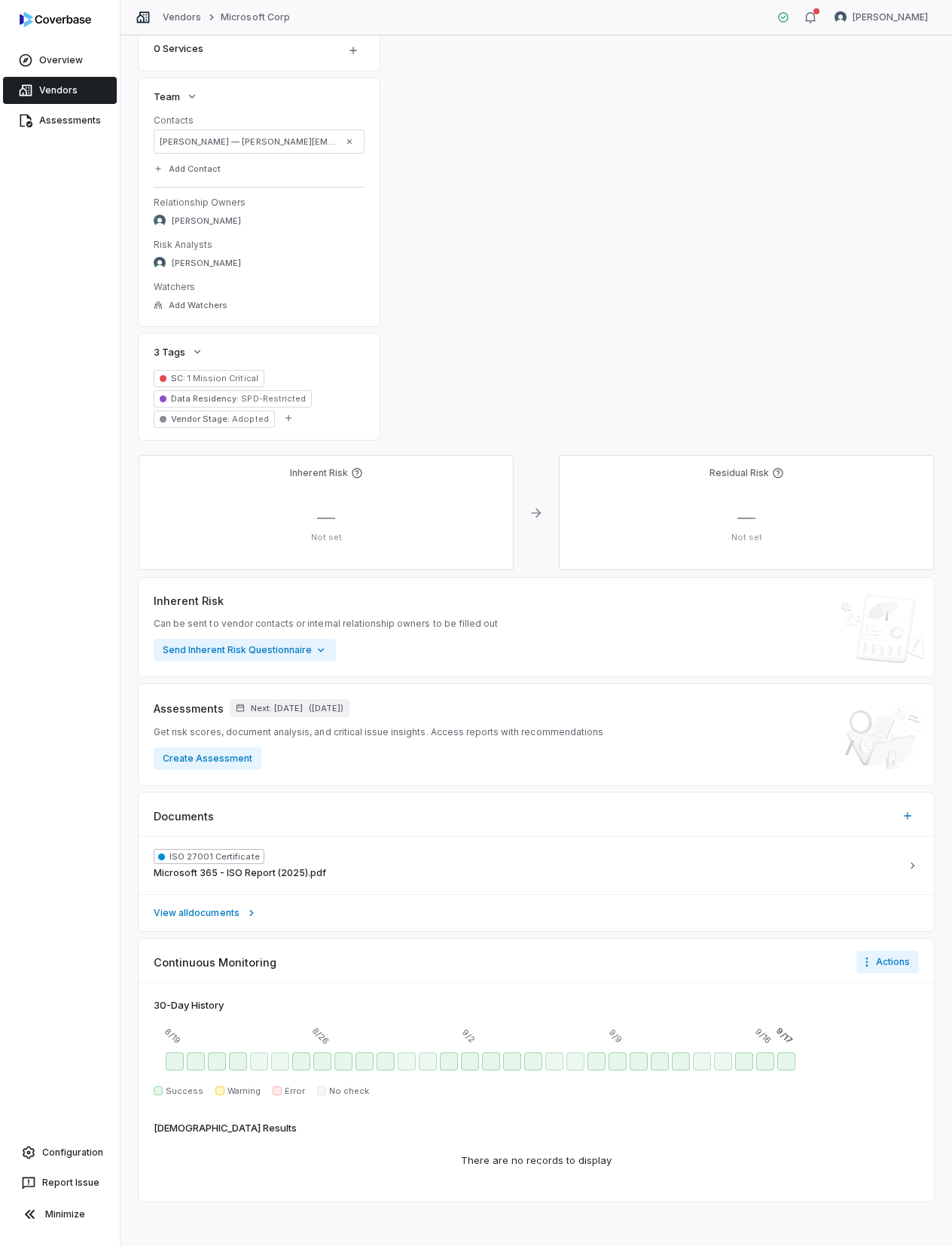
scroll to position [512, 0]
click at [297, 703] on span "Next: [DATE]" at bounding box center [277, 706] width 52 height 11
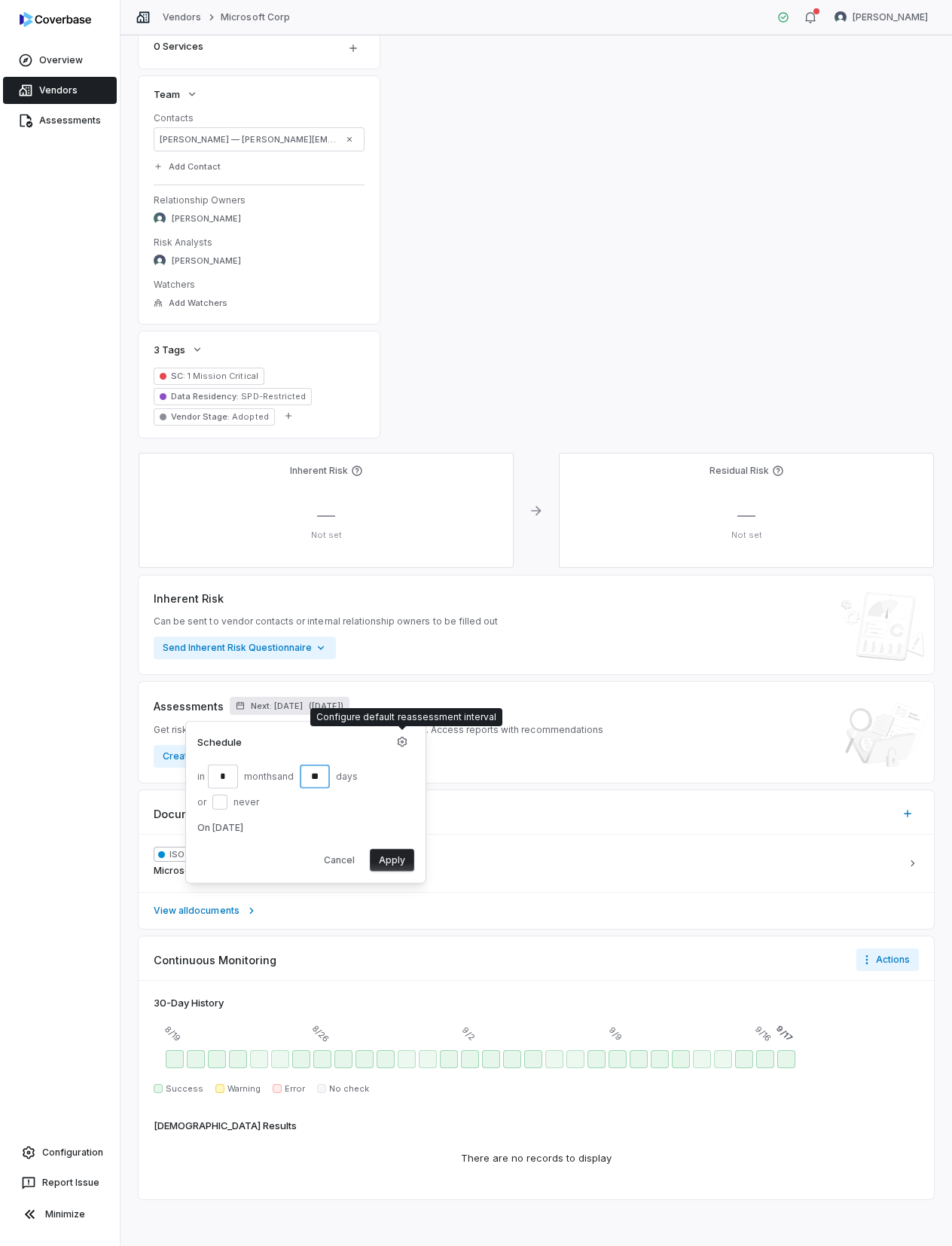
click at [327, 773] on input "**" at bounding box center [315, 776] width 30 height 24
type input "*"
click at [232, 771] on input "*" at bounding box center [222, 776] width 30 height 24
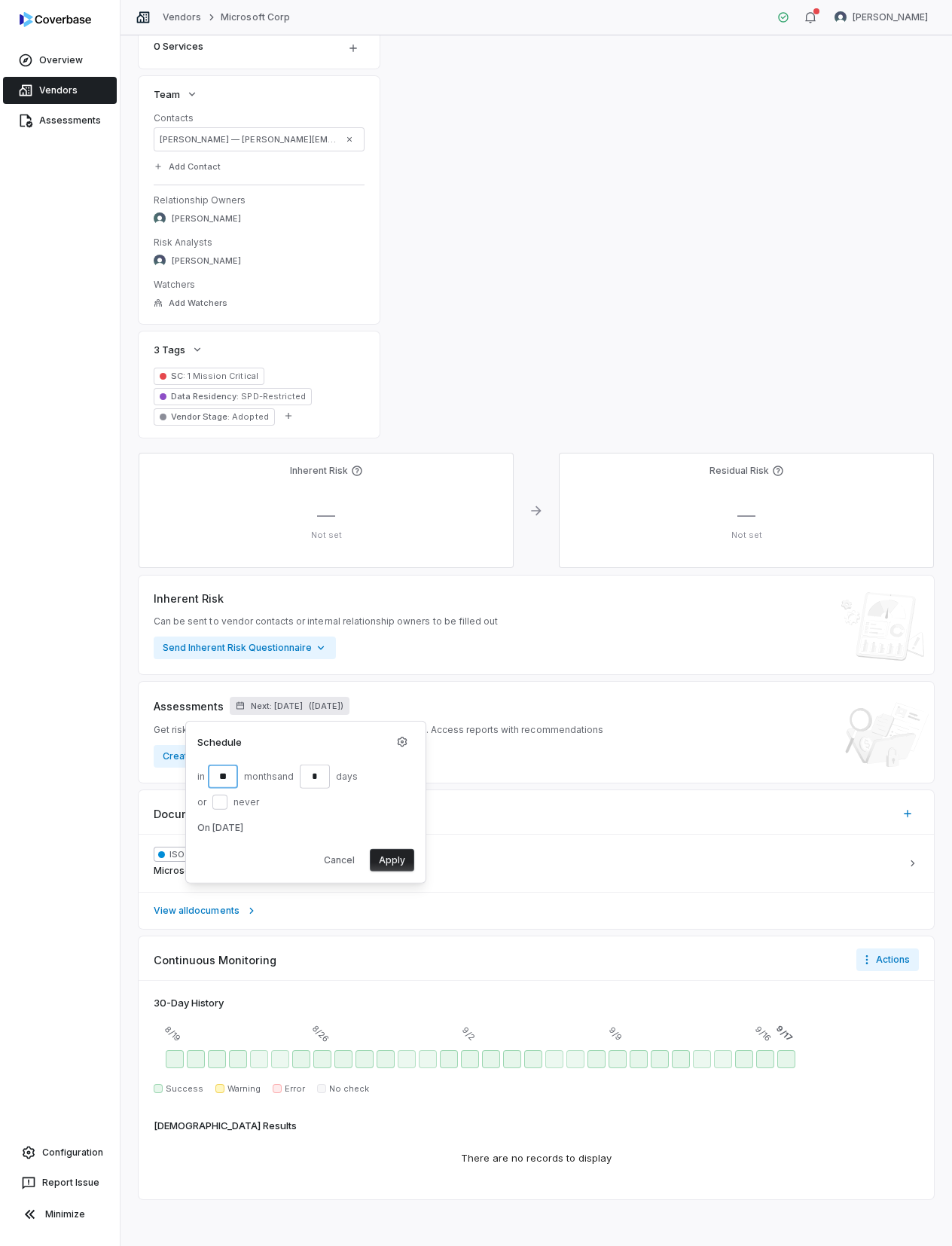
type input "**"
click at [357, 795] on label "or never" at bounding box center [279, 801] width 163 height 15
click at [227, 795] on button "or never" at bounding box center [220, 801] width 15 height 15
click at [387, 831] on button "Apply" at bounding box center [391, 833] width 44 height 23
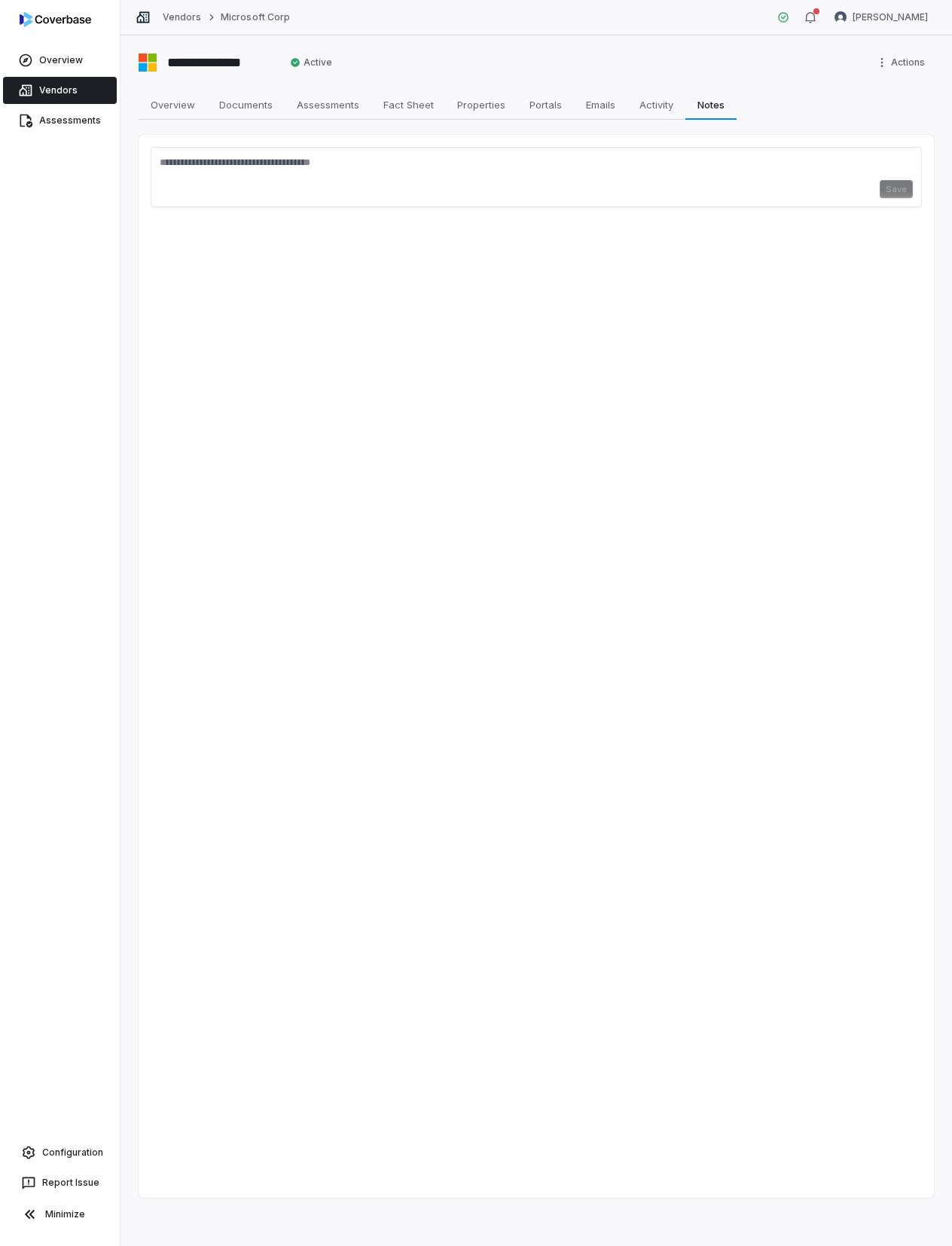
click at [68, 16] on img at bounding box center [55, 19] width 71 height 15
drag, startPoint x: 61, startPoint y: 88, endPoint x: 67, endPoint y: 95, distance: 9.2
click at [62, 89] on span "Vendors" at bounding box center [57, 90] width 38 height 12
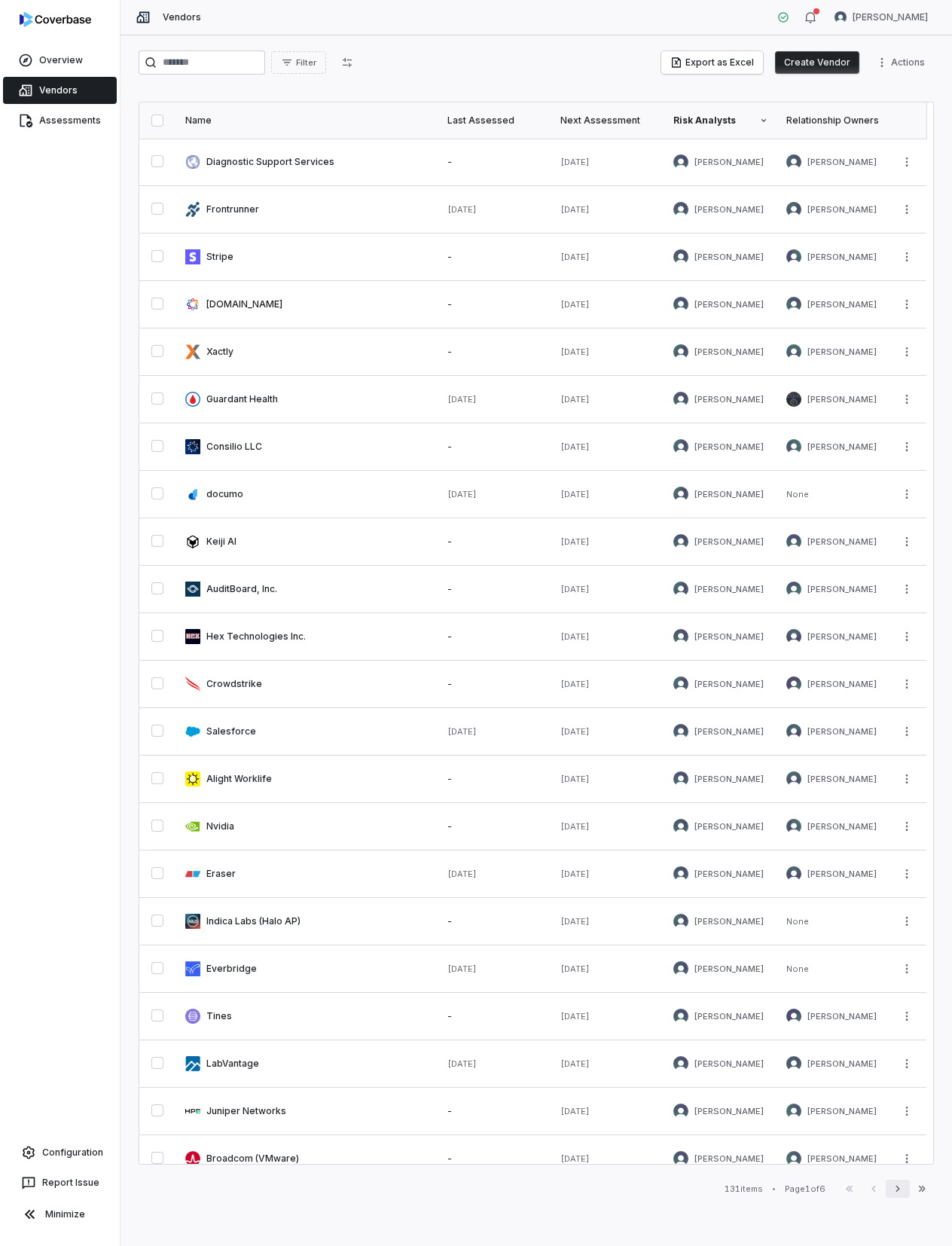
click at [898, 1194] on icon "button" at bounding box center [897, 1189] width 12 height 12
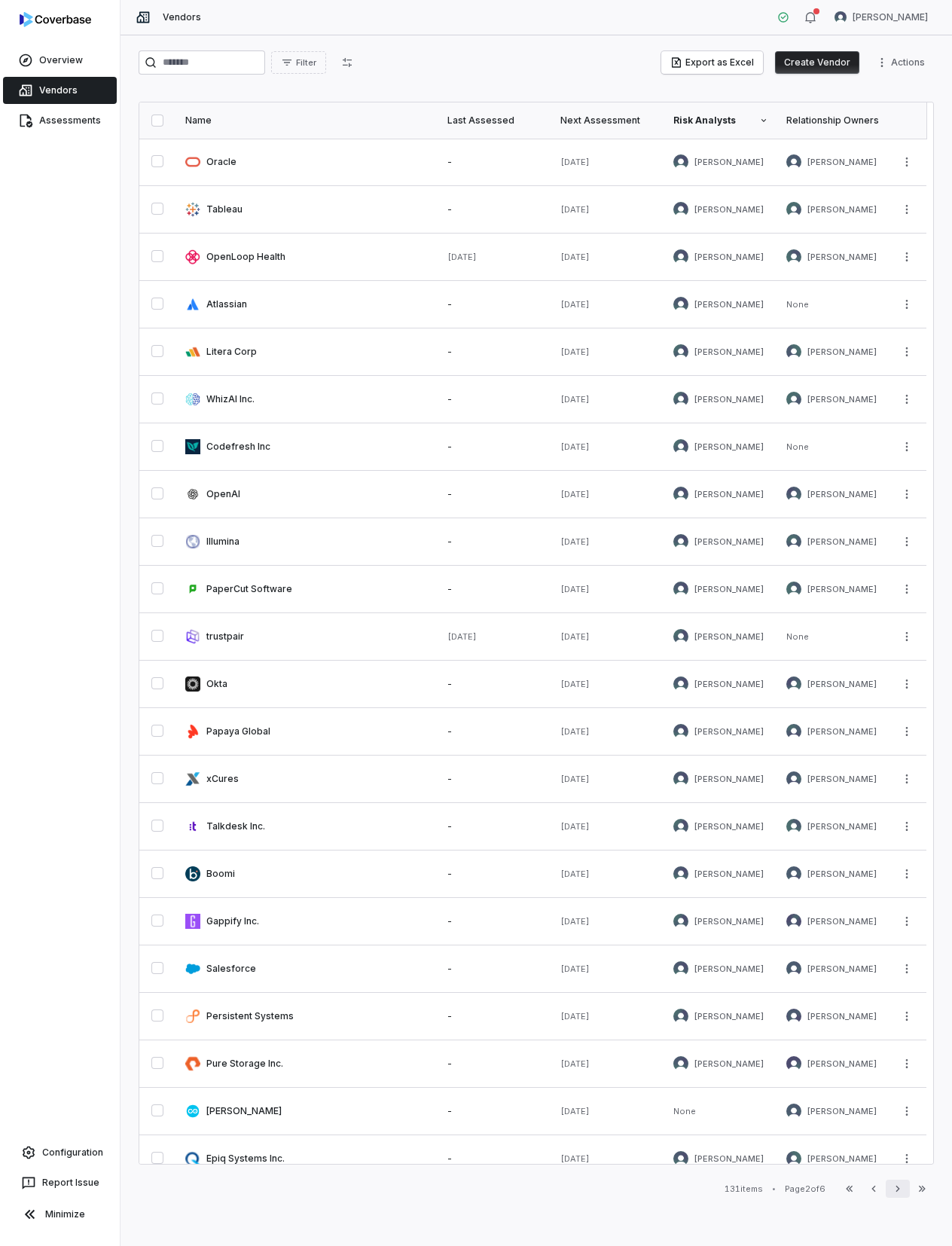
click at [897, 1191] on icon "button" at bounding box center [897, 1189] width 12 height 12
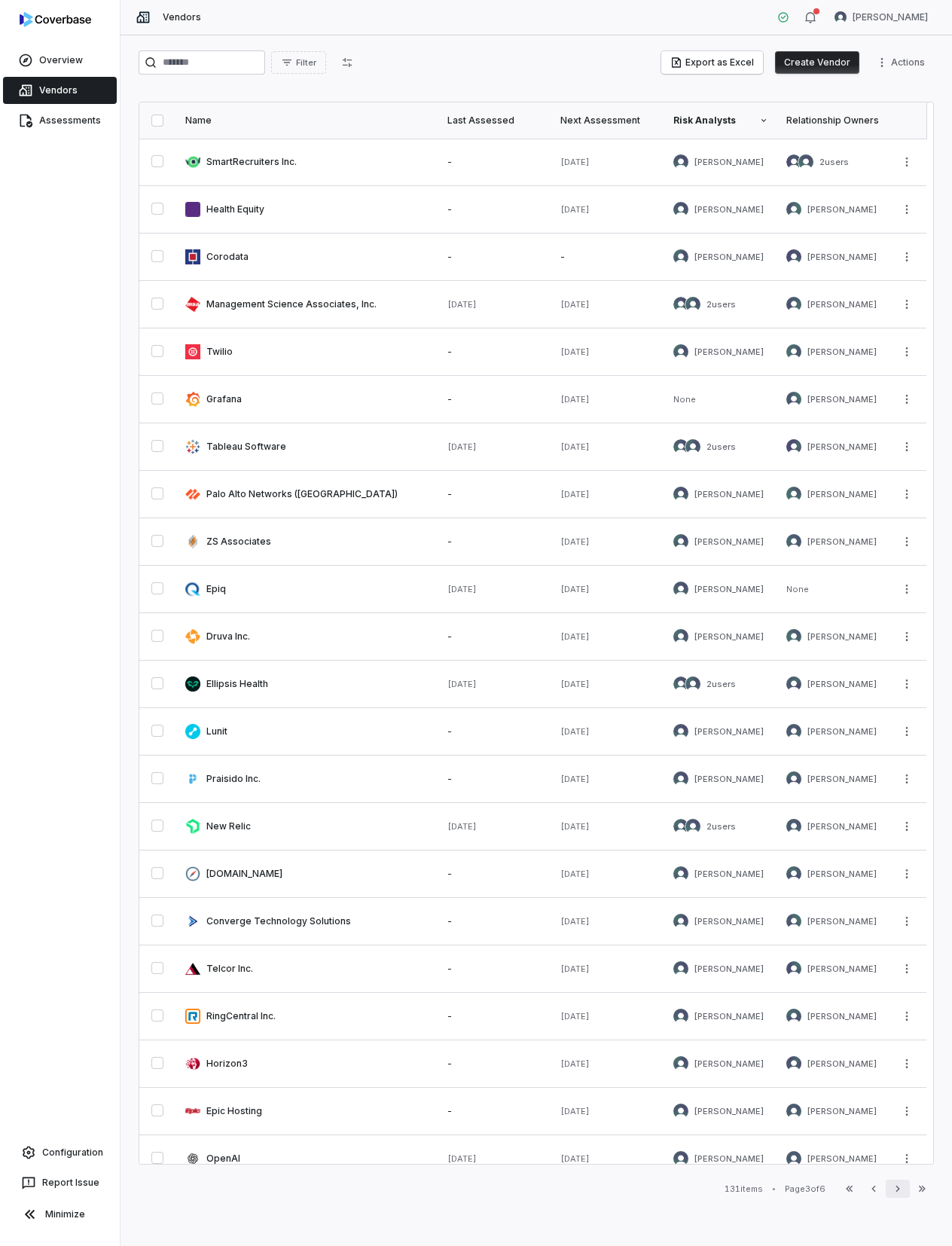
click at [897, 1191] on icon "button" at bounding box center [897, 1189] width 12 height 12
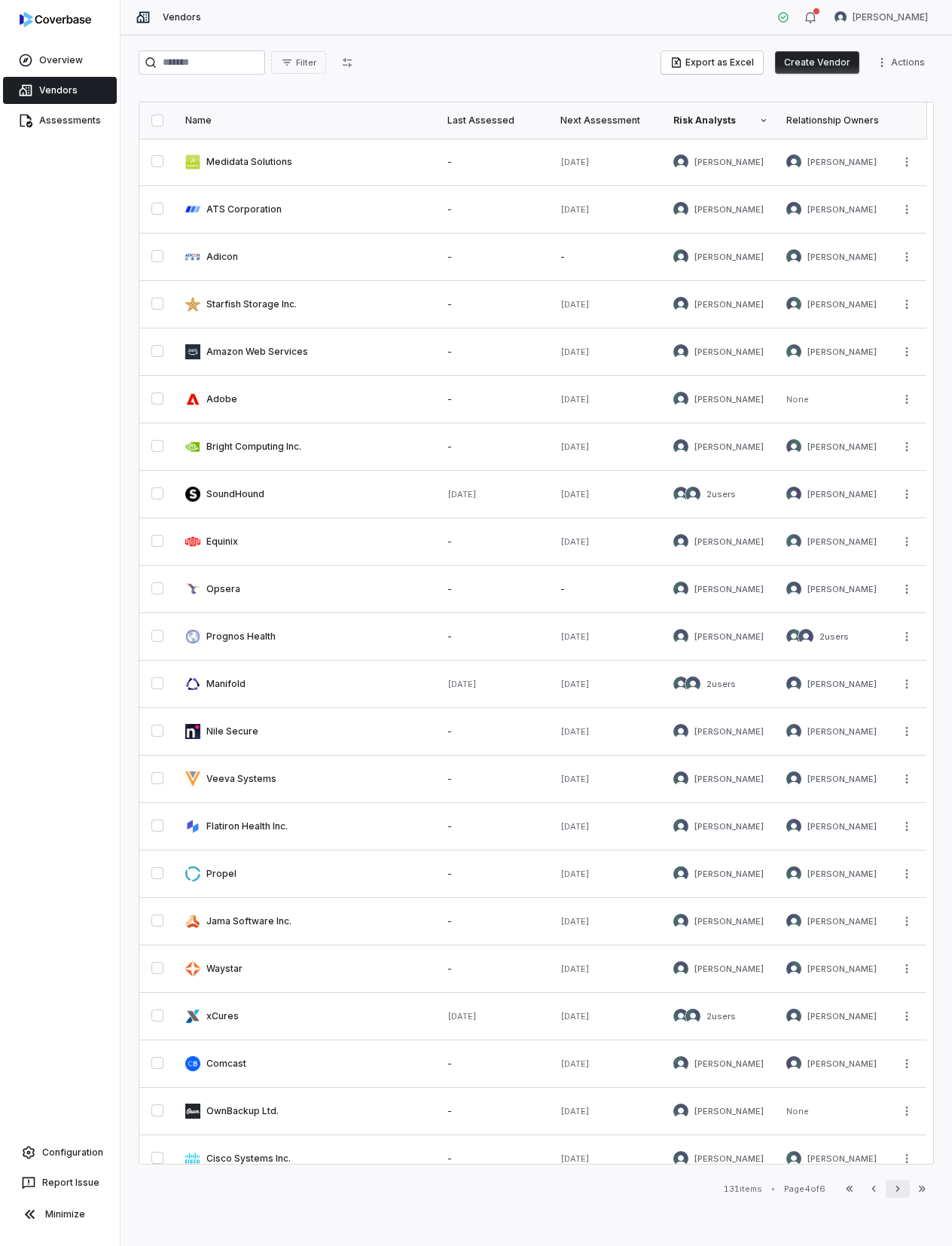
click at [897, 1191] on icon "button" at bounding box center [897, 1189] width 12 height 12
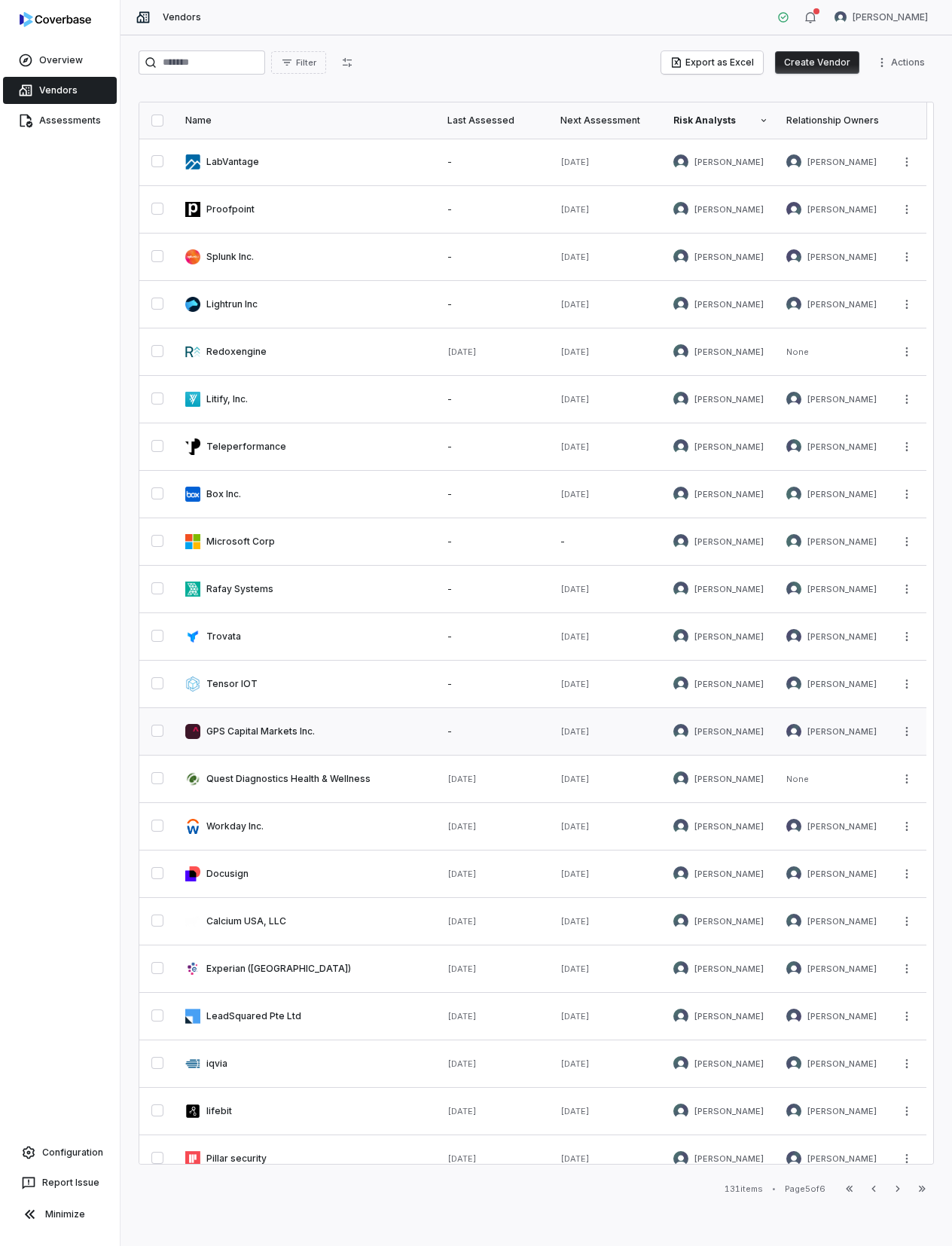
click at [239, 727] on link at bounding box center [307, 731] width 262 height 47
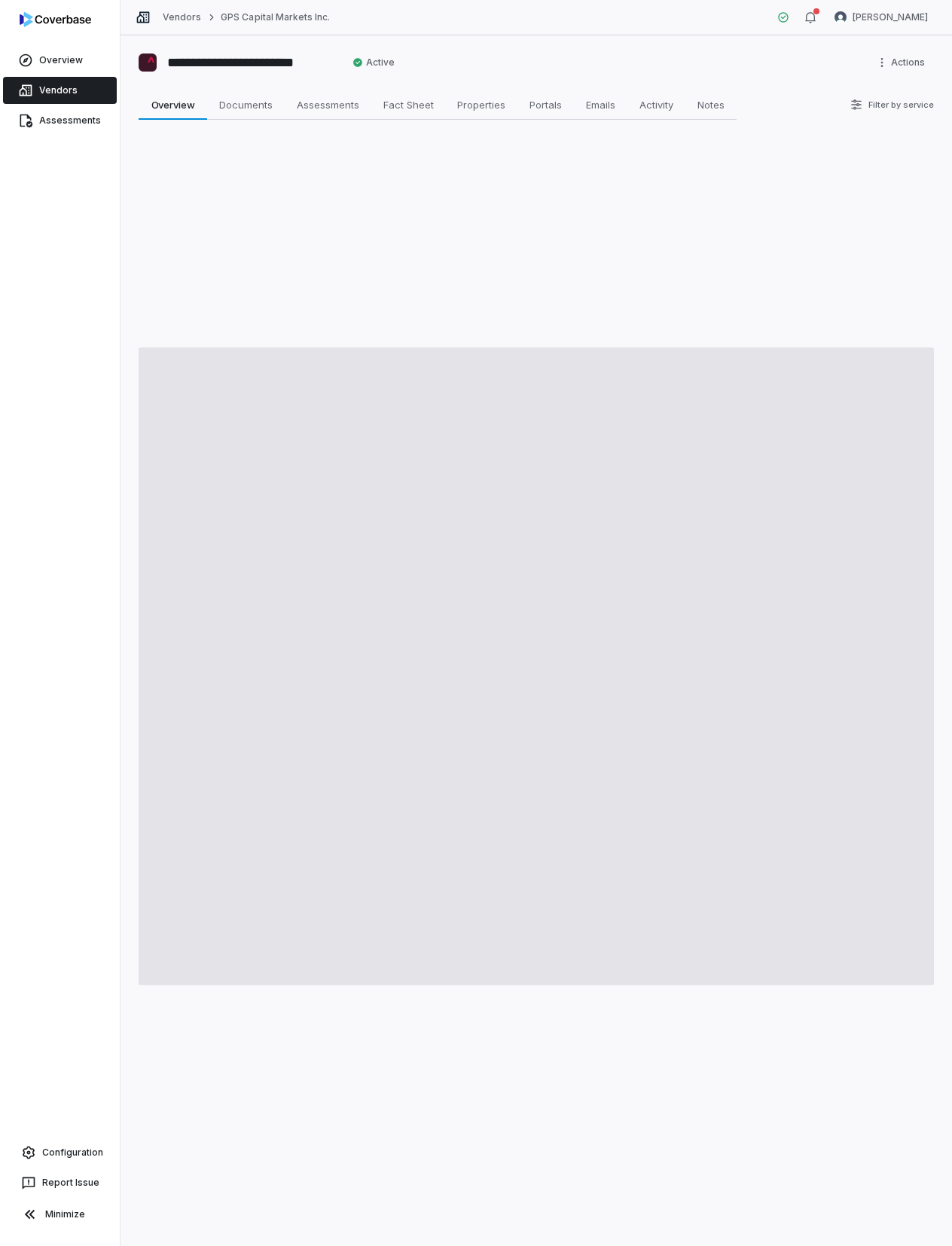
type textarea "*"
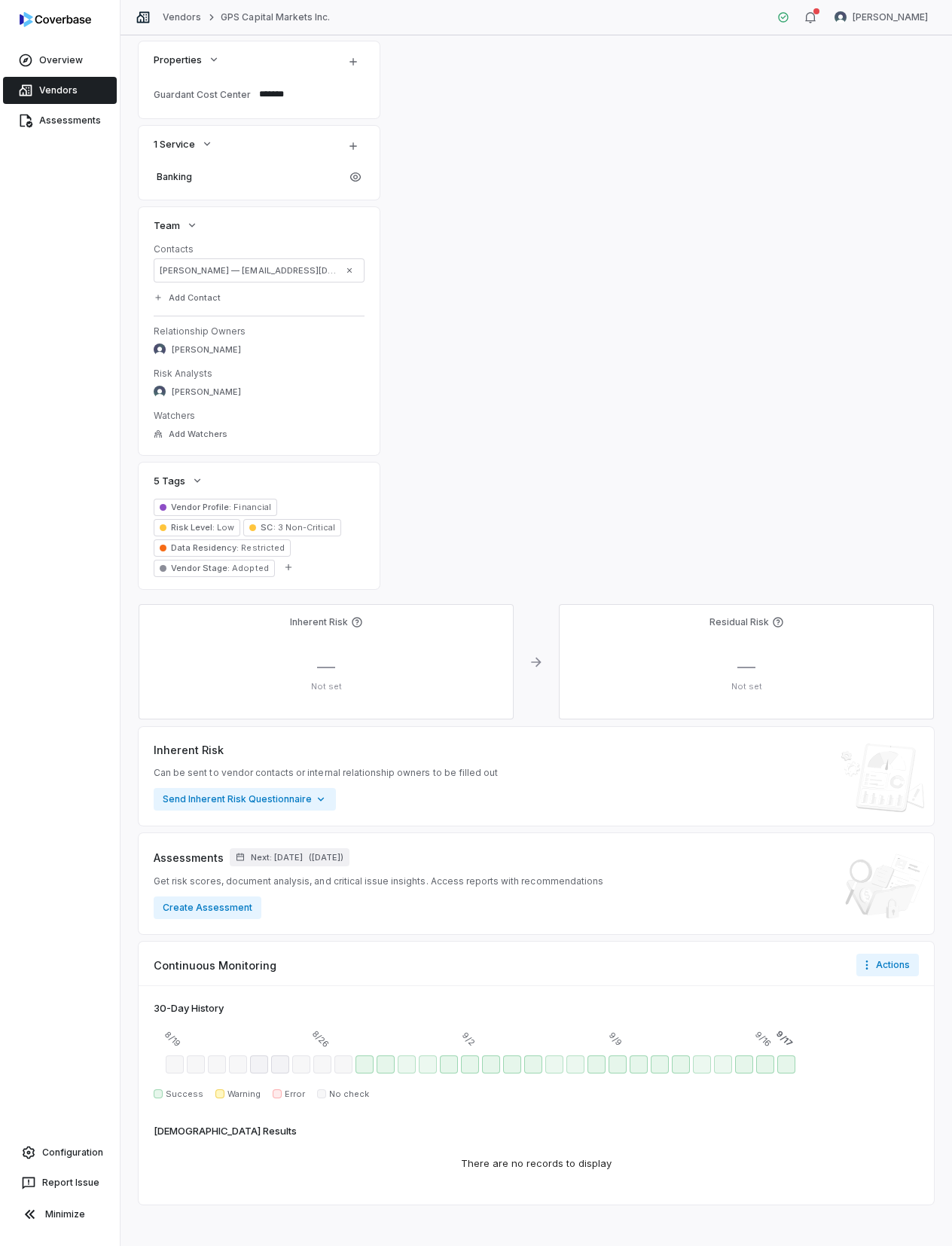
scroll to position [384, 0]
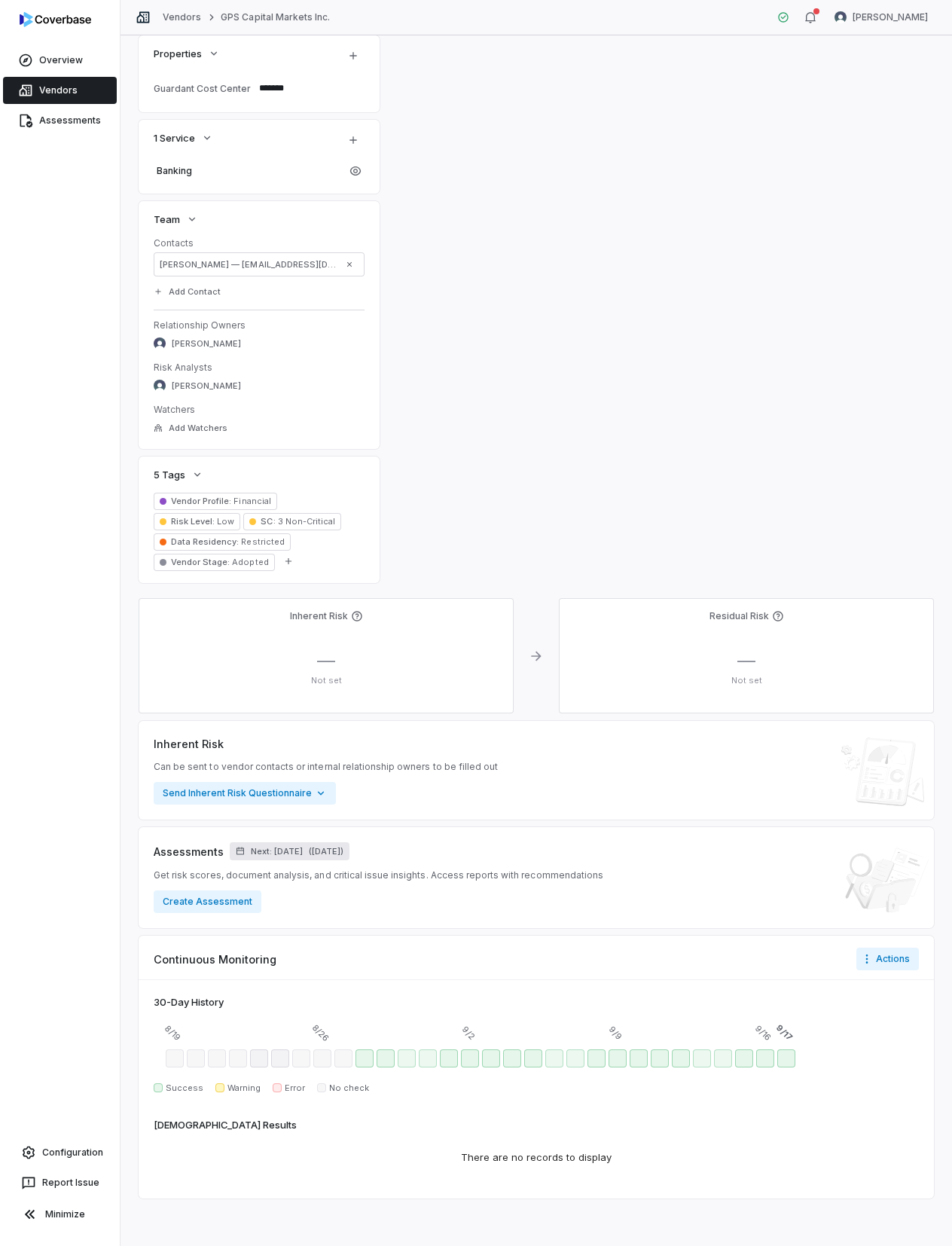
click at [303, 854] on span "Next: [DATE]" at bounding box center [277, 851] width 52 height 11
click at [318, 918] on input "**" at bounding box center [315, 922] width 30 height 24
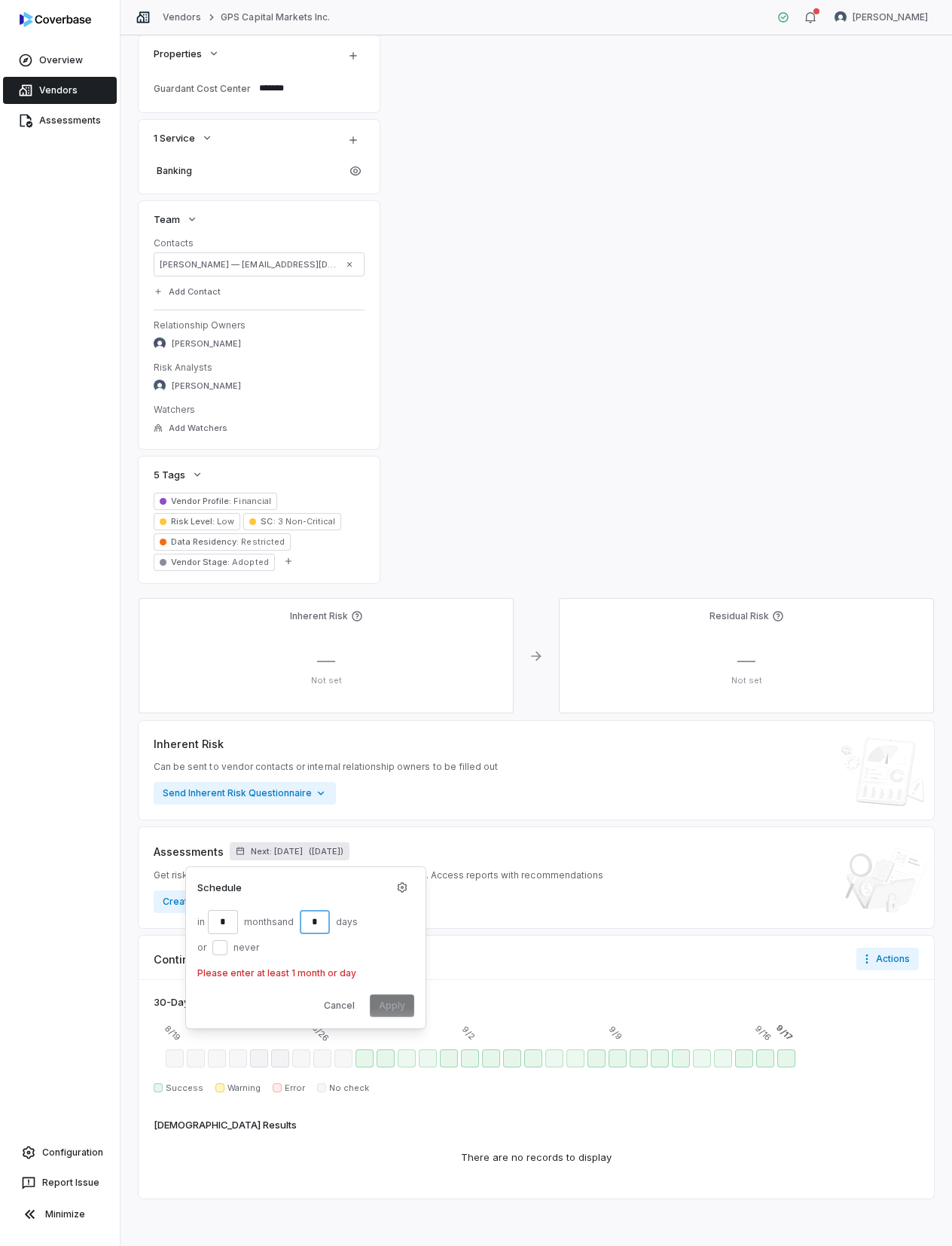
type input "*"
drag, startPoint x: 216, startPoint y: 947, endPoint x: 231, endPoint y: 964, distance: 22.7
click at [217, 948] on button "or never" at bounding box center [220, 947] width 15 height 15
click at [384, 977] on button "Apply" at bounding box center [391, 978] width 44 height 23
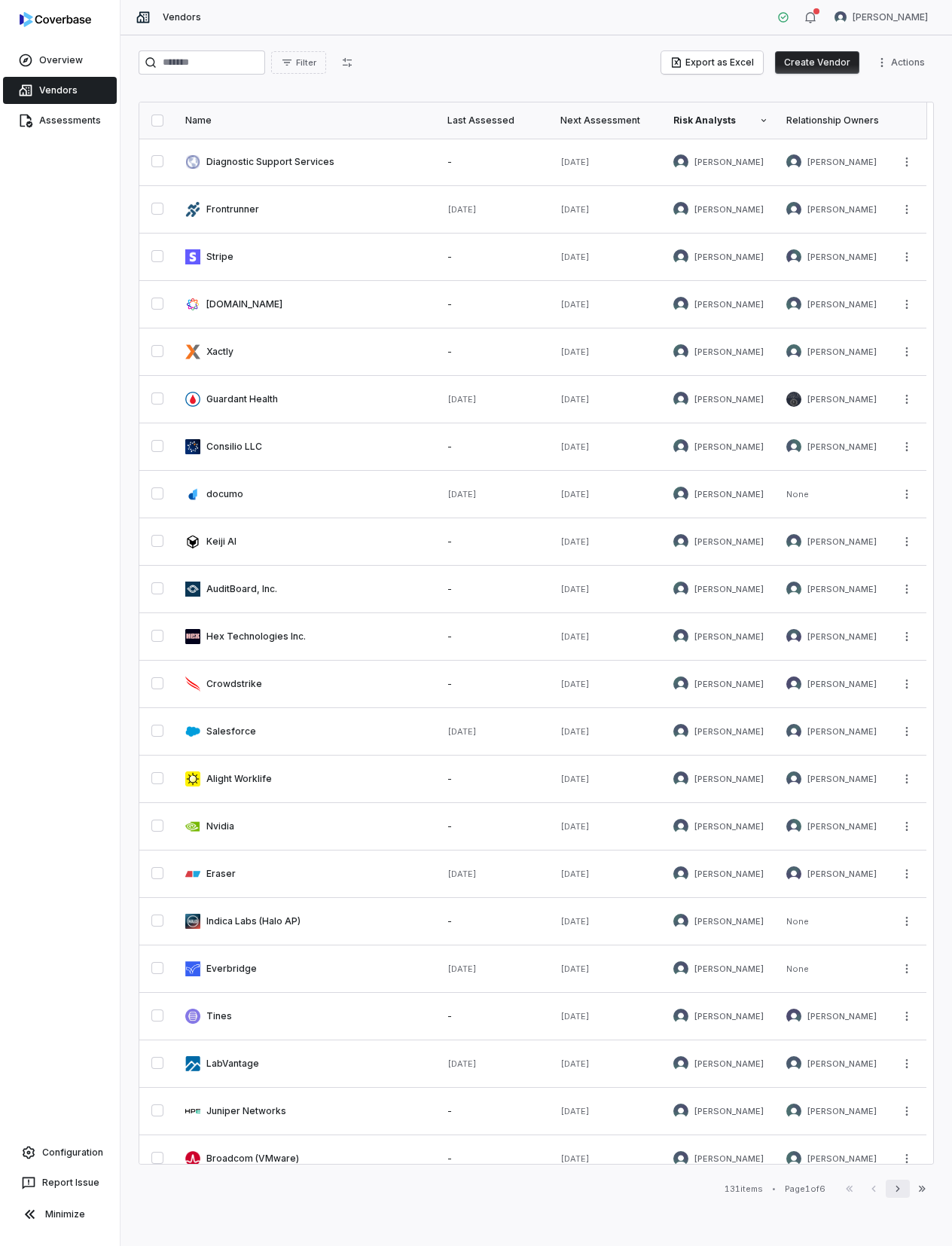
click at [898, 1193] on icon "button" at bounding box center [897, 1189] width 12 height 12
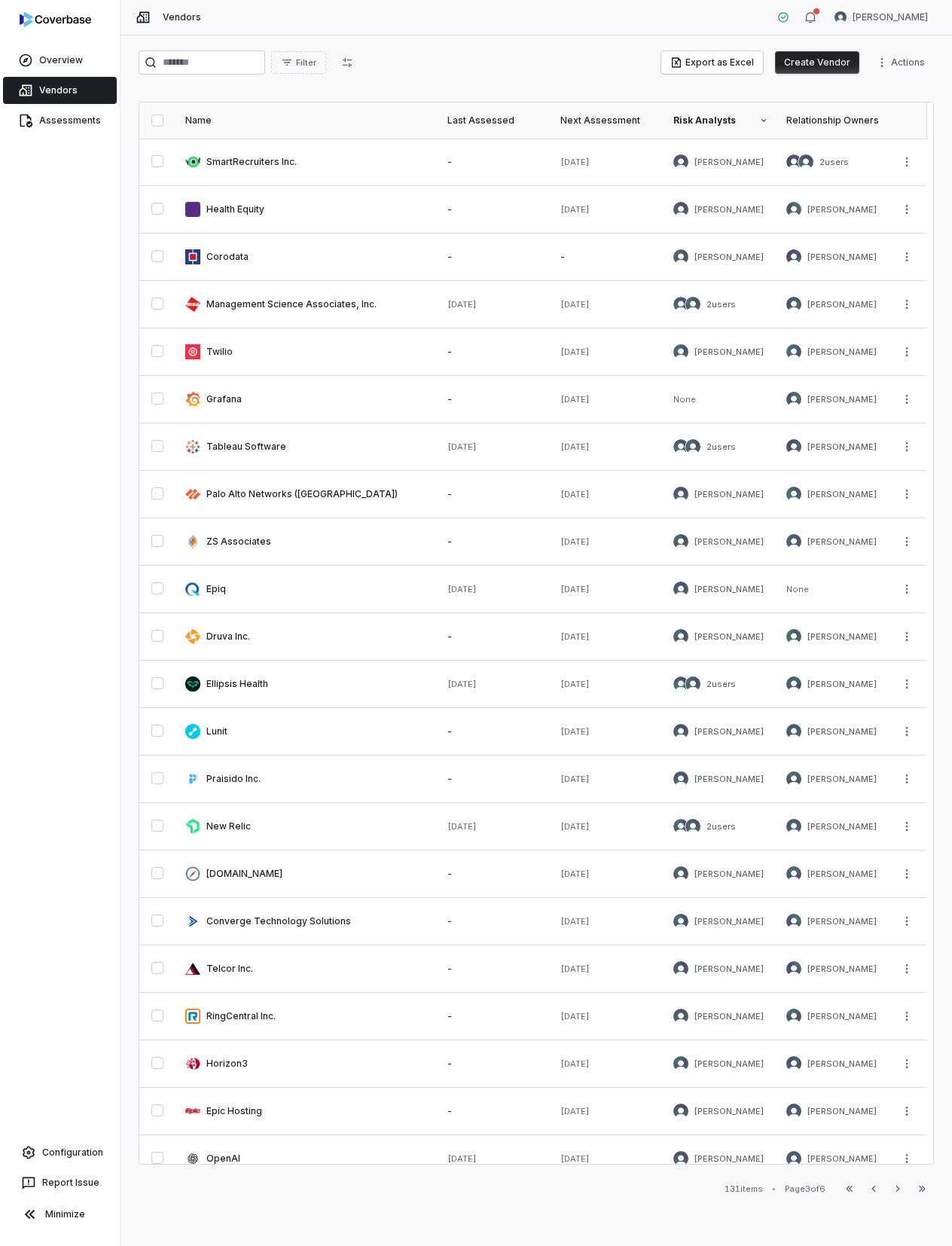
click at [896, 1189] on icon "button" at bounding box center [897, 1189] width 12 height 12
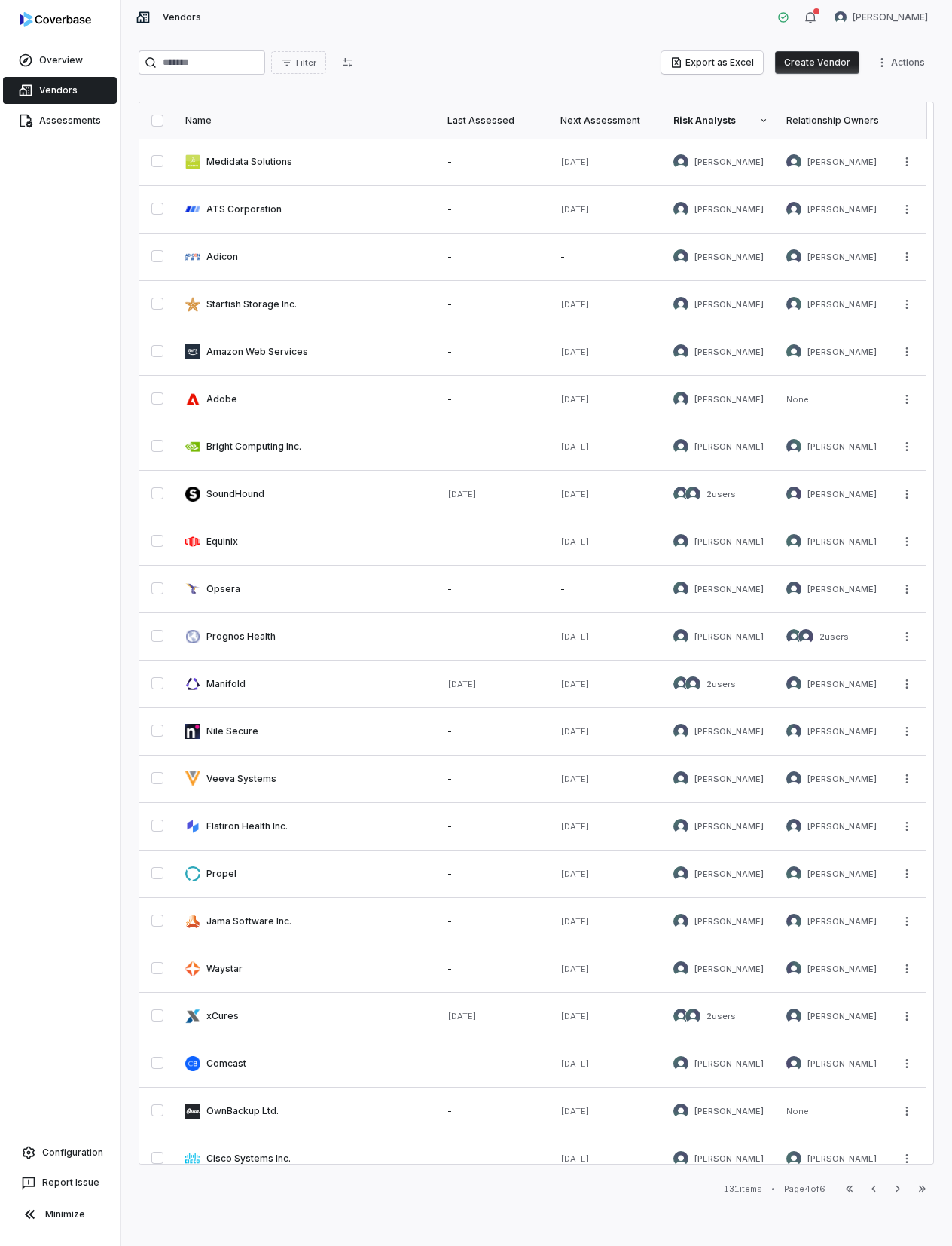
click at [896, 1189] on icon "button" at bounding box center [897, 1189] width 12 height 12
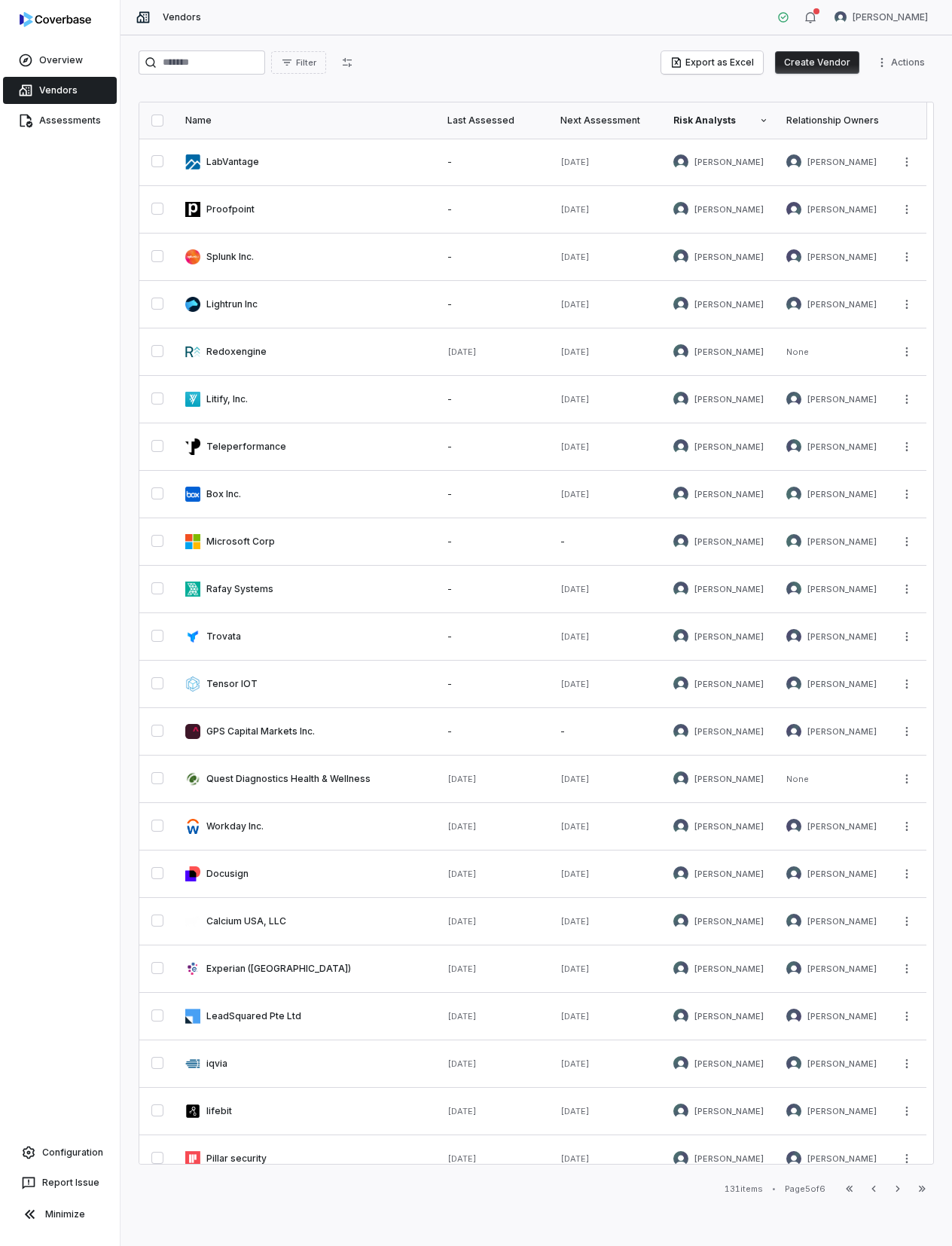
scroll to position [161, 0]
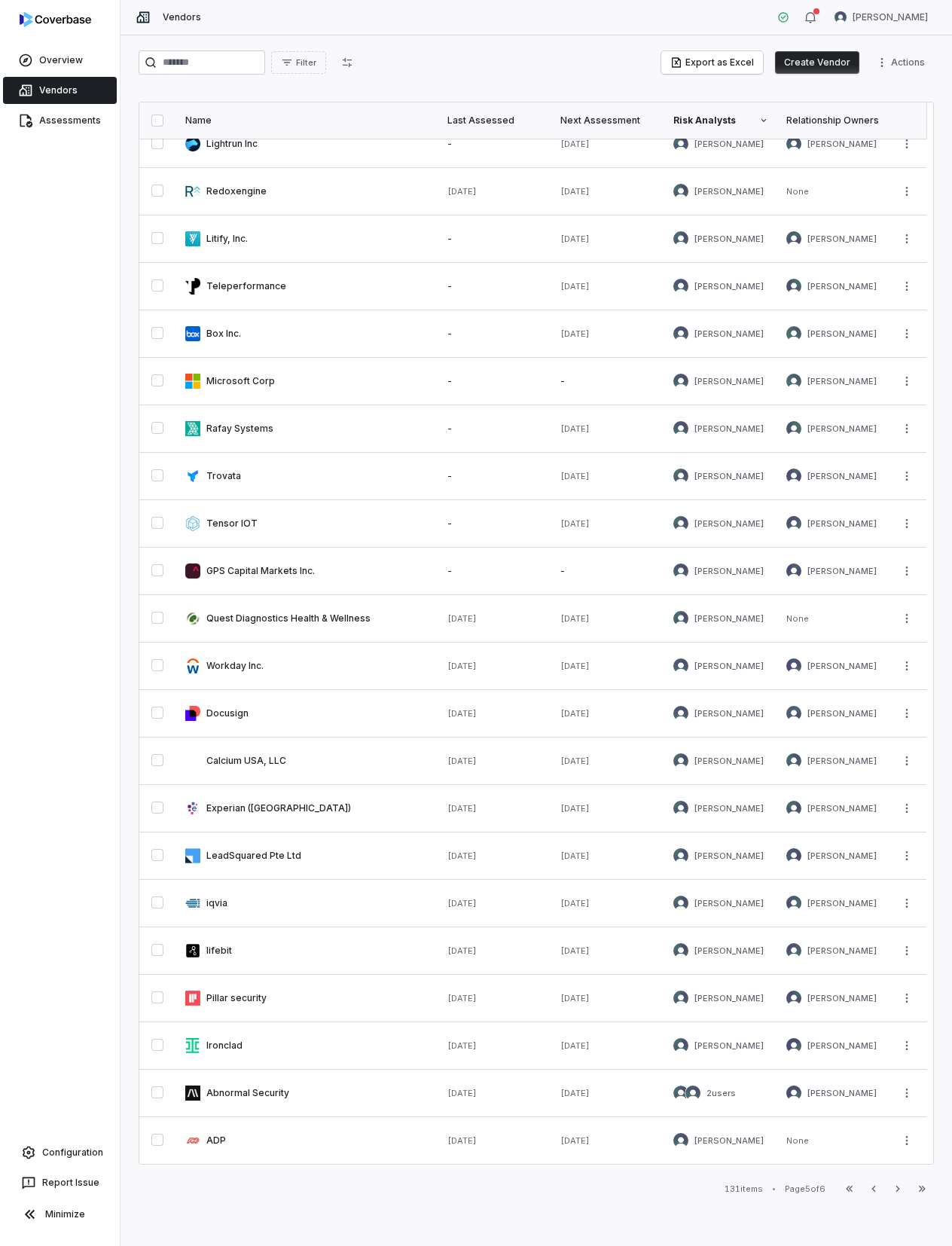
drag, startPoint x: 896, startPoint y: 1194, endPoint x: 878, endPoint y: 1236, distance: 45.7
click at [896, 1194] on button "Next" at bounding box center [898, 1189] width 24 height 18
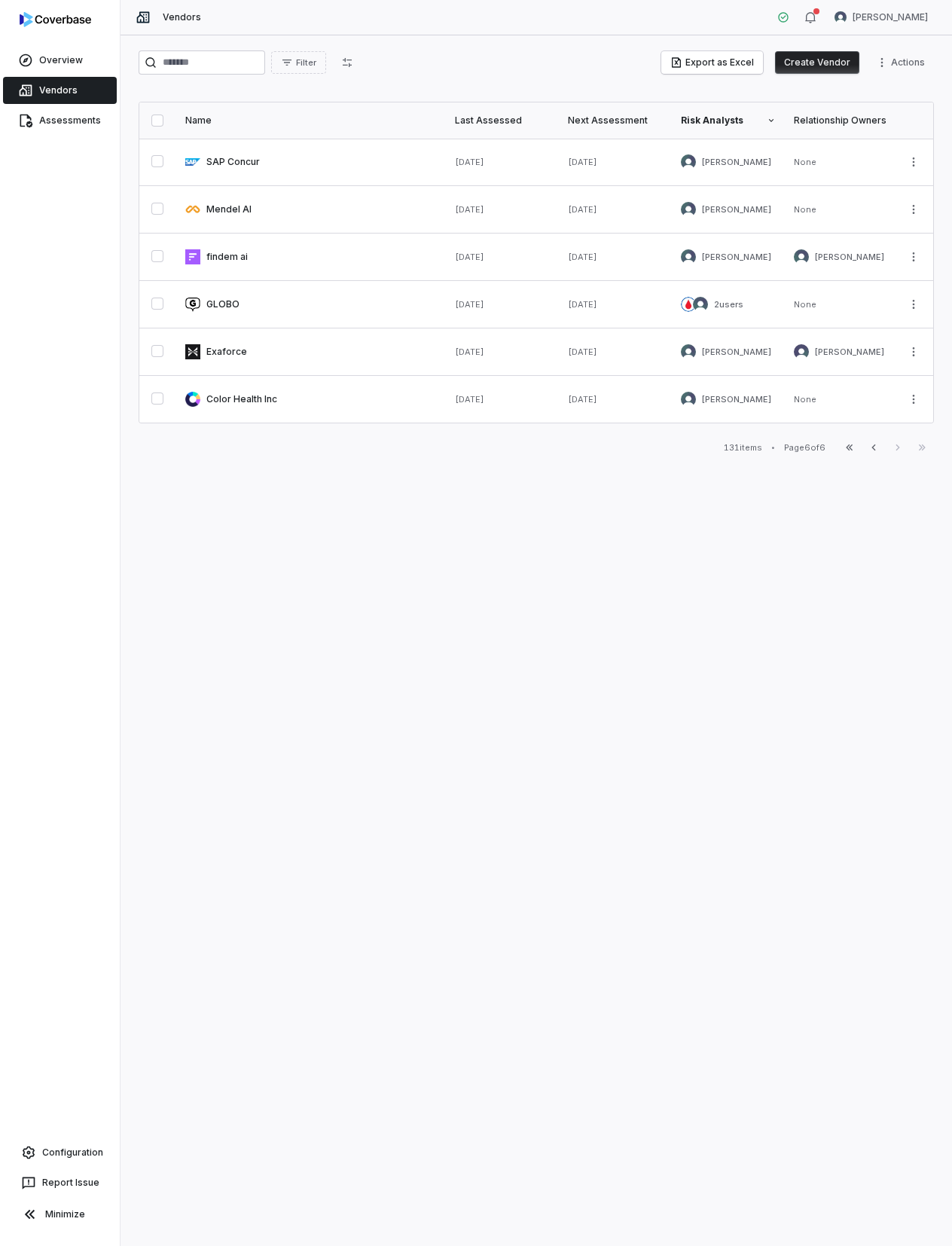
click at [344, 617] on div "Filter Export as Excel Create Vendor Actions Name Last Assessed Next Assessment…" at bounding box center [536, 641] width 831 height 1210
